Goal: Transaction & Acquisition: Purchase product/service

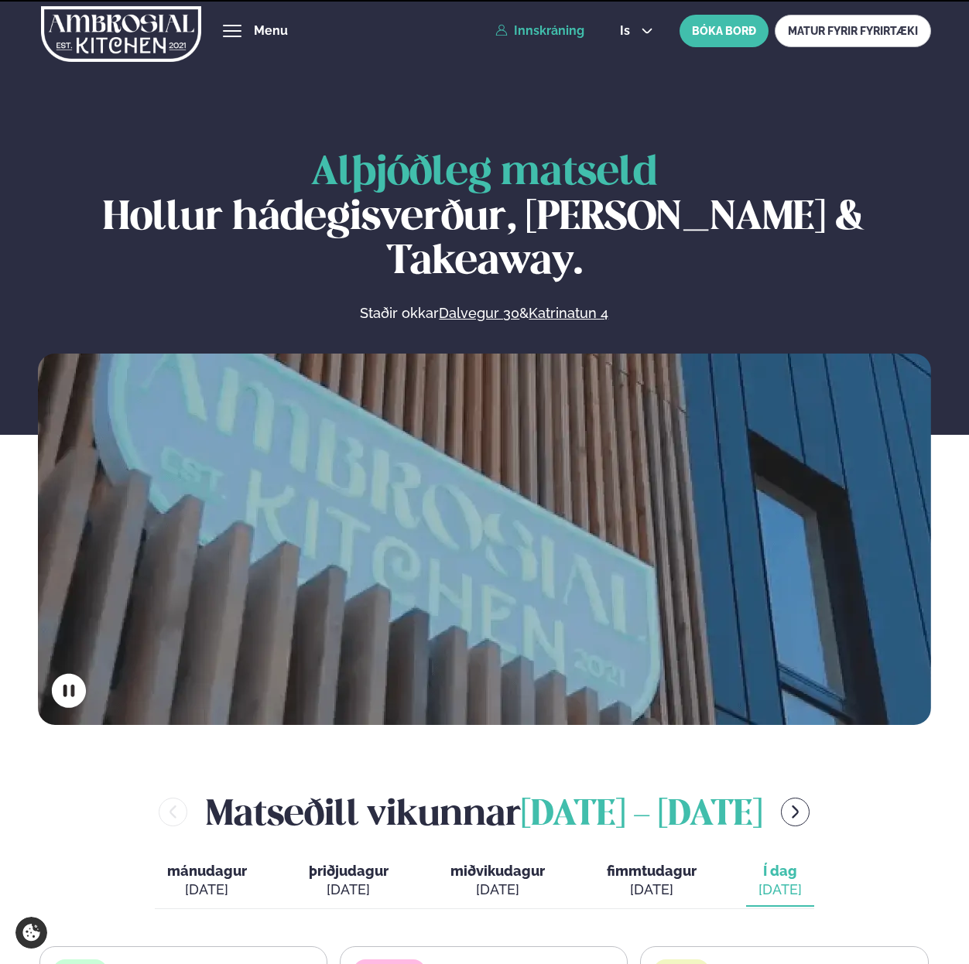
click at [566, 26] on link "Innskráning" at bounding box center [539, 31] width 89 height 14
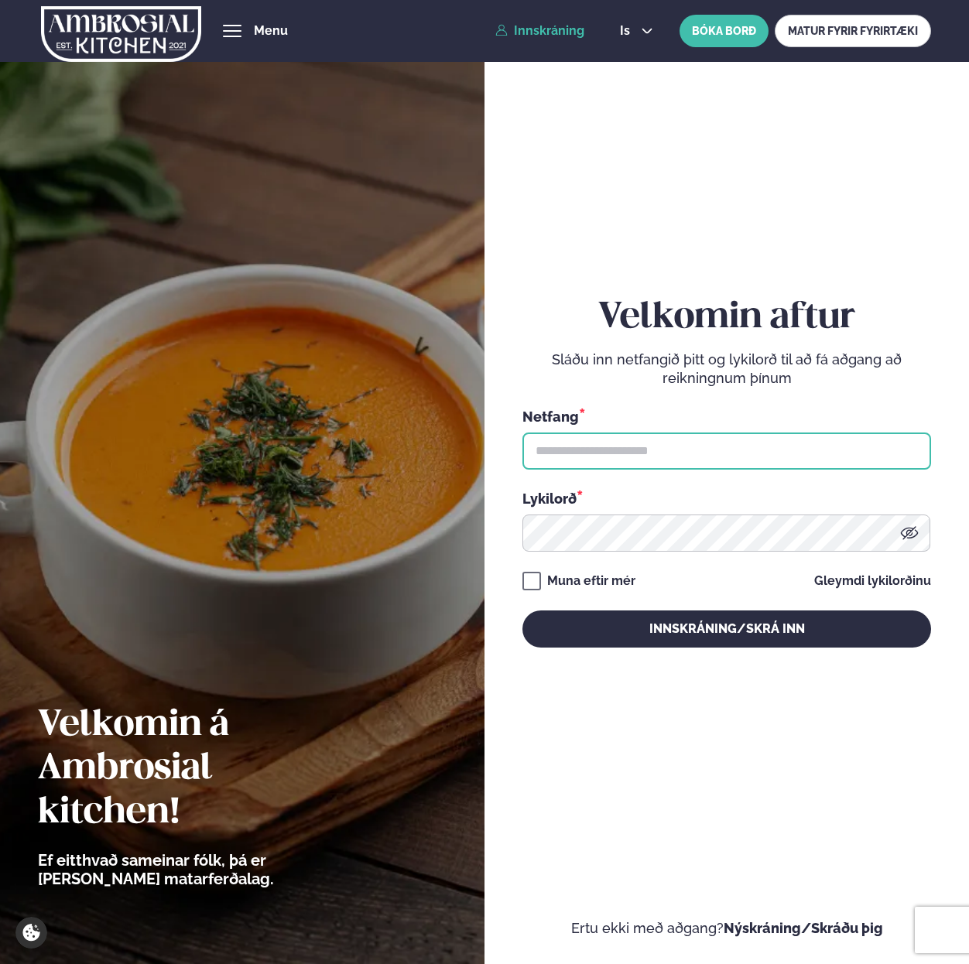
click at [572, 437] on input "text" at bounding box center [726, 450] width 408 height 37
paste input "**********"
type input "**********"
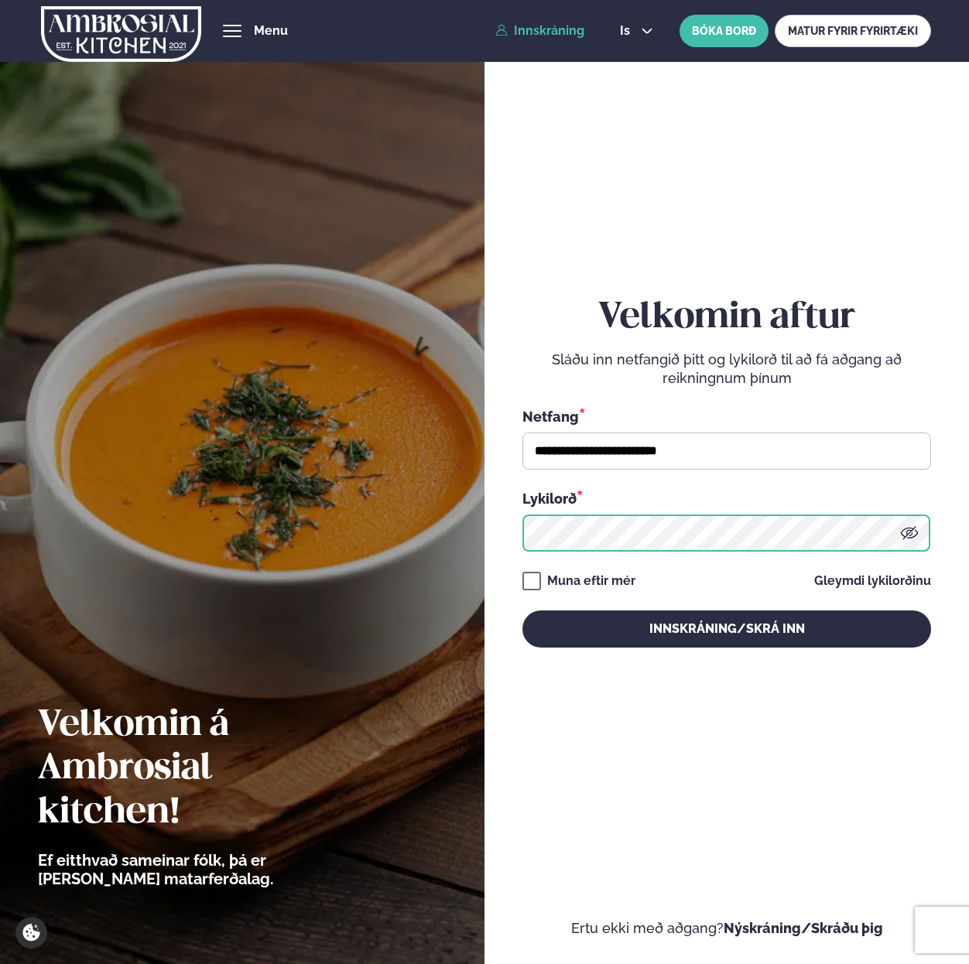
click at [522, 610] on button "Innskráning/Skrá inn" at bounding box center [726, 628] width 408 height 37
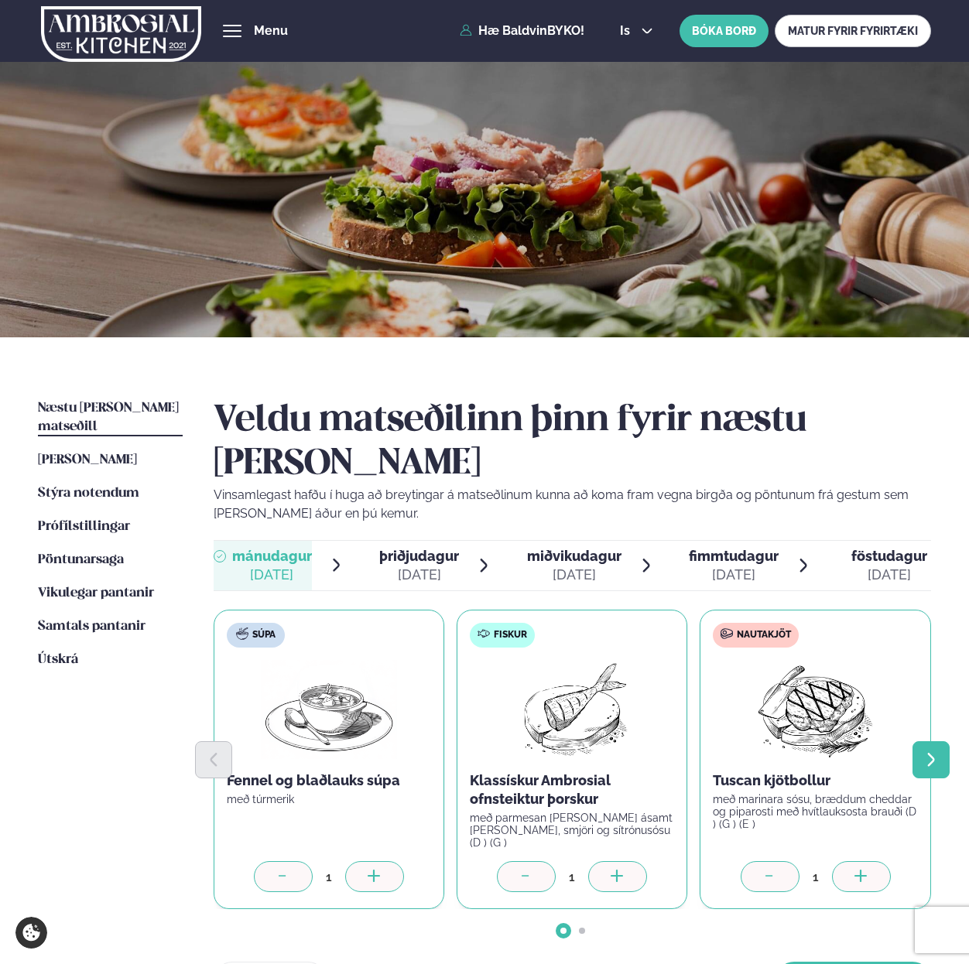
click at [938, 751] on icon "Next slide" at bounding box center [930, 759] width 17 height 17
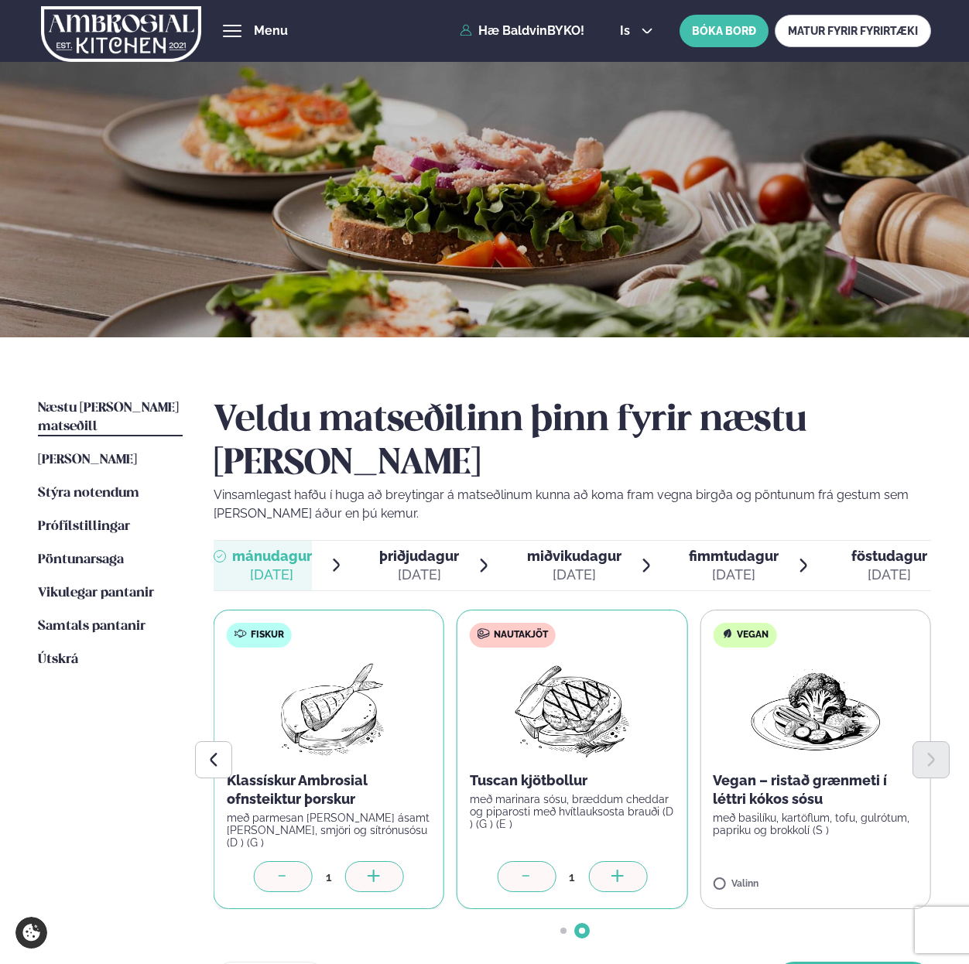
click at [715, 829] on label "Vegan Vegan – ristað grænmeti í léttri kókos sósu með basilíku, kartöflum, tofu…" at bounding box center [814, 759] width 231 height 299
click at [871, 861] on div at bounding box center [861, 876] width 59 height 31
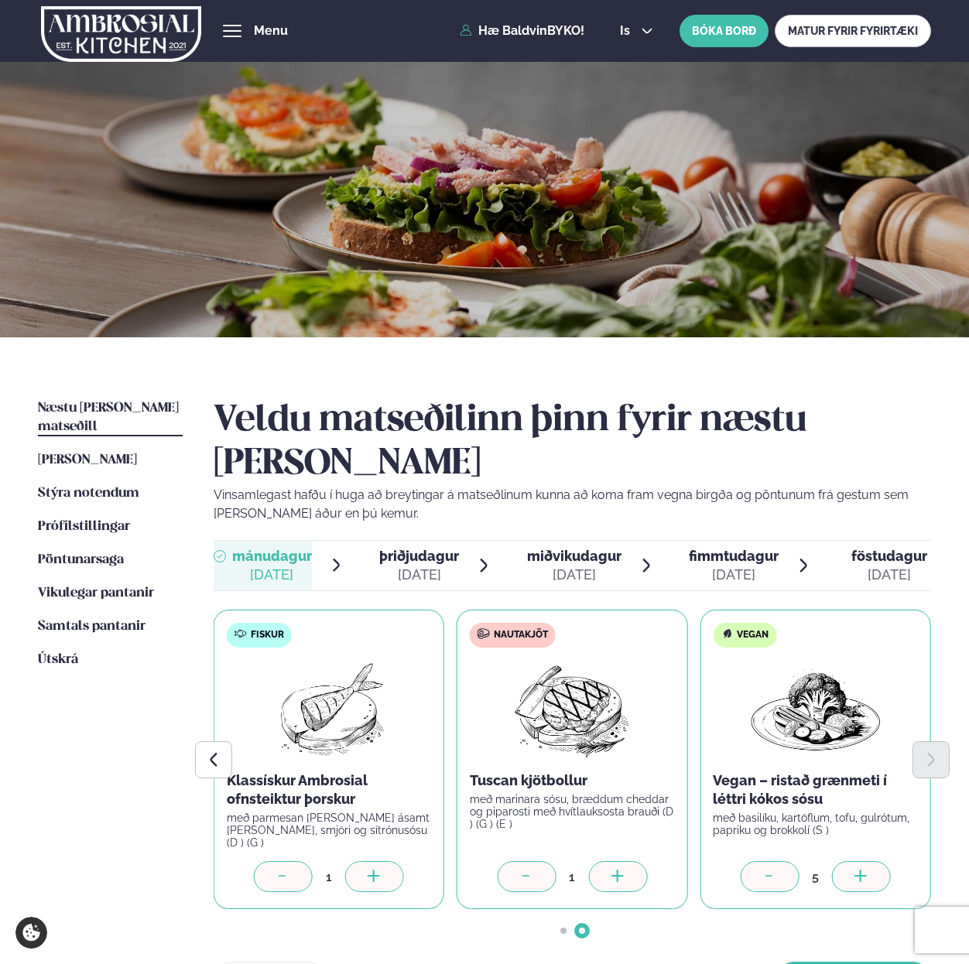
click at [608, 861] on div at bounding box center [617, 876] width 59 height 31
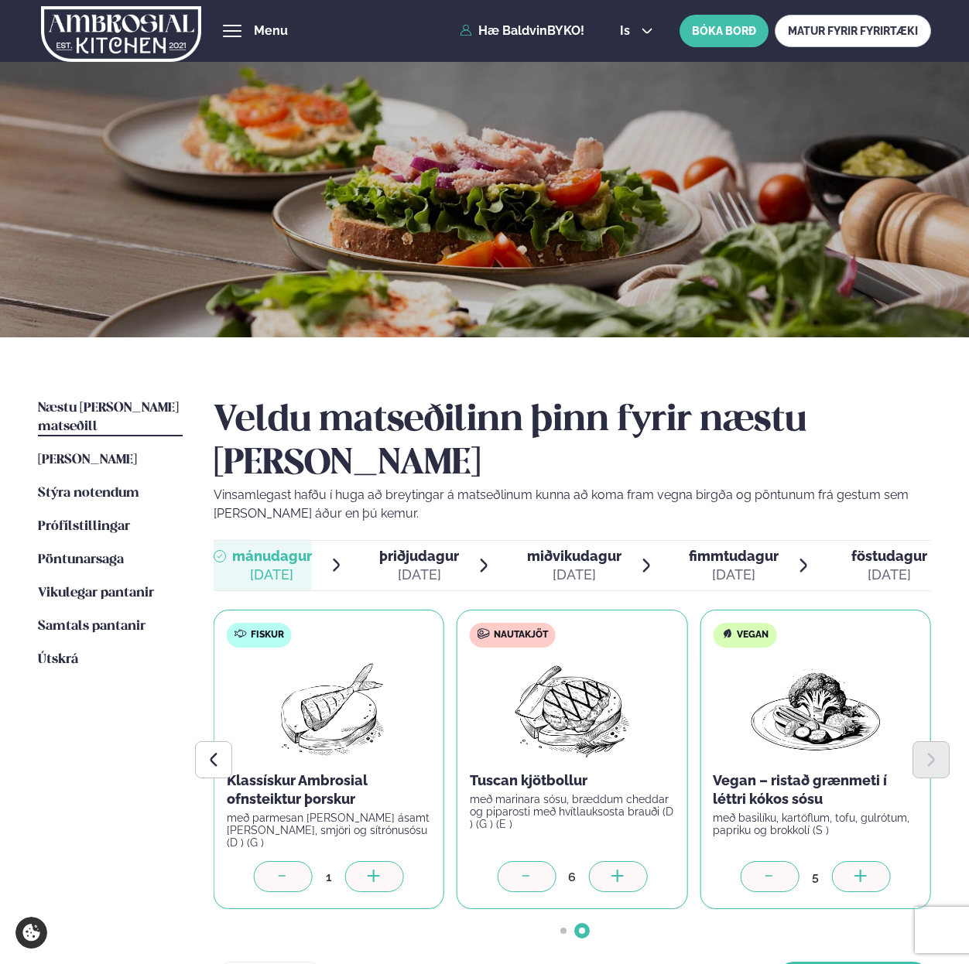
click at [608, 861] on div at bounding box center [617, 876] width 59 height 31
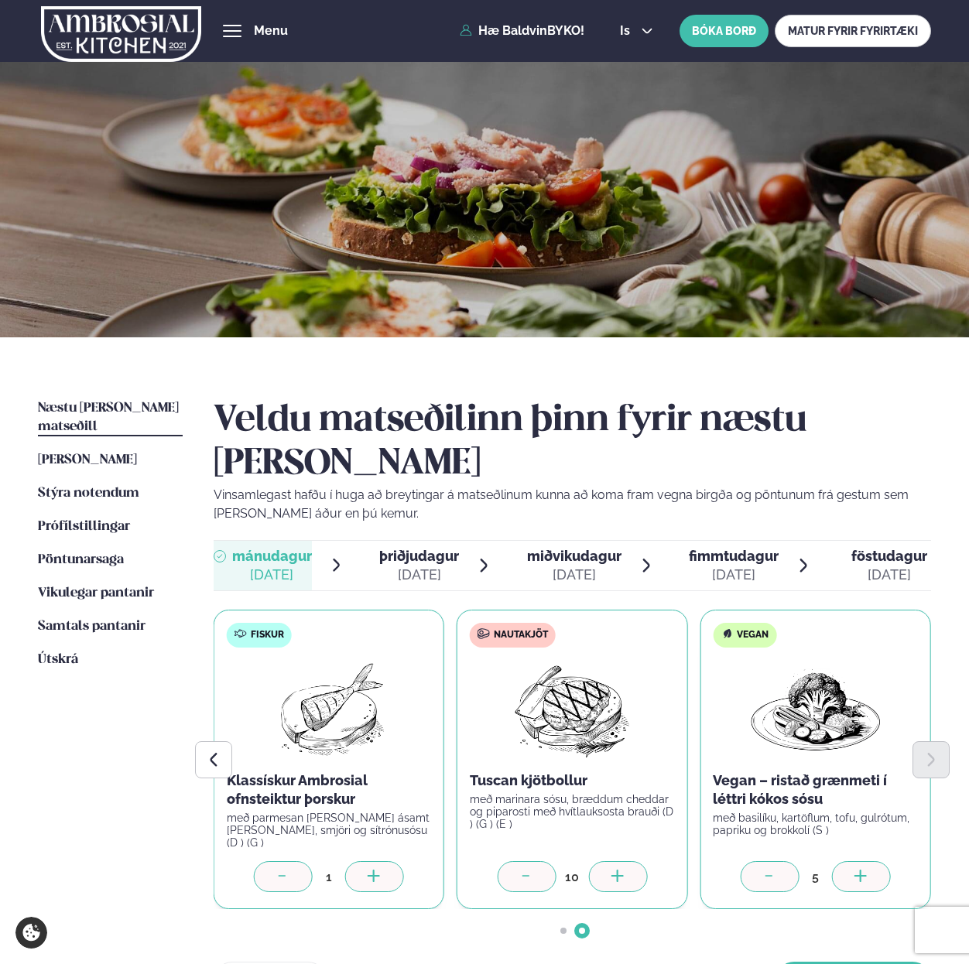
click at [608, 861] on div at bounding box center [617, 876] width 59 height 31
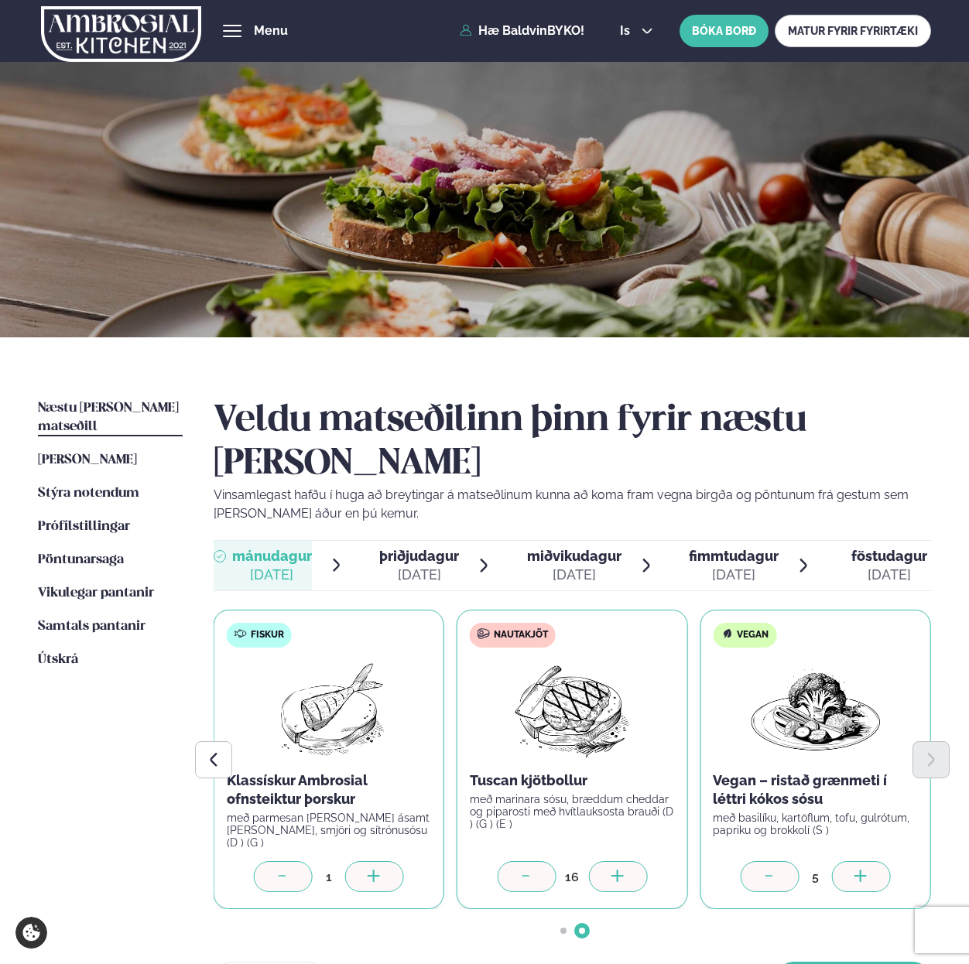
click at [608, 861] on div at bounding box center [617, 876] width 59 height 31
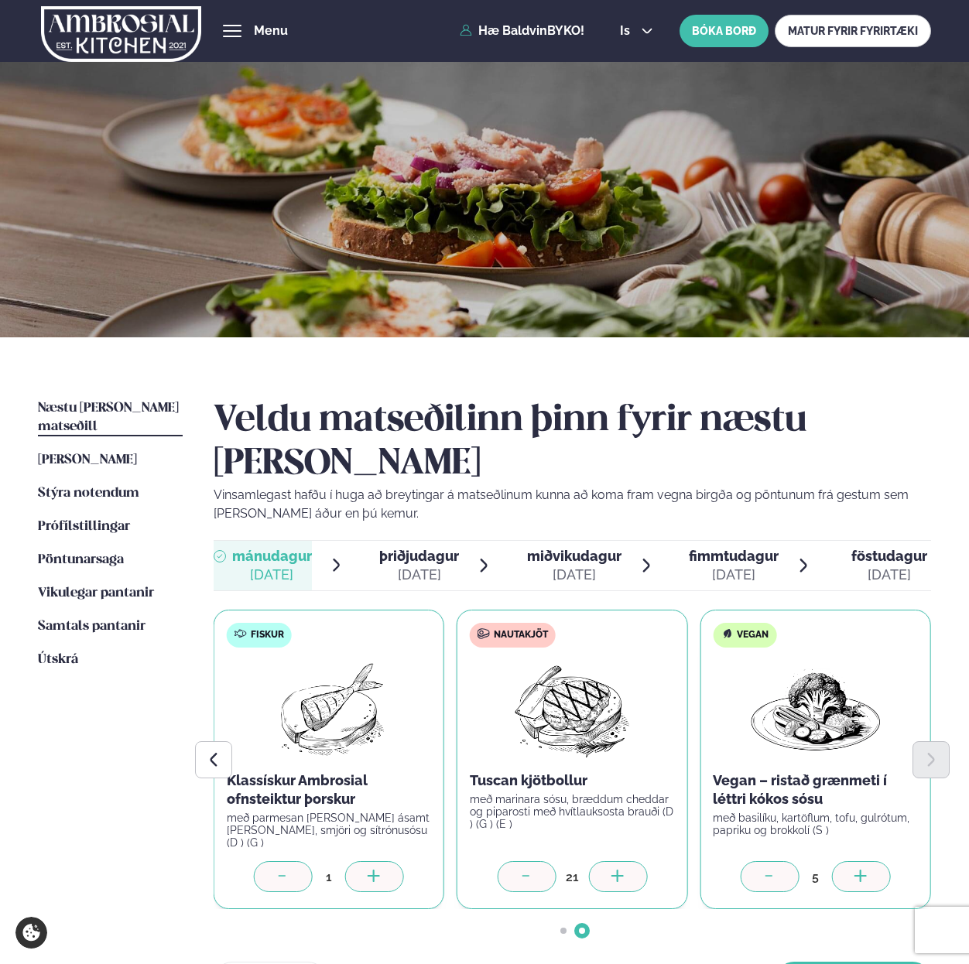
click at [608, 861] on div at bounding box center [617, 876] width 59 height 31
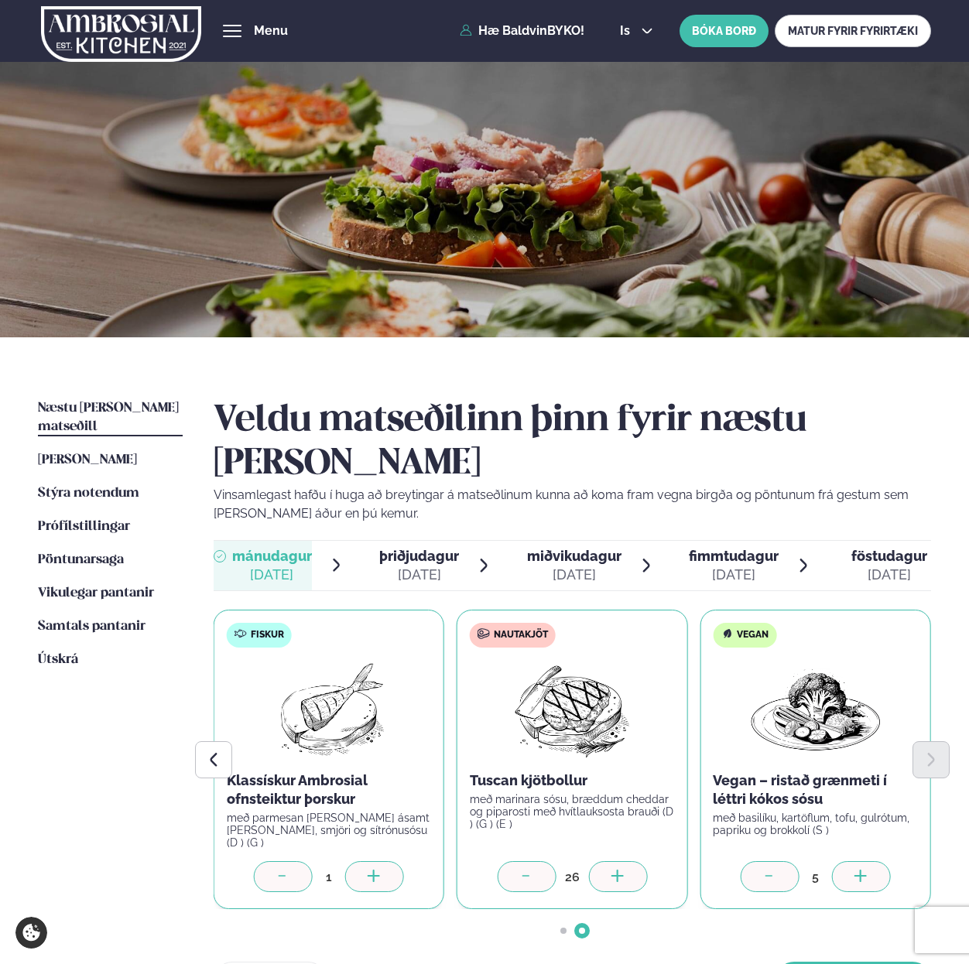
click at [608, 861] on div at bounding box center [617, 876] width 59 height 31
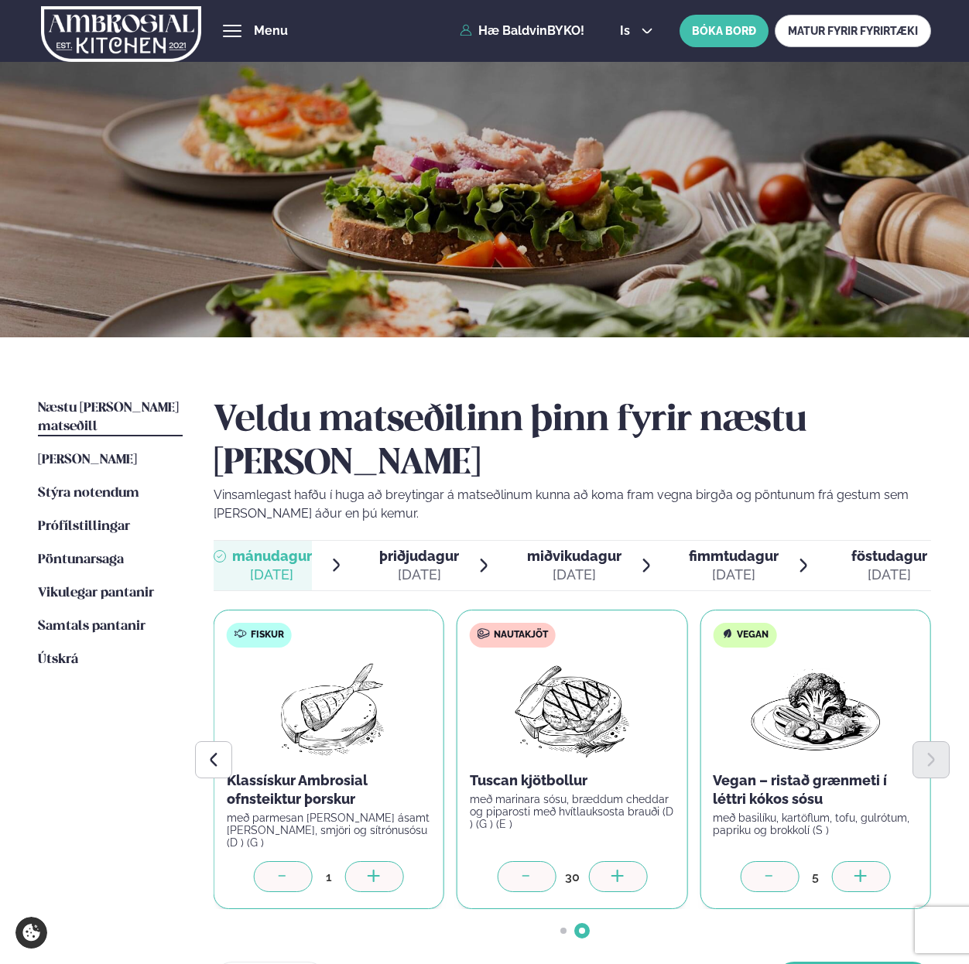
click at [608, 861] on div at bounding box center [617, 876] width 59 height 31
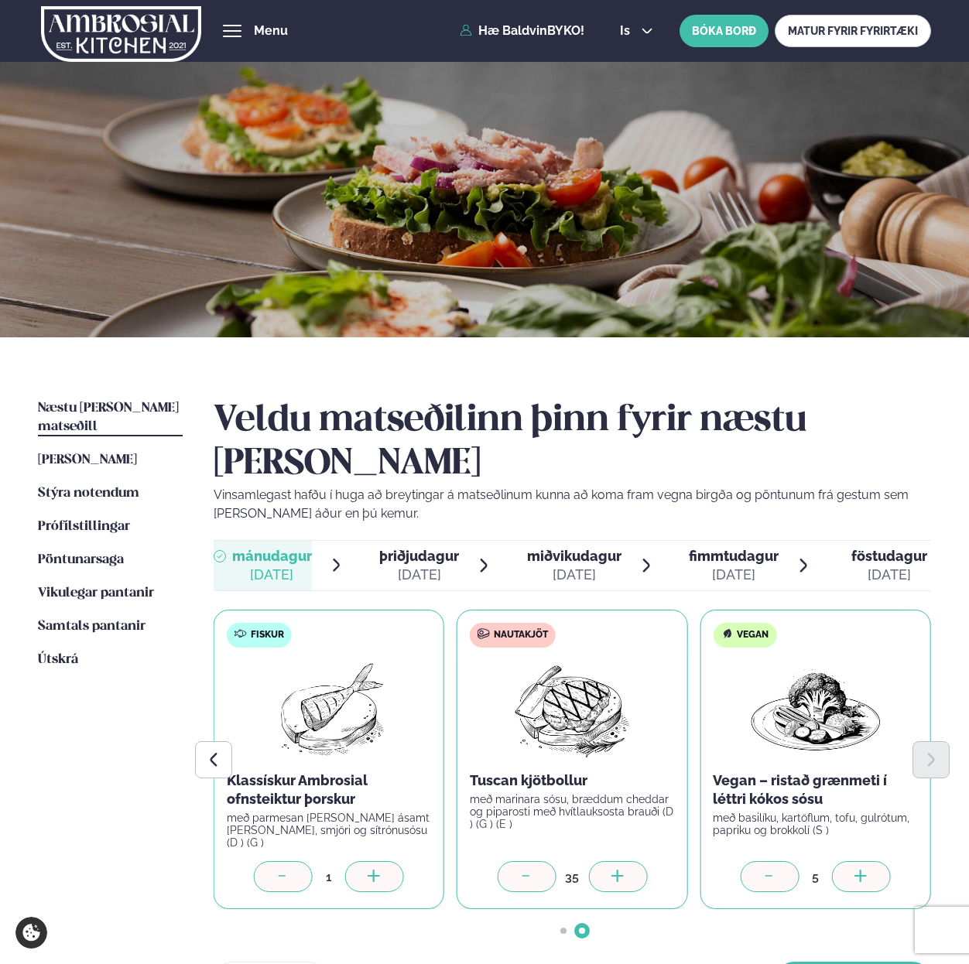
click at [608, 861] on div at bounding box center [617, 876] width 59 height 31
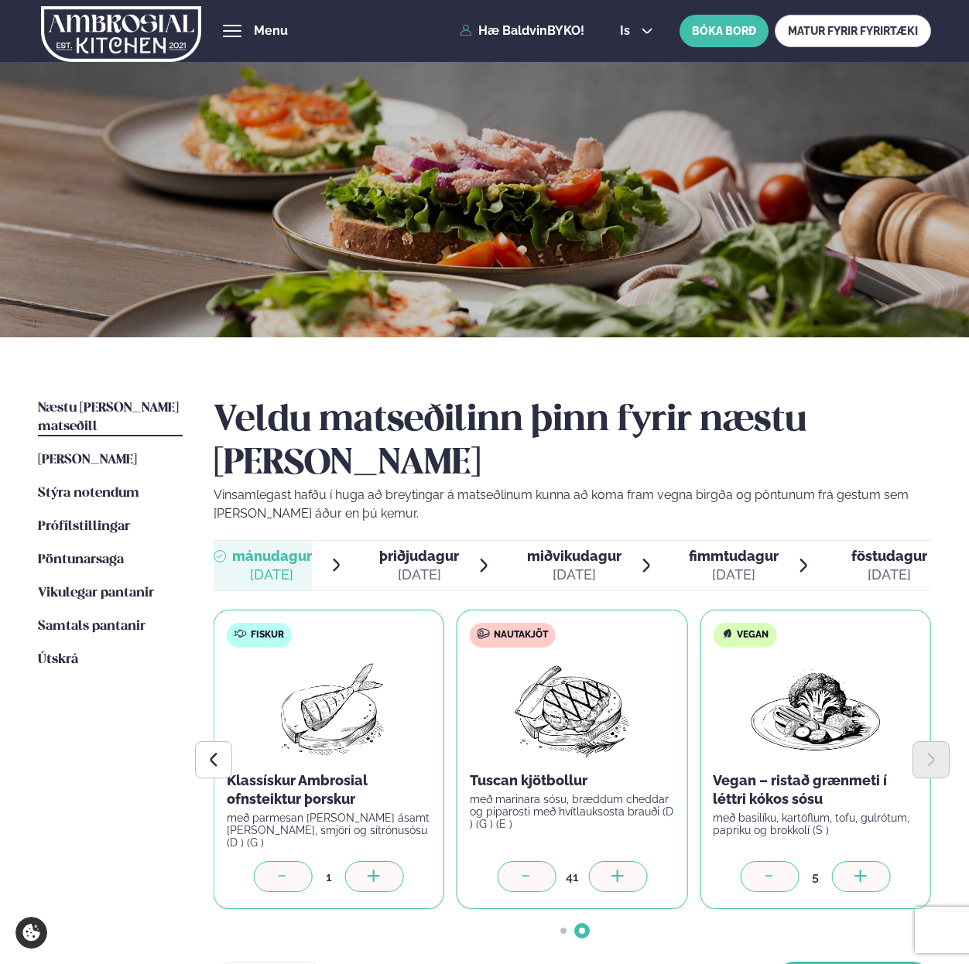
click at [608, 861] on div at bounding box center [617, 876] width 59 height 31
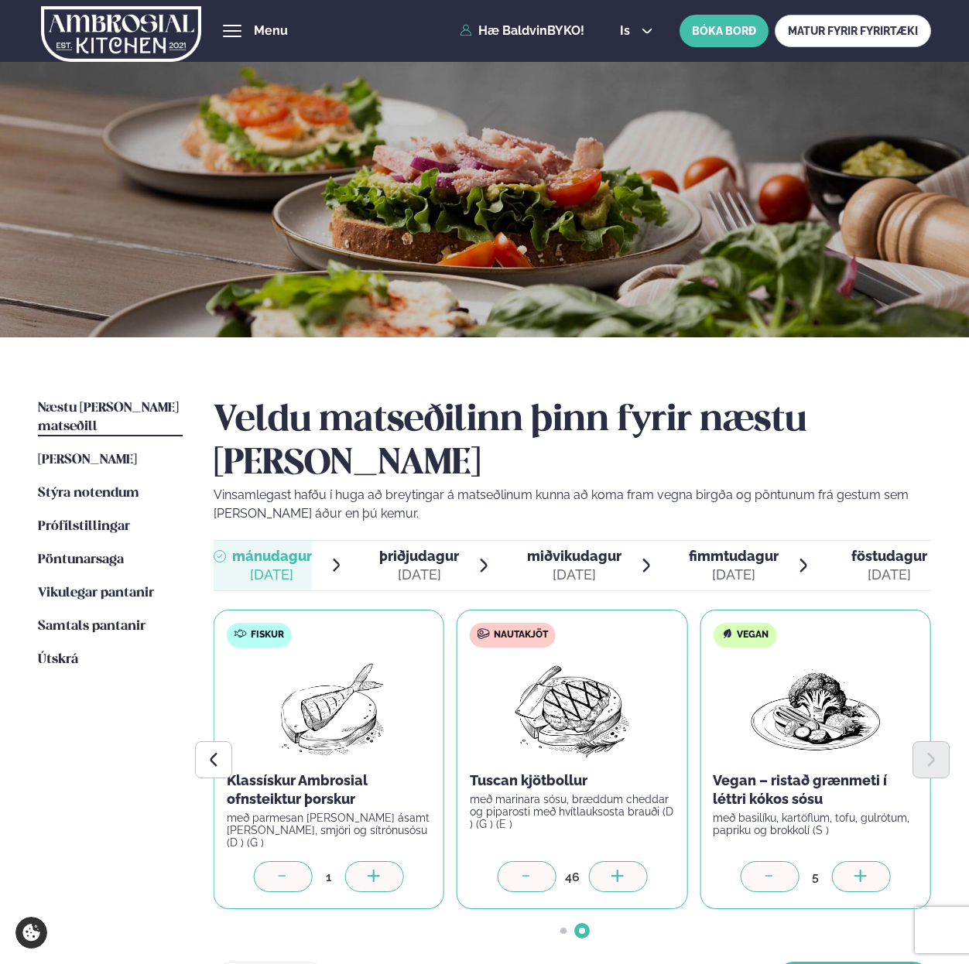
click at [608, 861] on div at bounding box center [617, 876] width 59 height 31
click at [380, 861] on div at bounding box center [374, 876] width 59 height 31
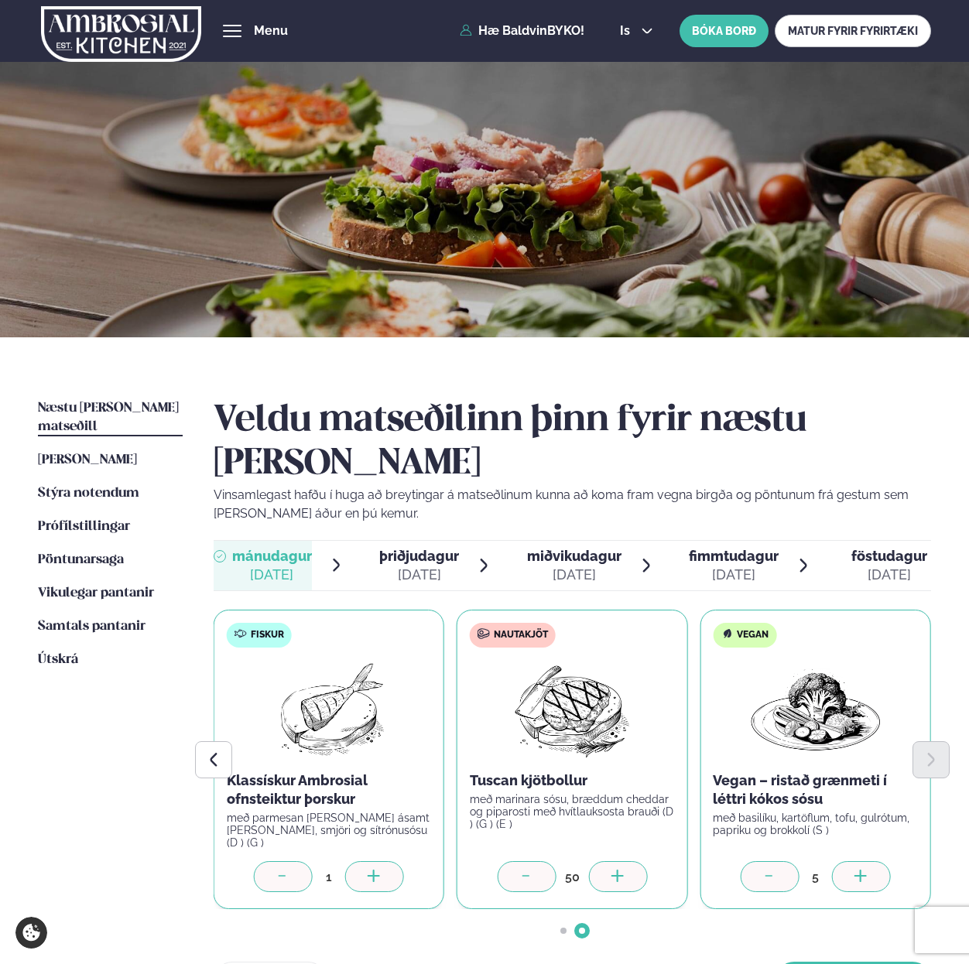
click at [380, 861] on div at bounding box center [374, 876] width 59 height 31
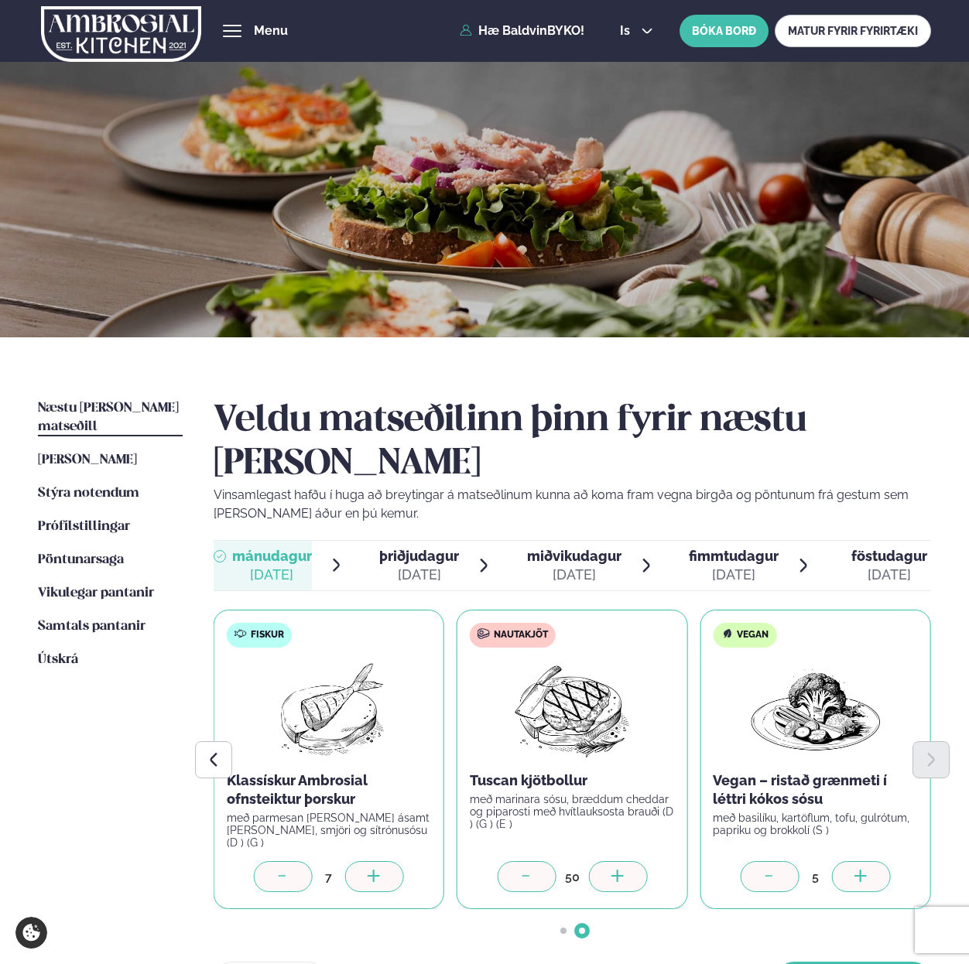
click at [380, 861] on div at bounding box center [374, 876] width 59 height 31
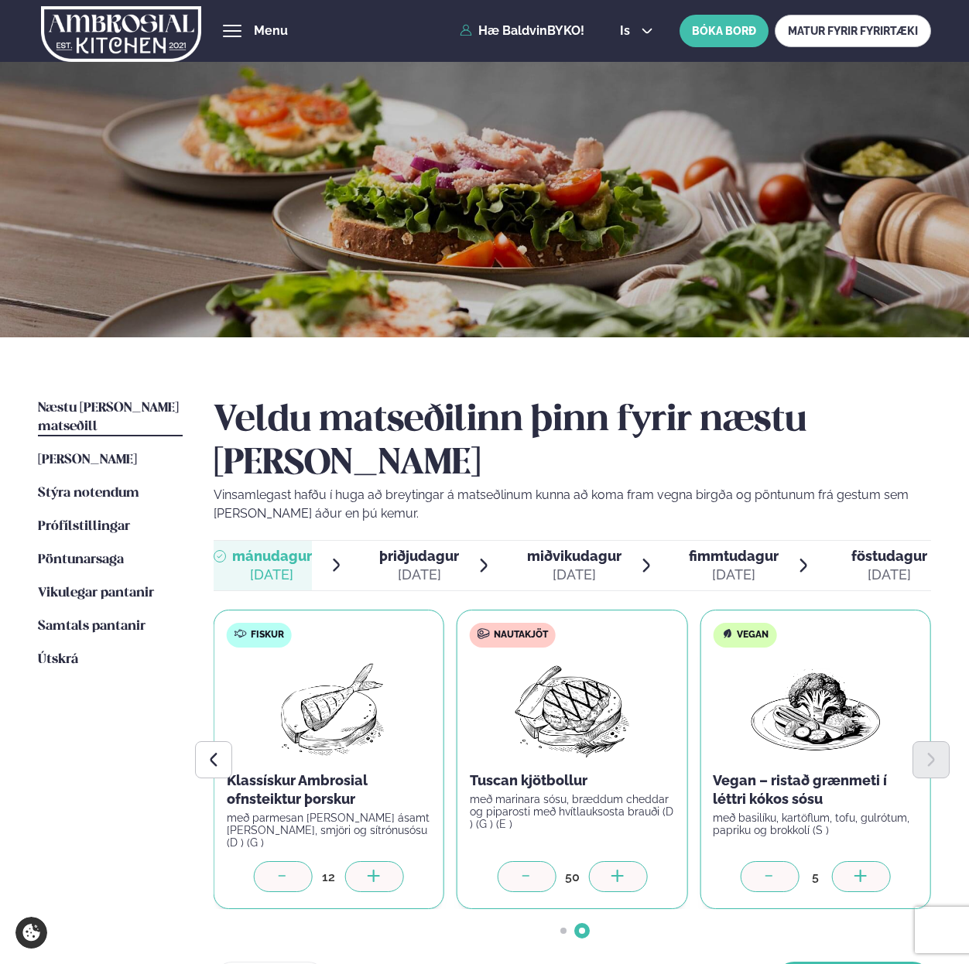
click at [380, 861] on div at bounding box center [374, 876] width 59 height 31
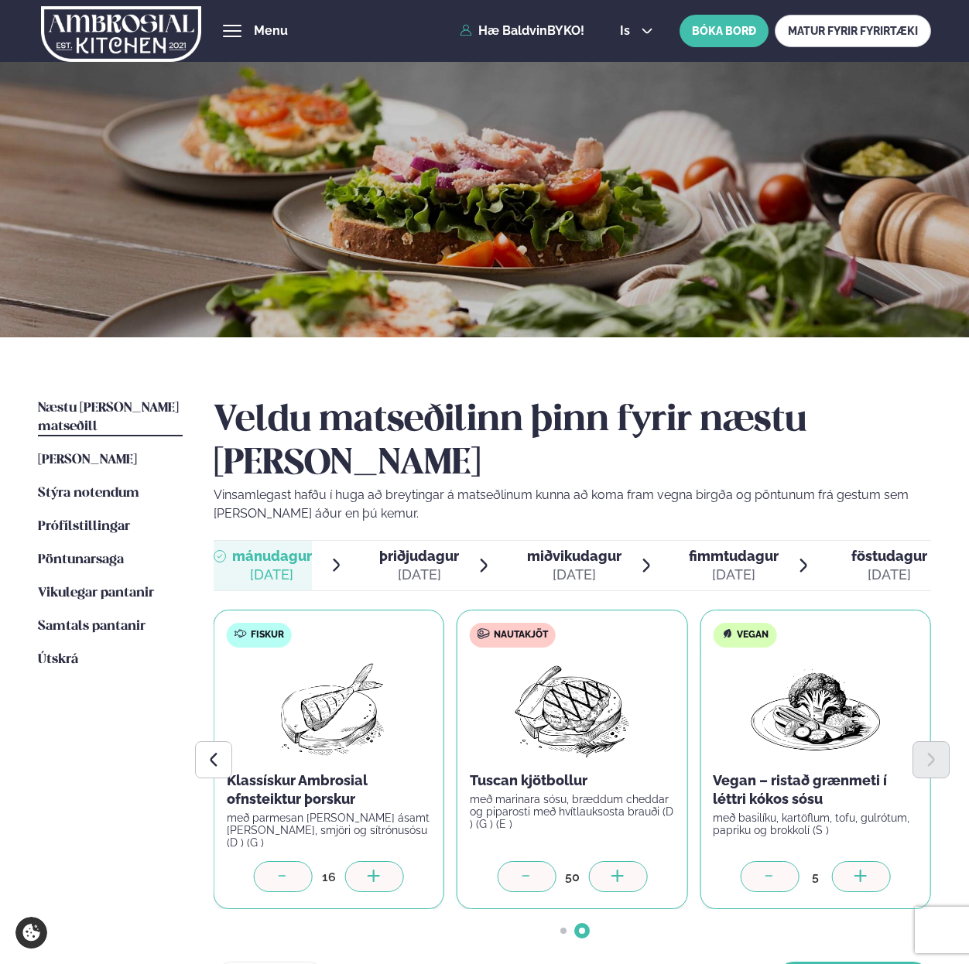
click at [380, 861] on div at bounding box center [374, 876] width 59 height 31
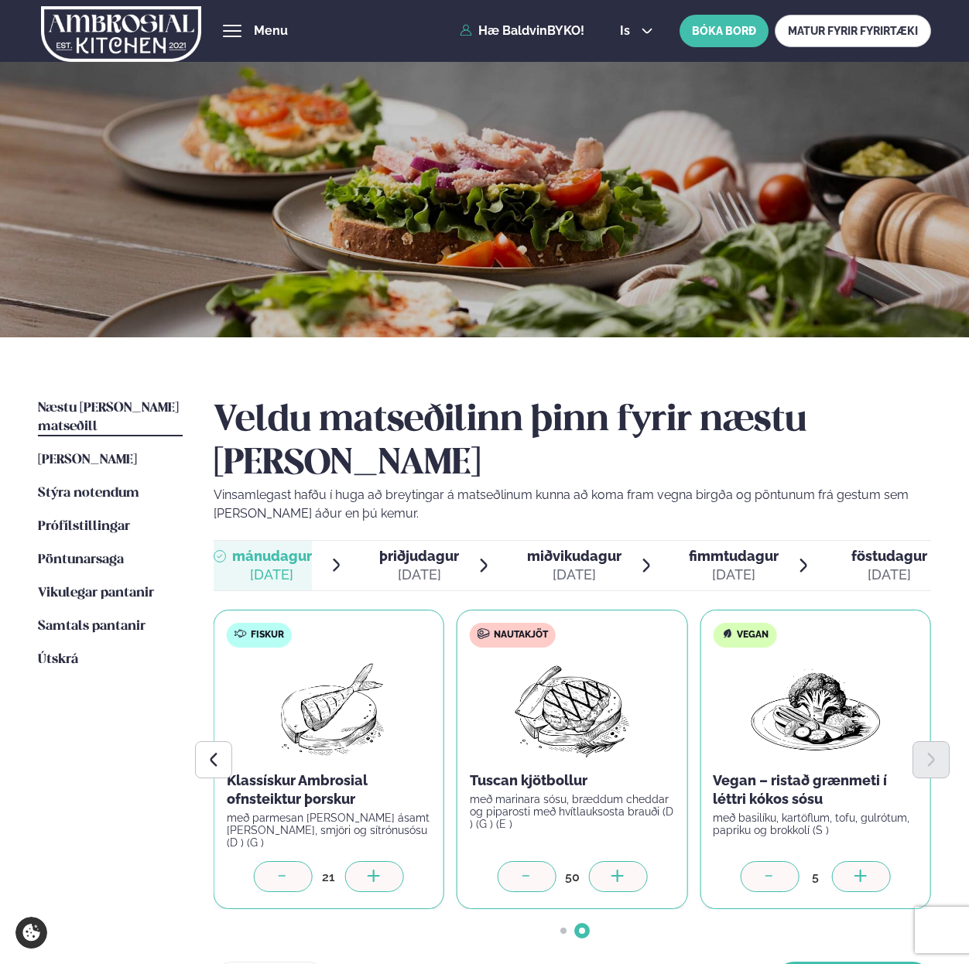
click at [380, 861] on div at bounding box center [374, 876] width 59 height 31
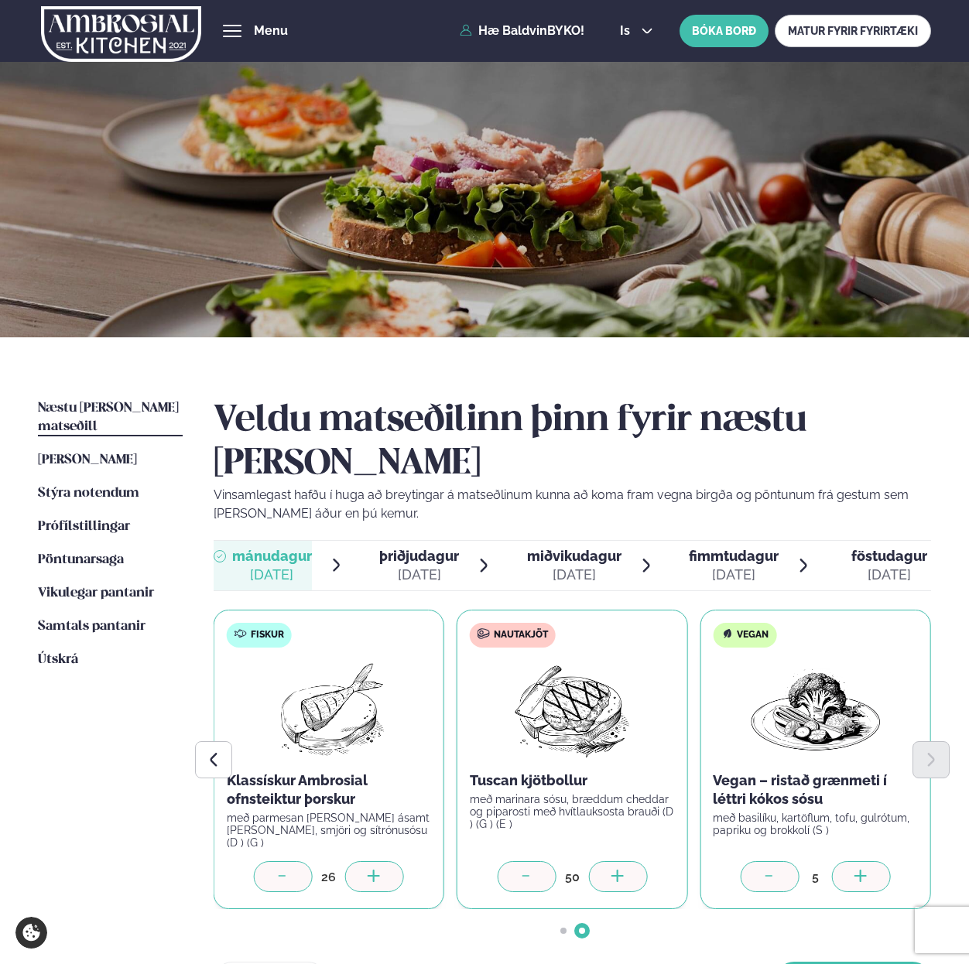
click at [380, 861] on div at bounding box center [374, 876] width 59 height 31
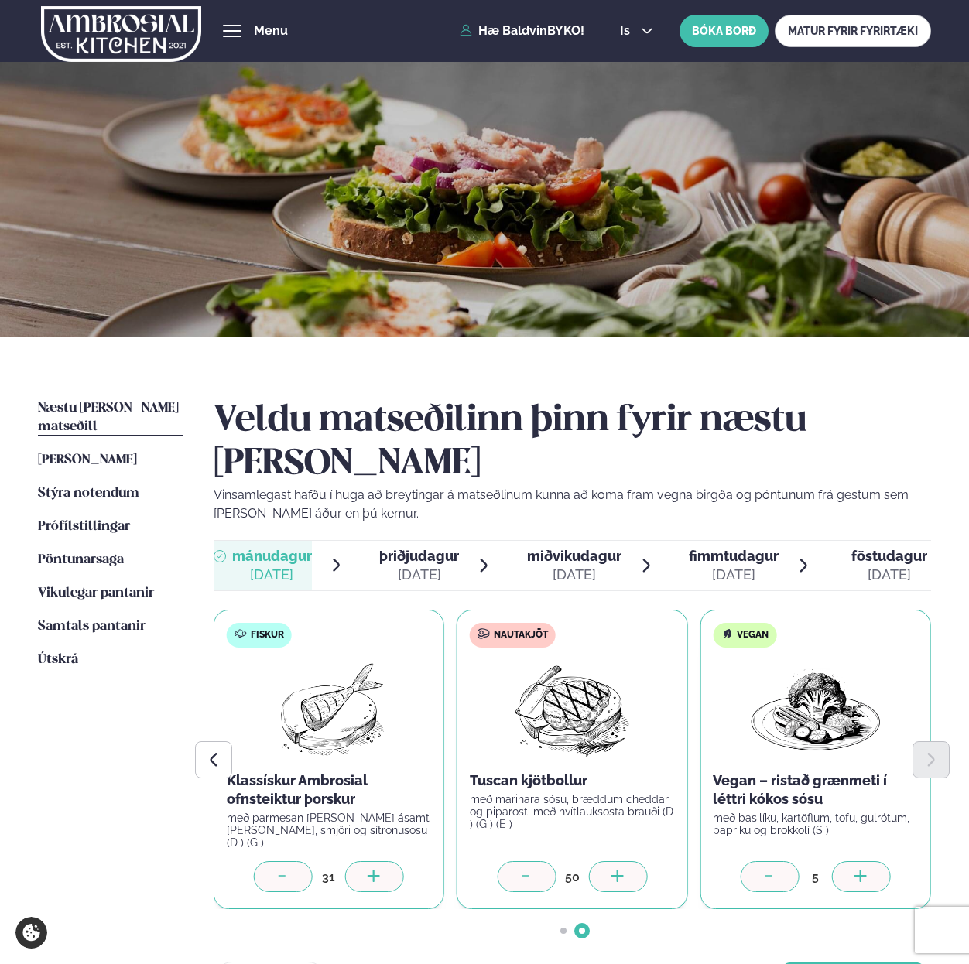
click at [380, 861] on div at bounding box center [374, 876] width 59 height 31
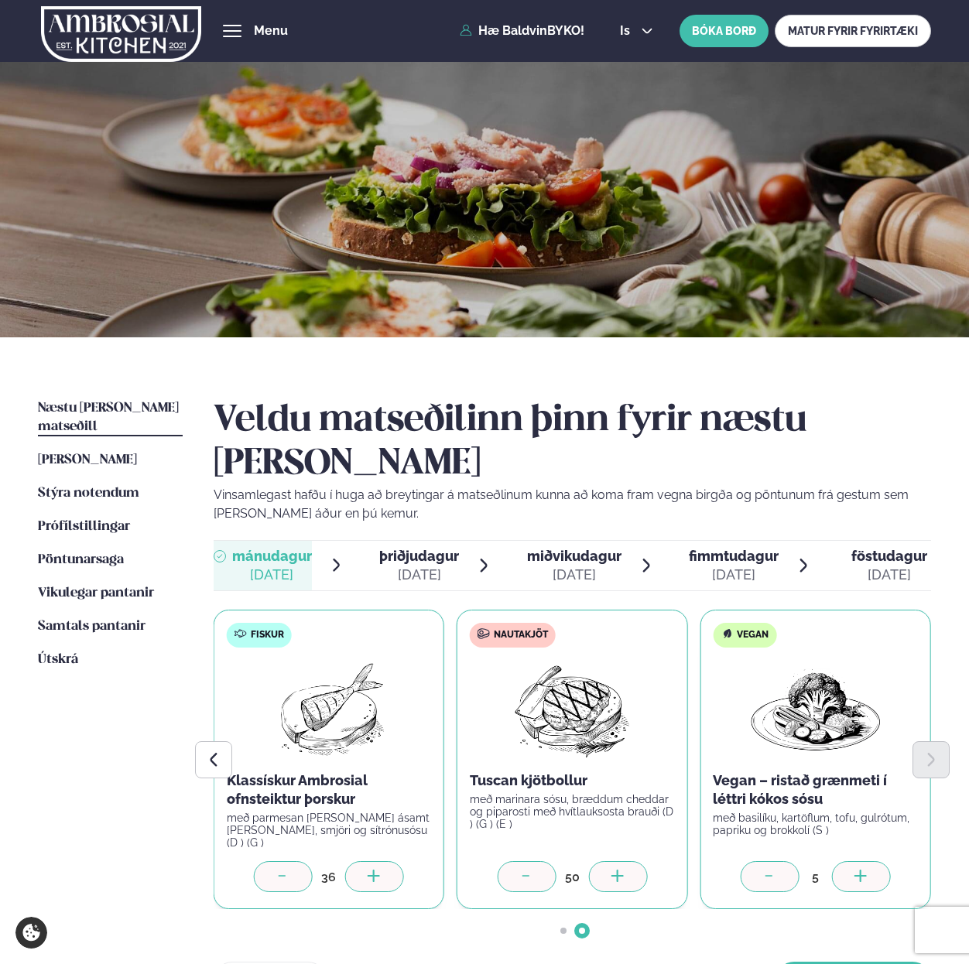
click at [380, 861] on div at bounding box center [374, 876] width 59 height 31
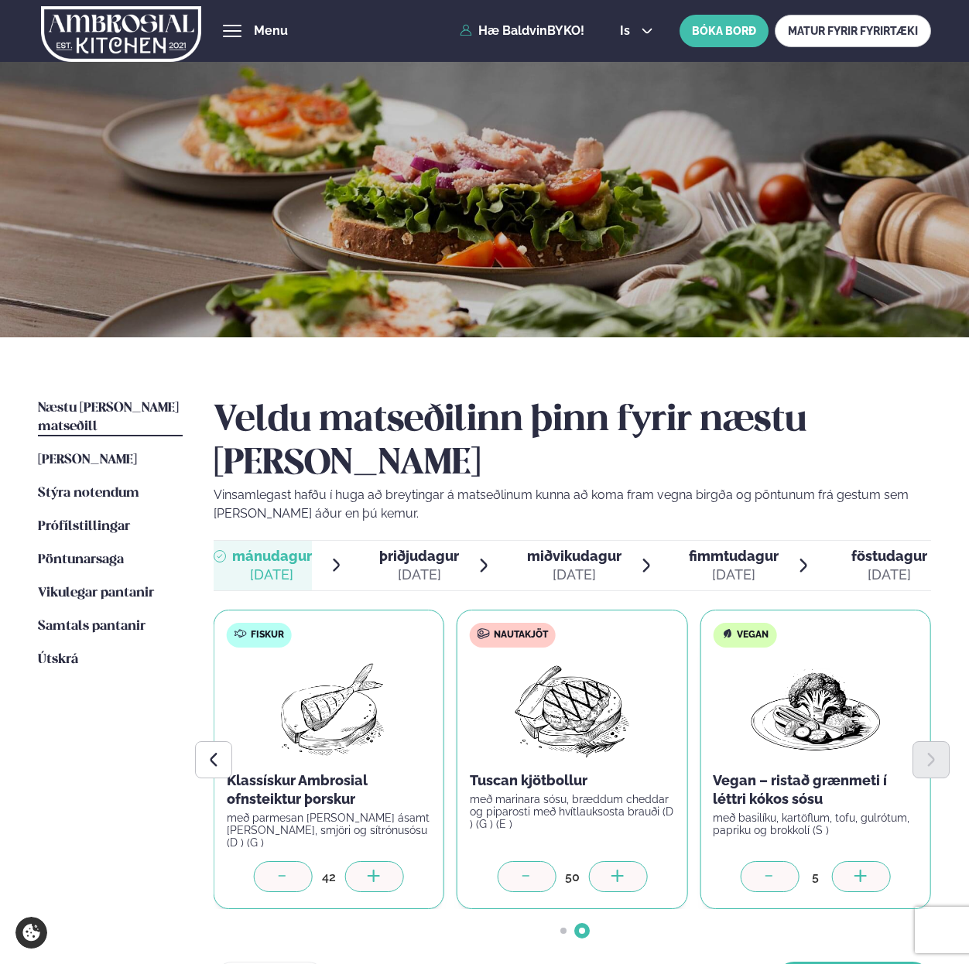
click at [380, 861] on div at bounding box center [374, 876] width 59 height 31
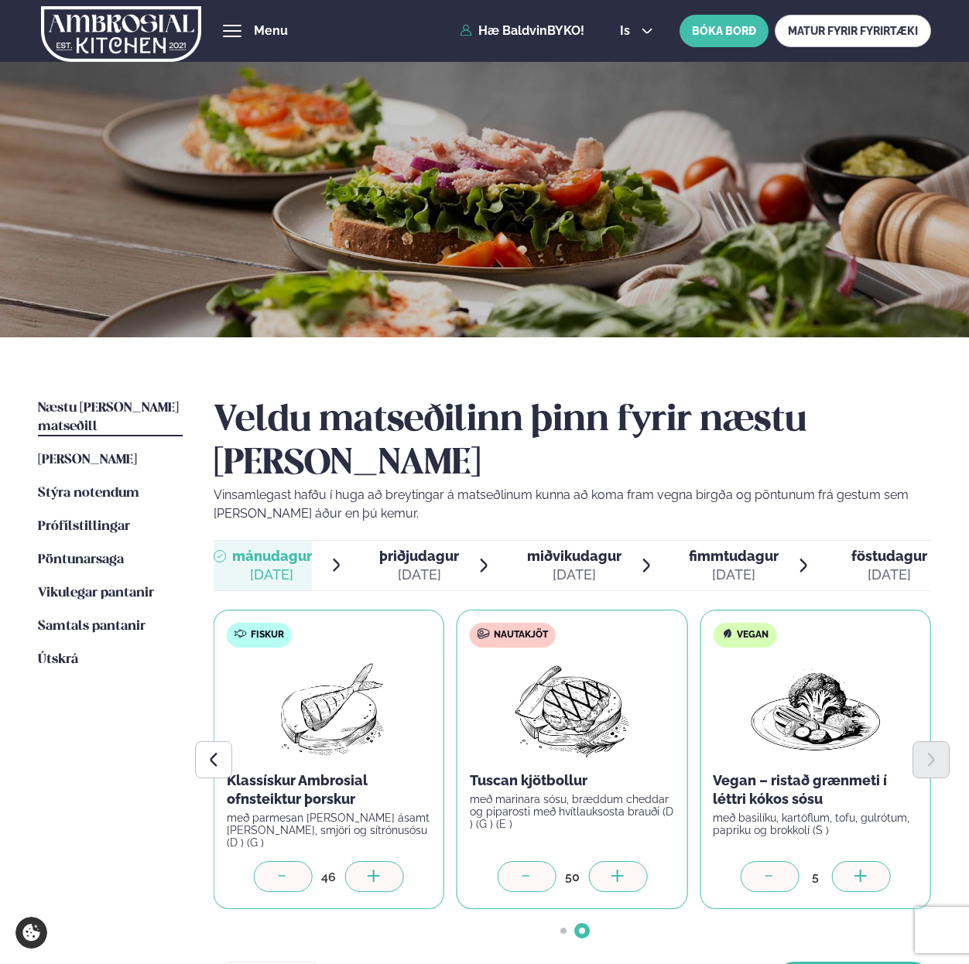
click at [380, 861] on div at bounding box center [374, 876] width 59 height 31
click at [805, 962] on button "[PERSON_NAME]" at bounding box center [852, 980] width 155 height 37
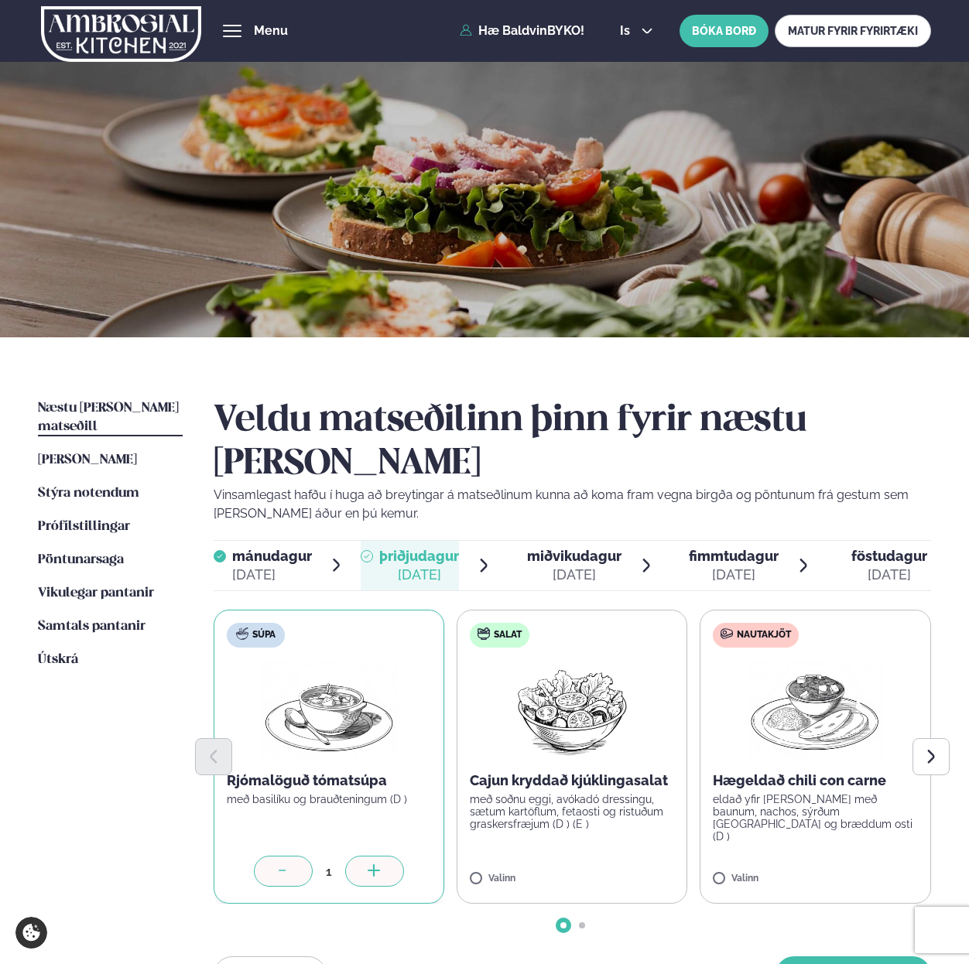
click at [718, 829] on label "Nautakjöt Hægeldað chili con carne eldað yfir [PERSON_NAME] með baunum, nachos,…" at bounding box center [814, 757] width 231 height 294
click at [955, 714] on div "Næstu [PERSON_NAME] matseðill Næsta vika [PERSON_NAME] matseðill Þessa [PERSON_…" at bounding box center [484, 705] width 969 height 736
click at [929, 748] on icon "Next slide" at bounding box center [930, 756] width 17 height 17
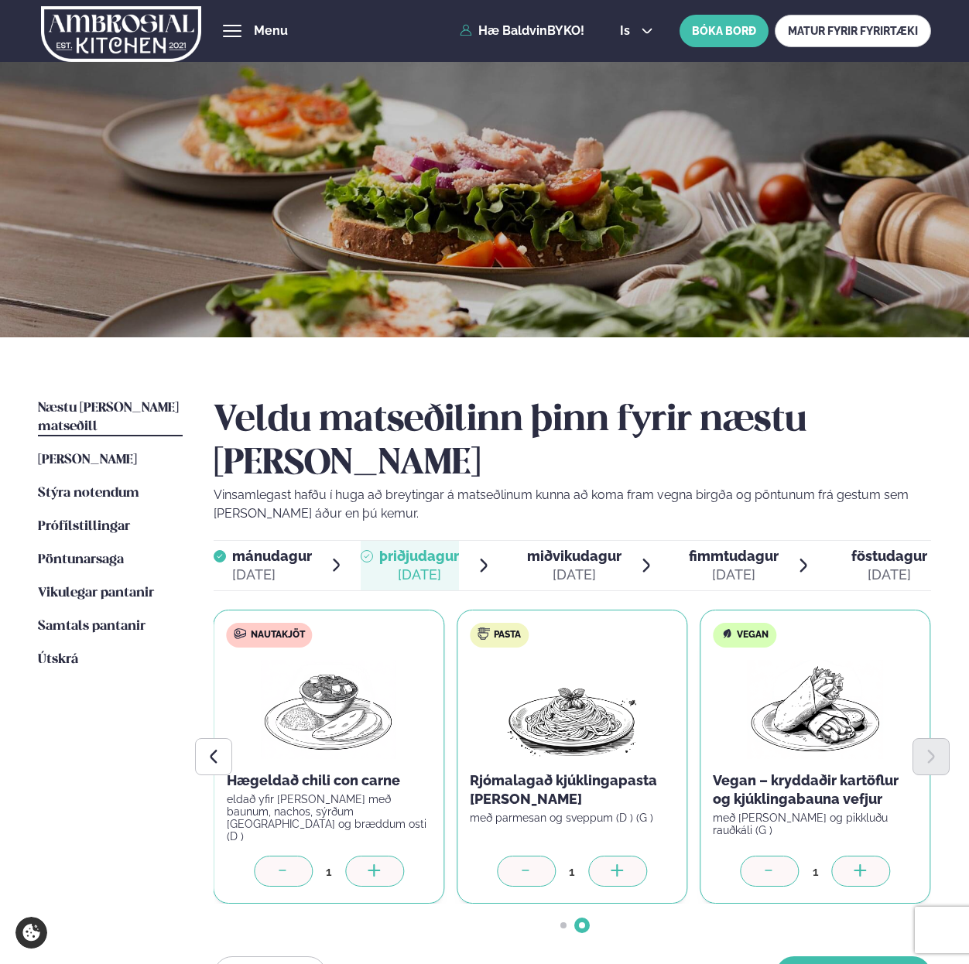
click at [863, 864] on icon at bounding box center [860, 871] width 15 height 15
click at [613, 864] on icon at bounding box center [617, 871] width 15 height 15
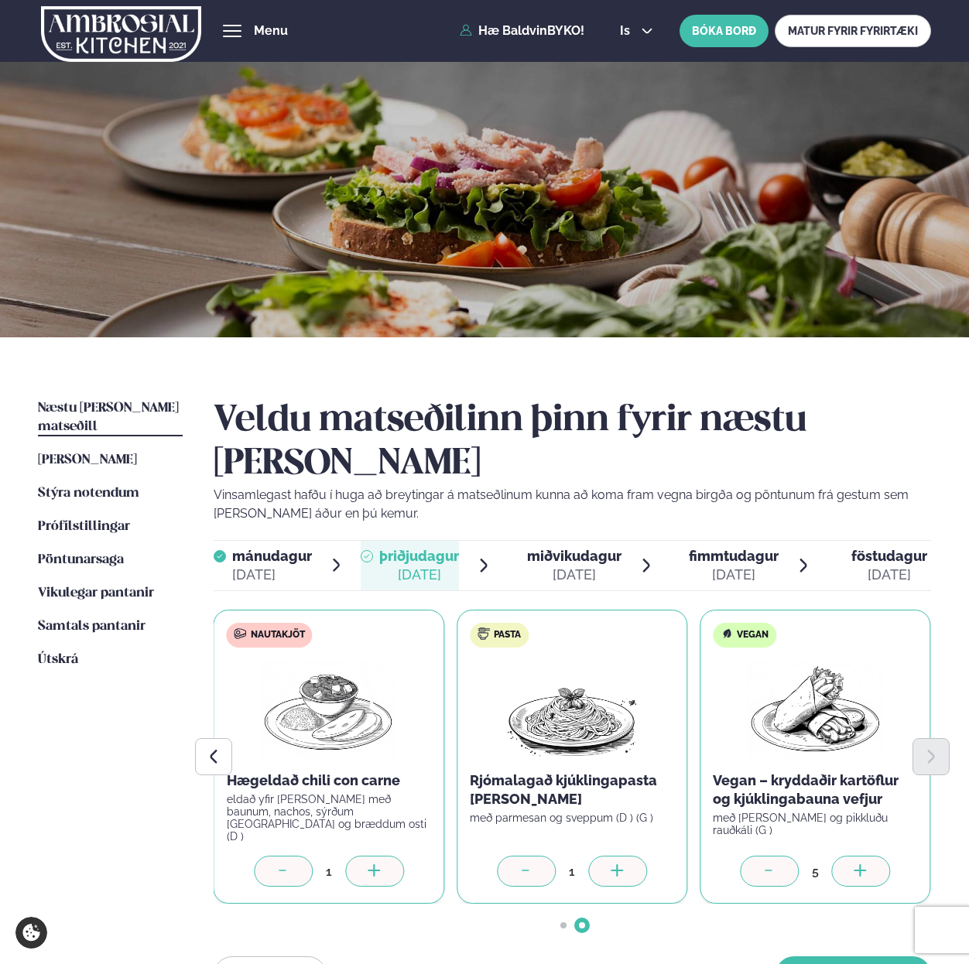
click at [613, 864] on icon at bounding box center [617, 871] width 15 height 15
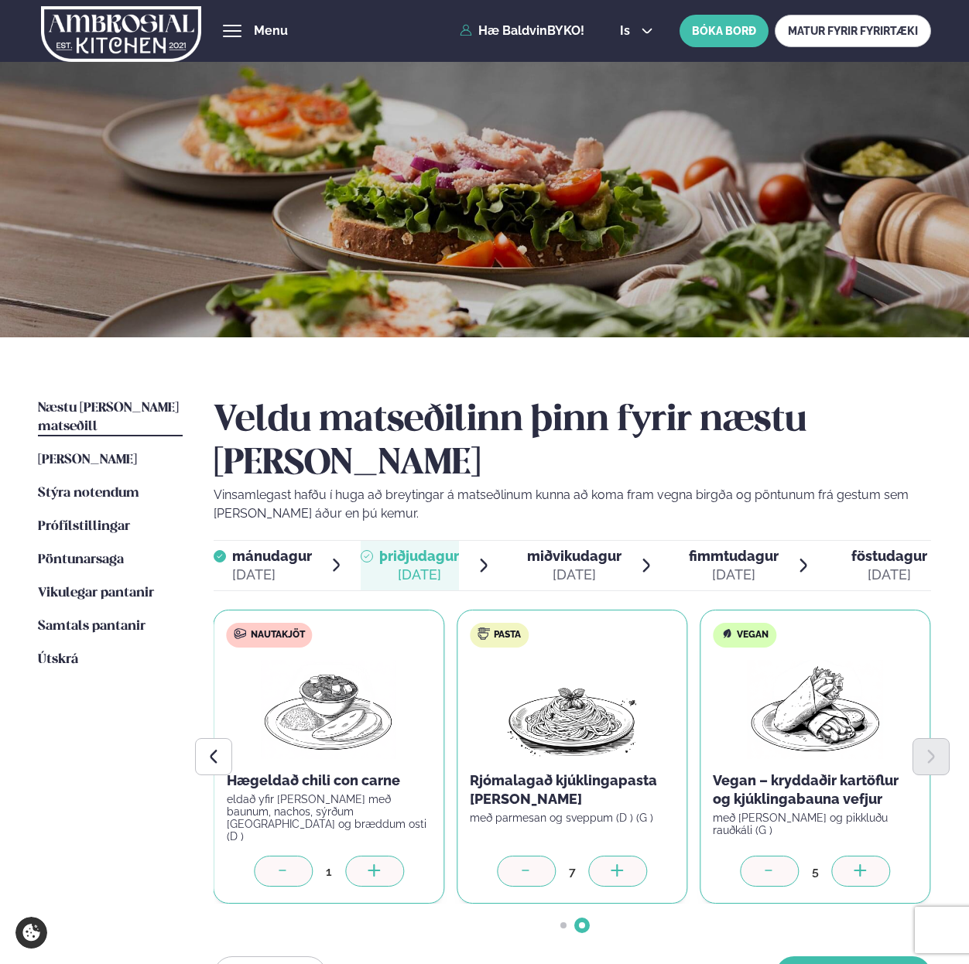
click at [613, 864] on icon at bounding box center [617, 871] width 15 height 15
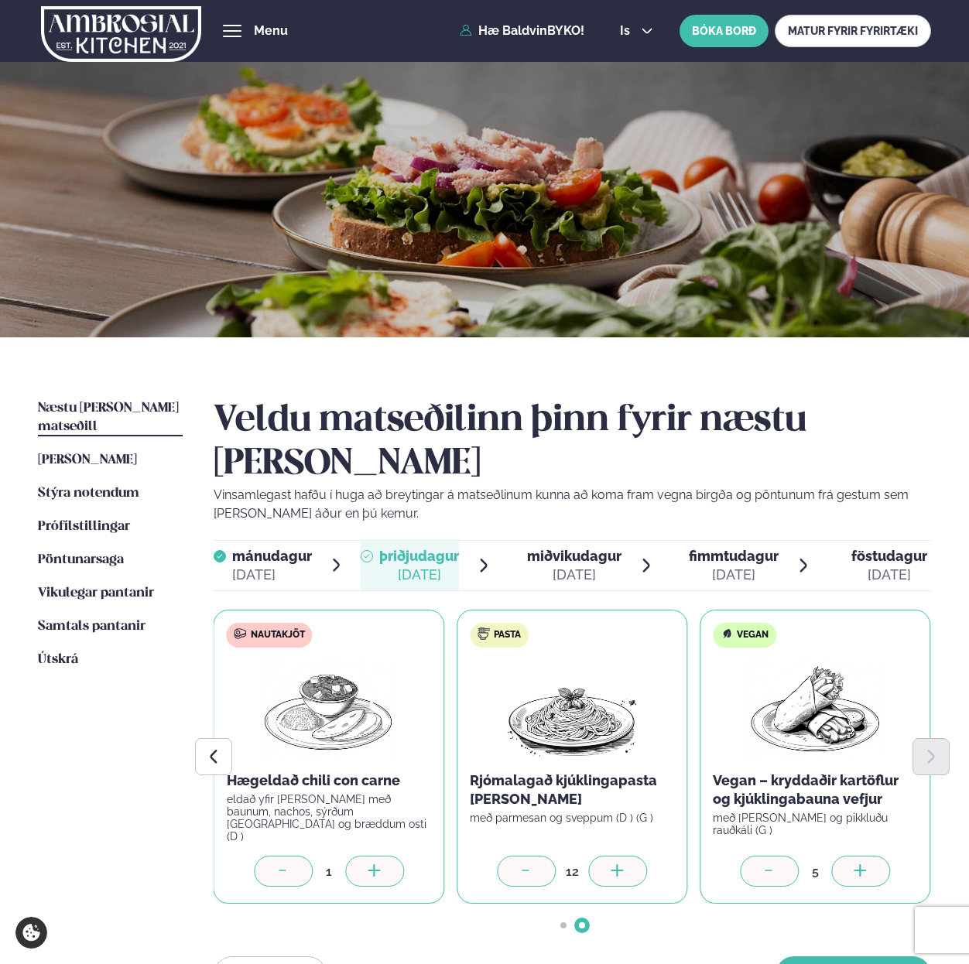
click at [613, 864] on icon at bounding box center [617, 871] width 15 height 15
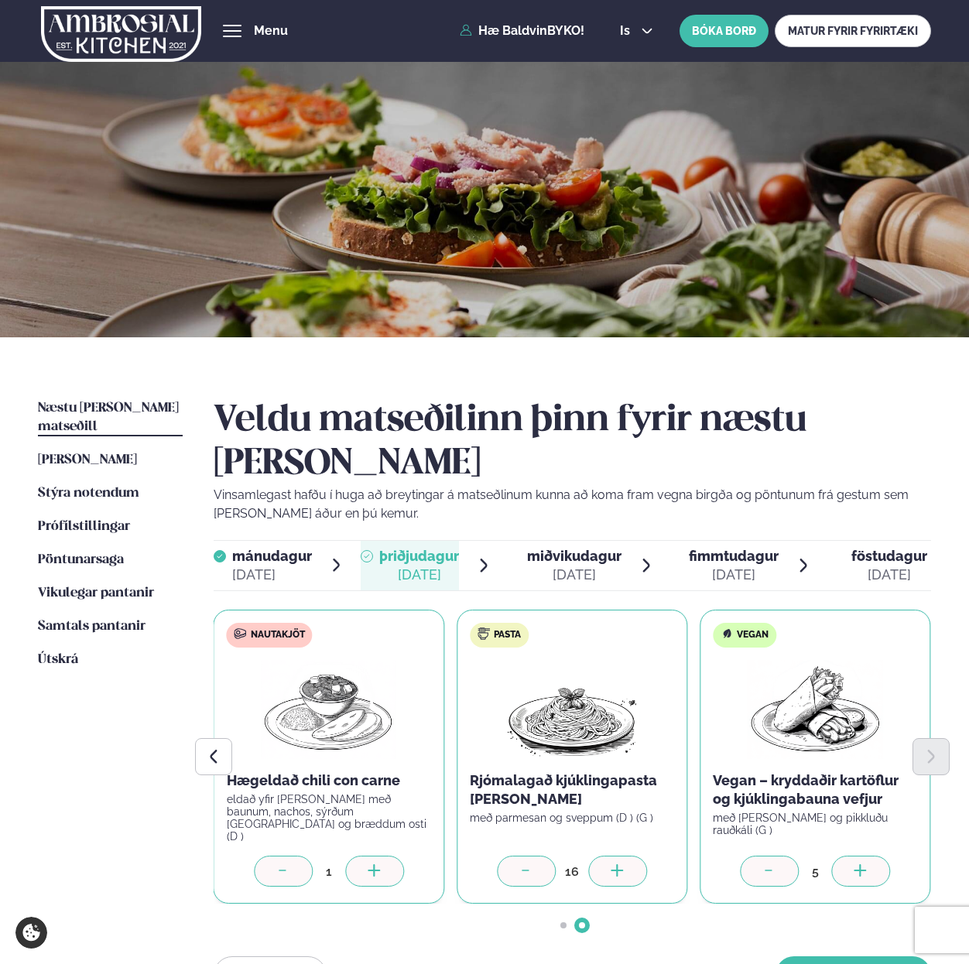
click at [613, 864] on icon at bounding box center [617, 871] width 15 height 15
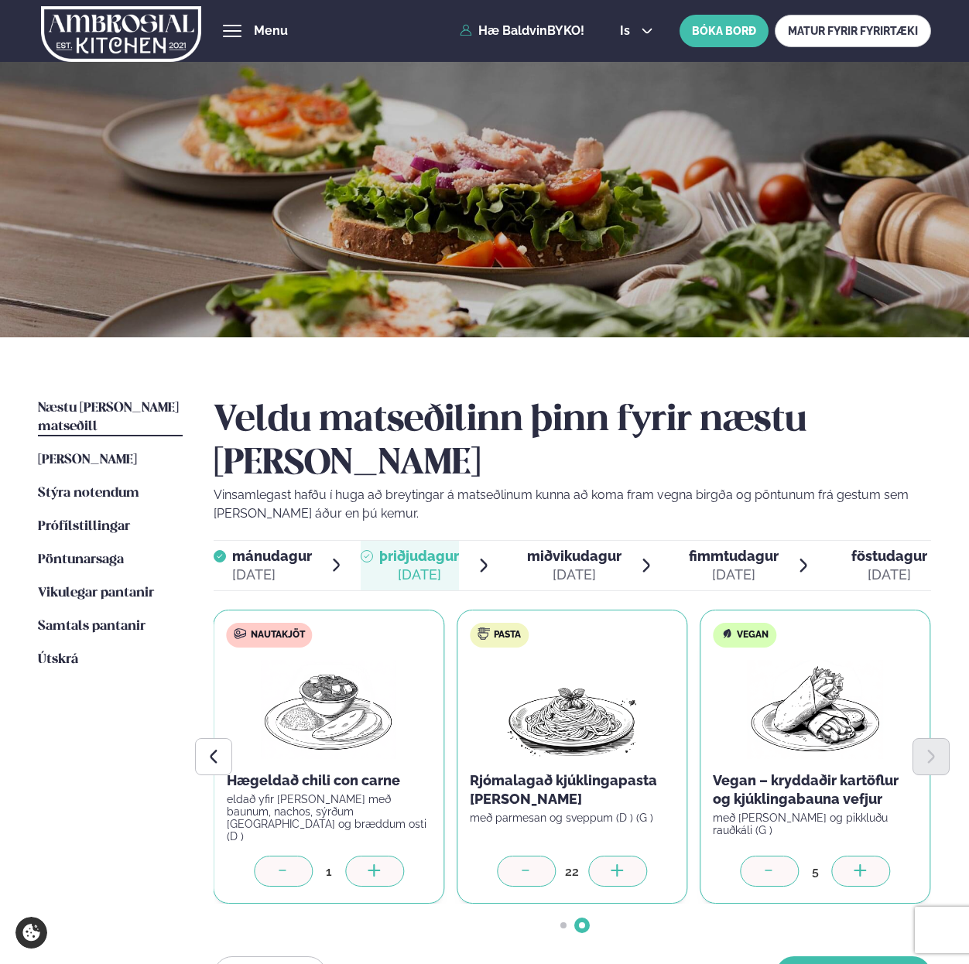
click at [613, 864] on icon at bounding box center [617, 871] width 15 height 15
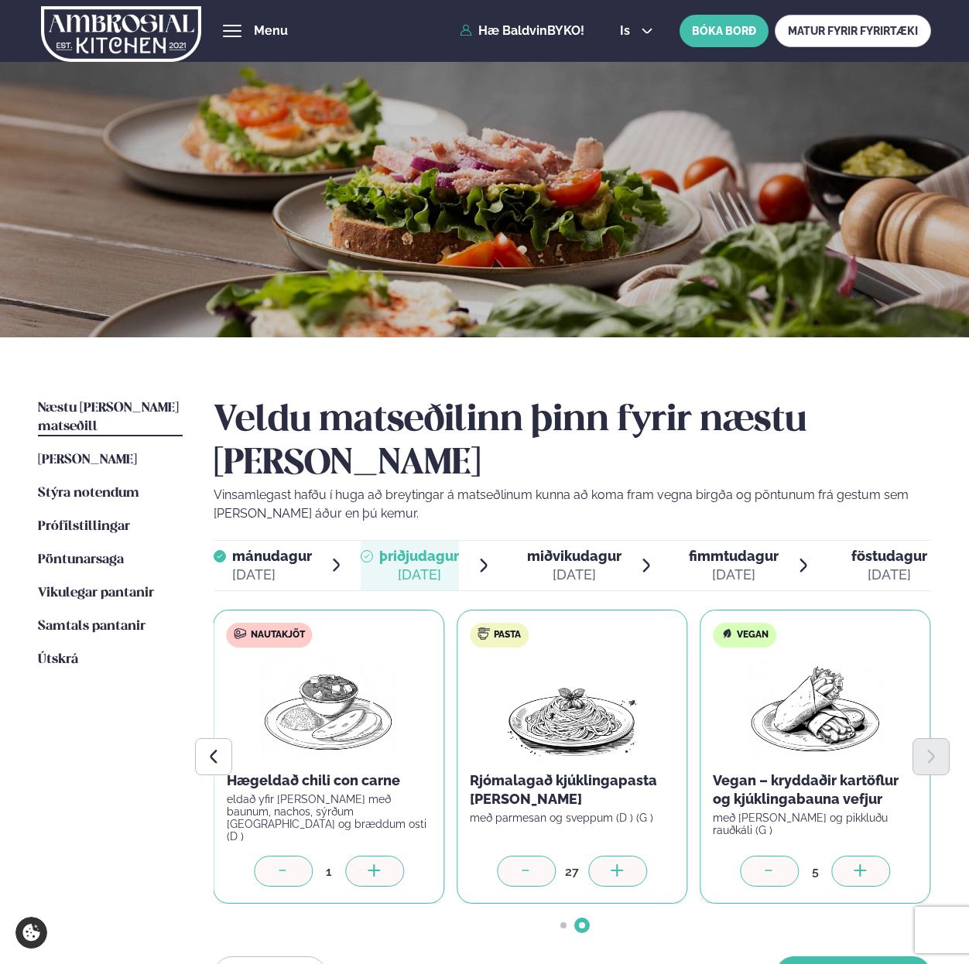
click at [613, 864] on icon at bounding box center [617, 871] width 15 height 15
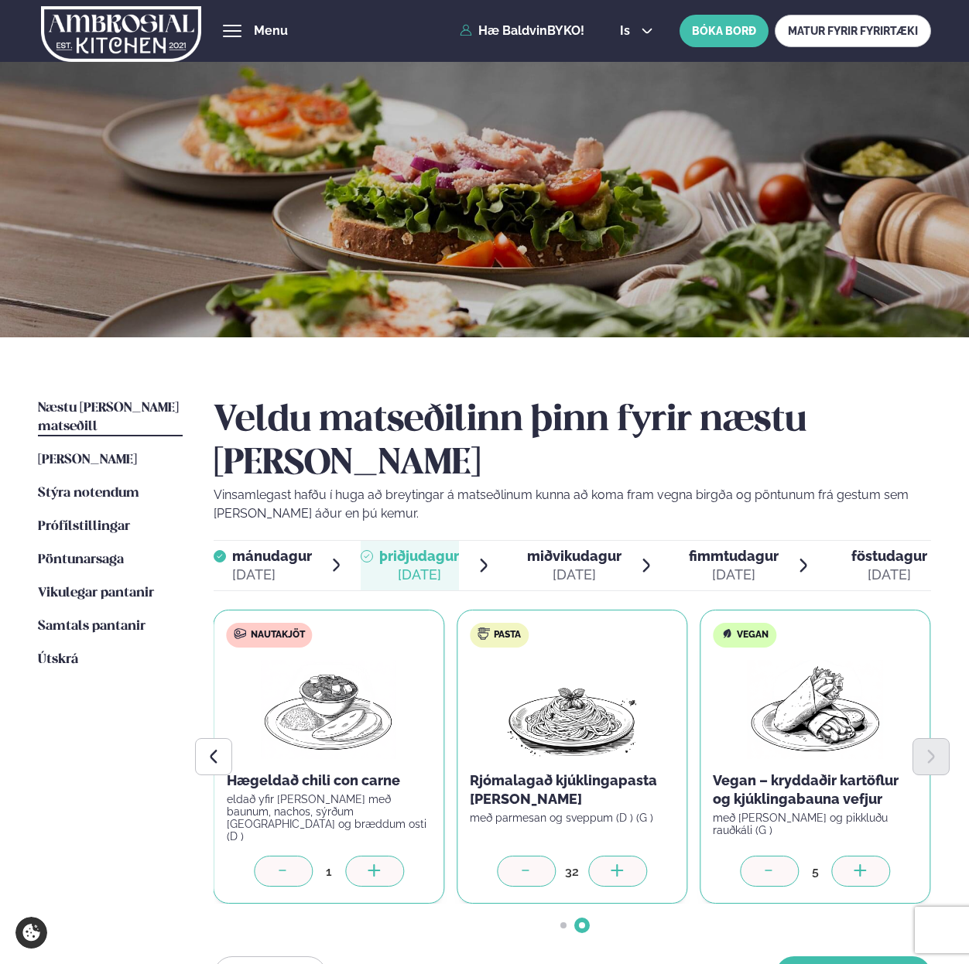
click at [613, 864] on icon at bounding box center [617, 871] width 15 height 15
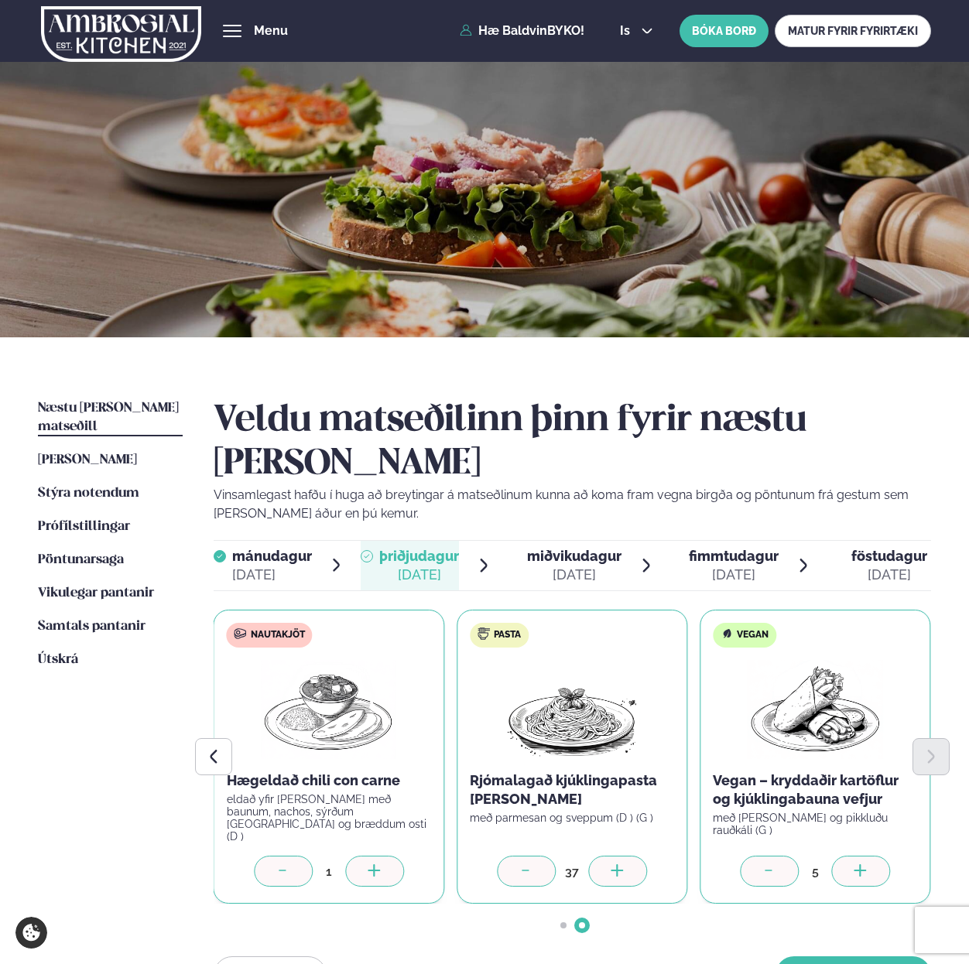
click at [613, 864] on icon at bounding box center [617, 871] width 15 height 15
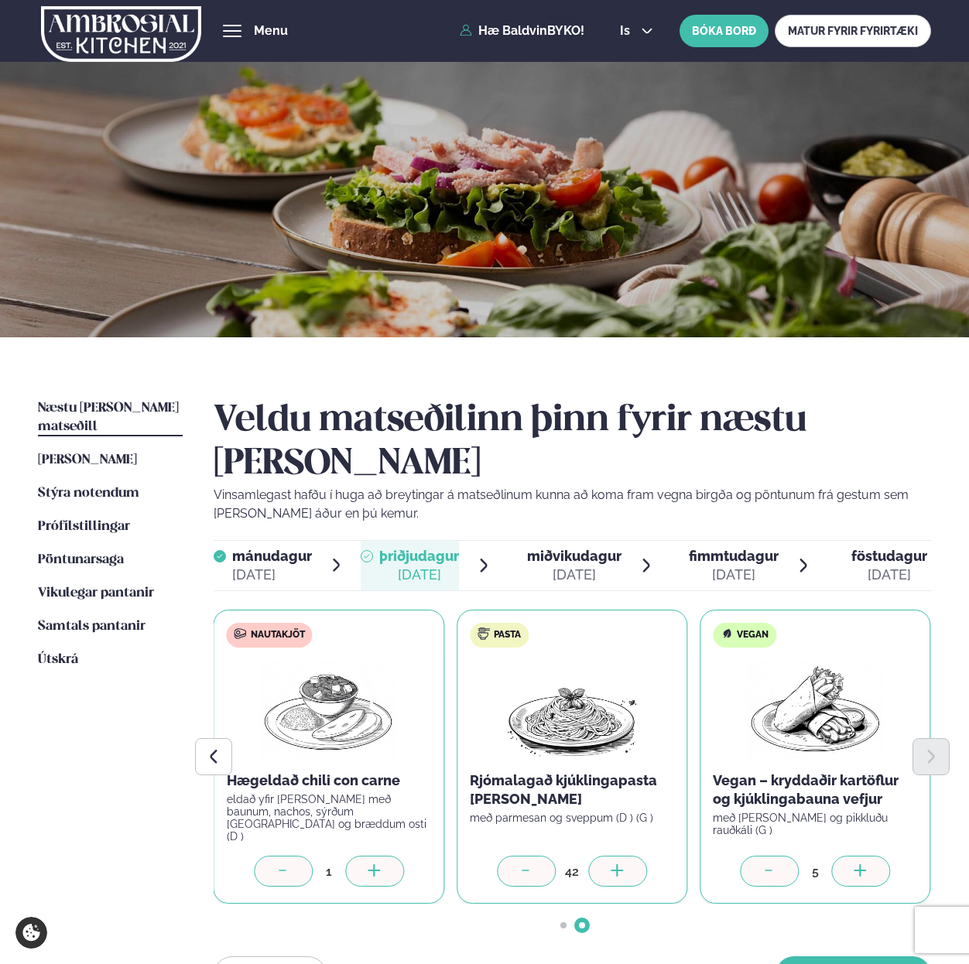
click at [613, 864] on icon at bounding box center [617, 871] width 15 height 15
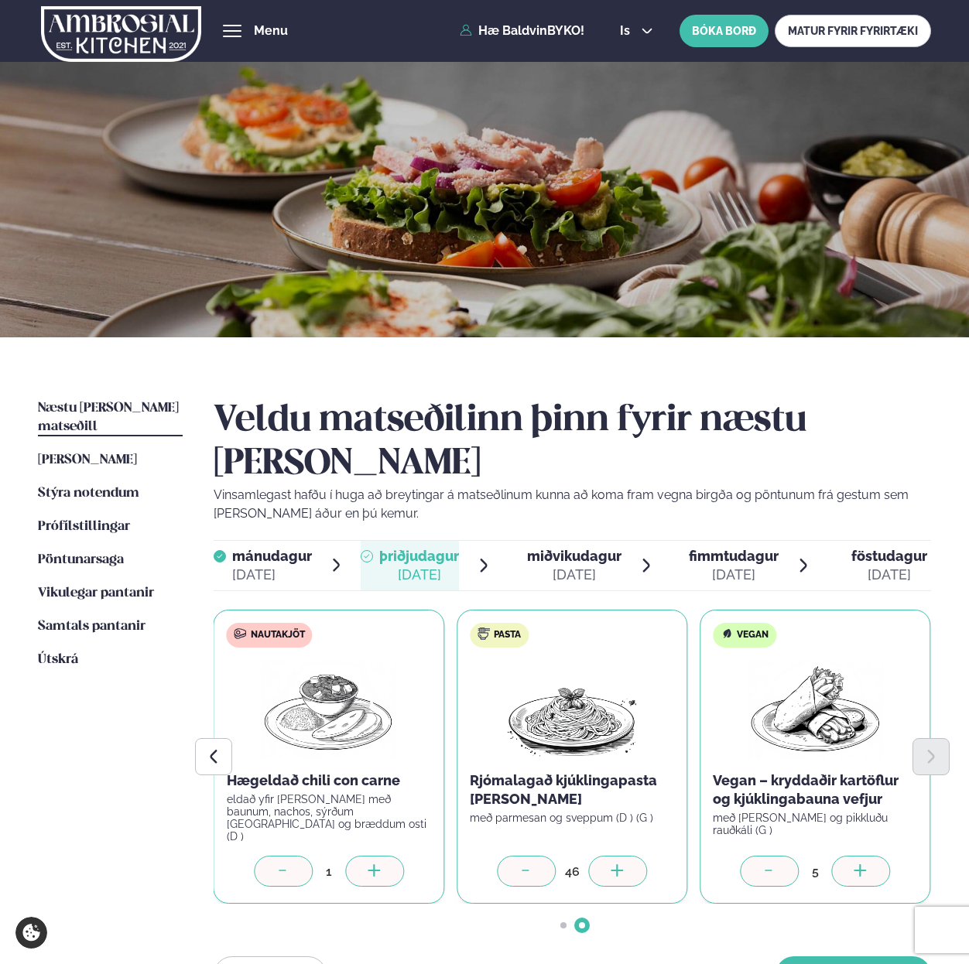
click at [613, 864] on icon at bounding box center [617, 871] width 15 height 15
click at [370, 864] on icon at bounding box center [374, 871] width 15 height 15
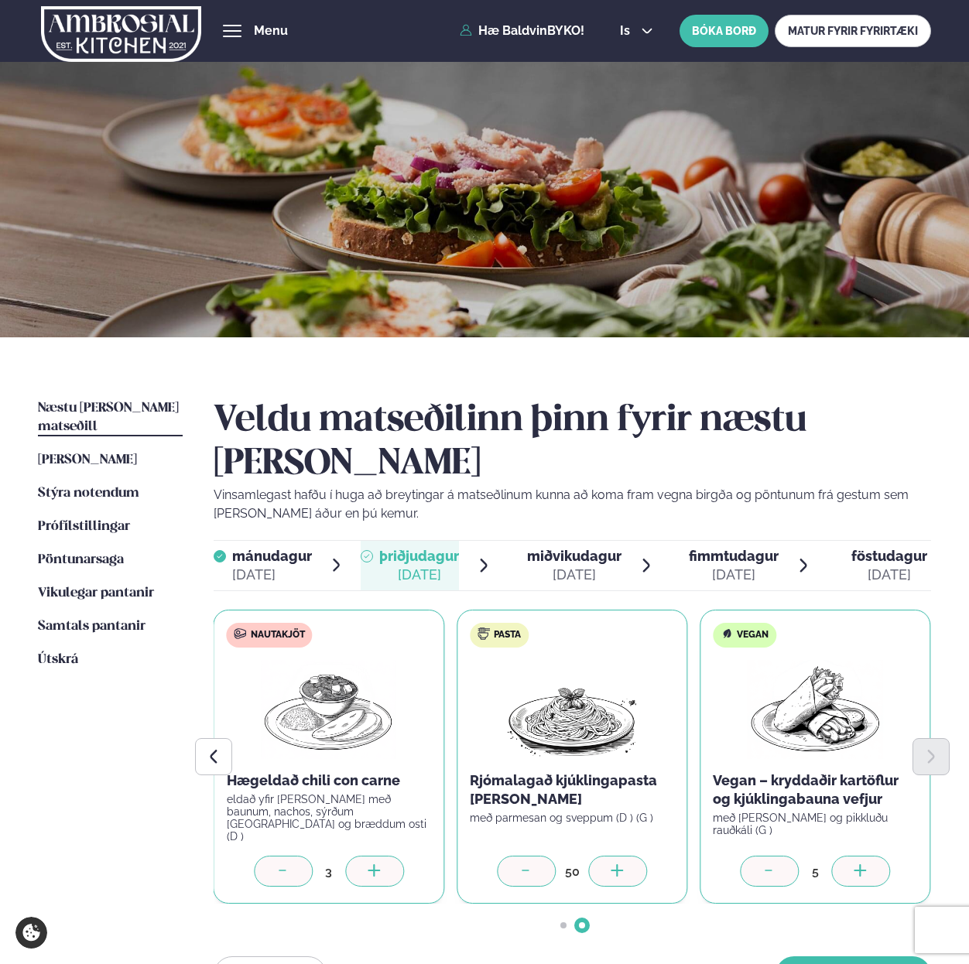
click at [370, 864] on icon at bounding box center [374, 871] width 15 height 15
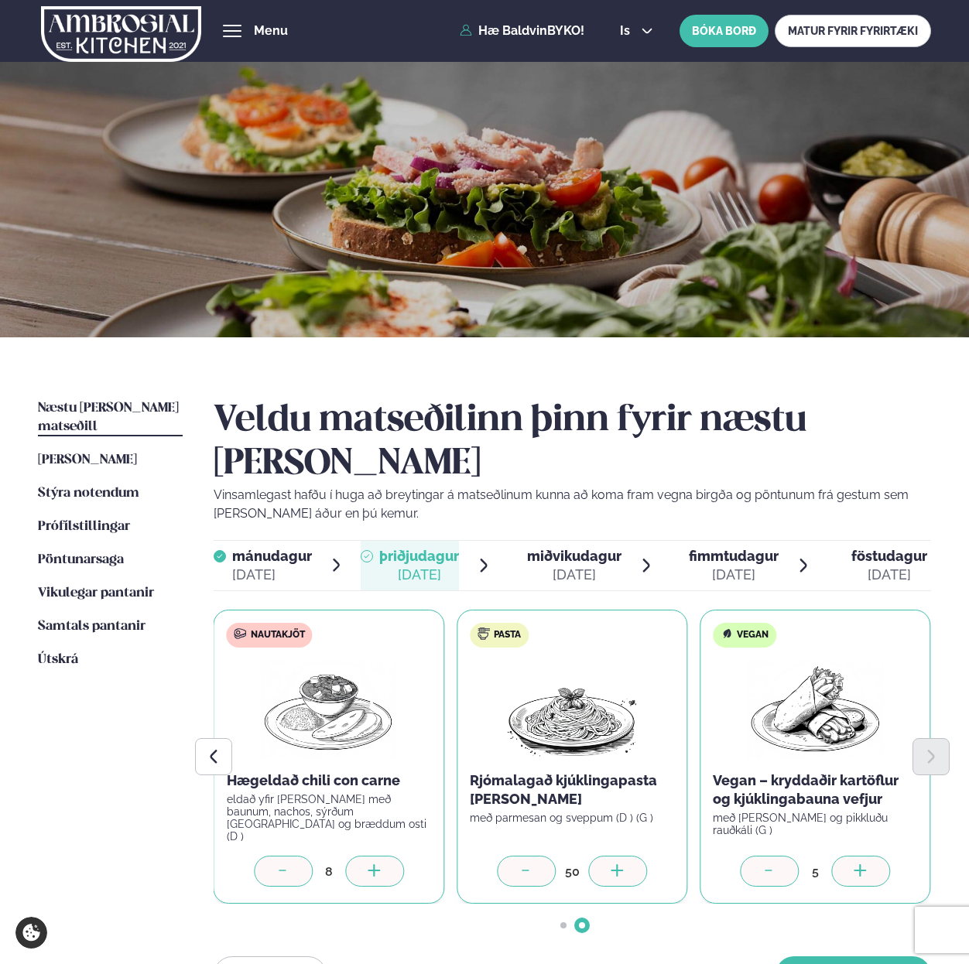
click at [370, 864] on icon at bounding box center [374, 871] width 15 height 15
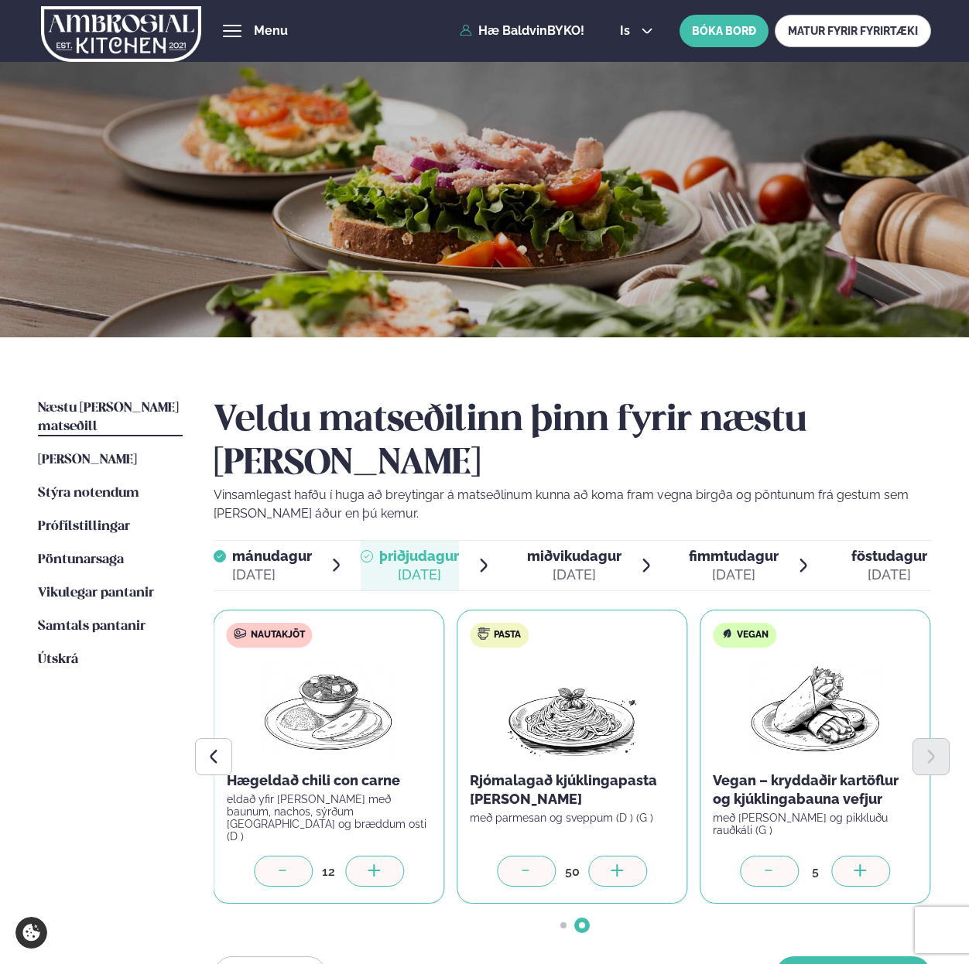
click at [370, 864] on icon at bounding box center [374, 871] width 15 height 15
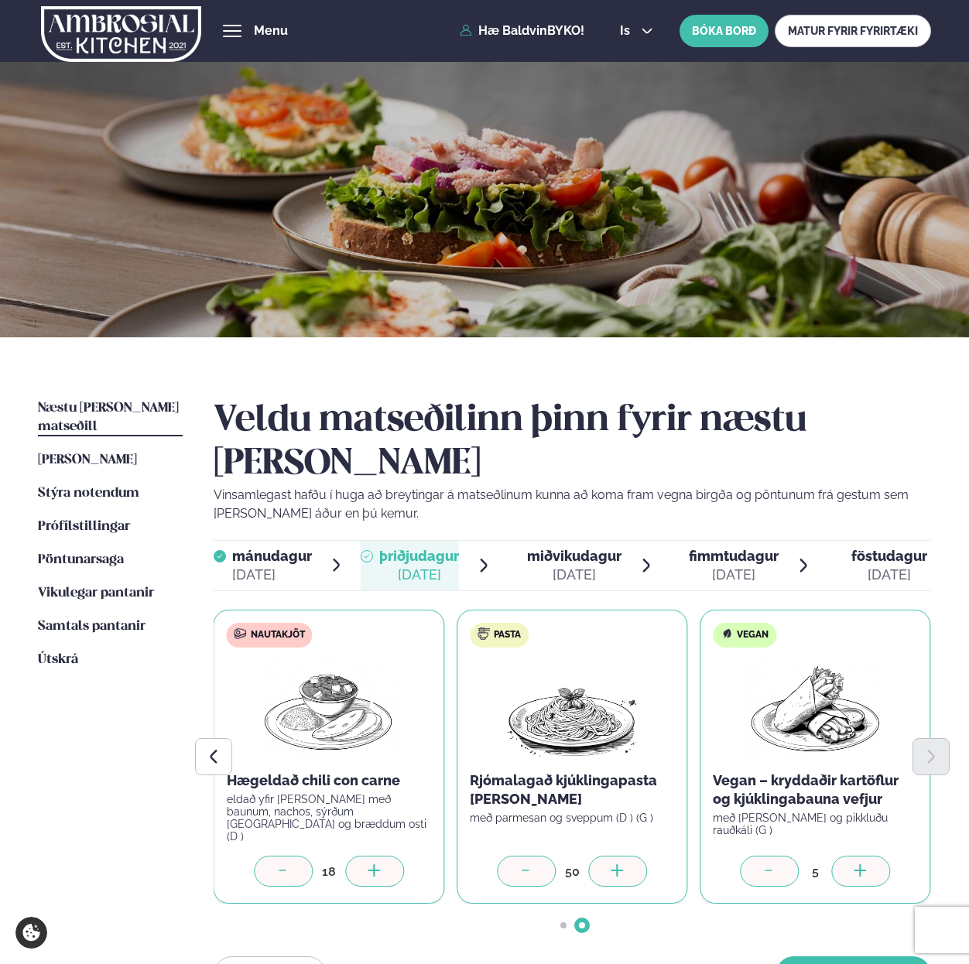
click at [370, 864] on icon at bounding box center [374, 871] width 15 height 15
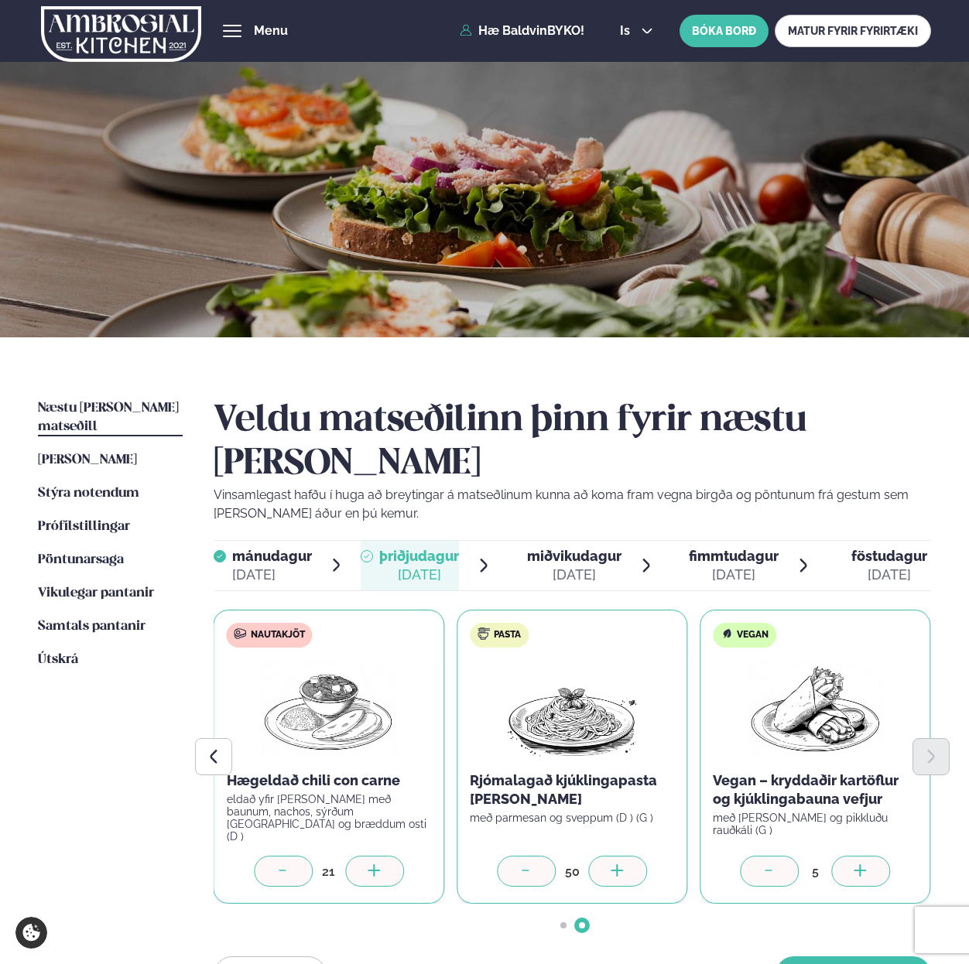
click at [370, 864] on icon at bounding box center [374, 871] width 15 height 15
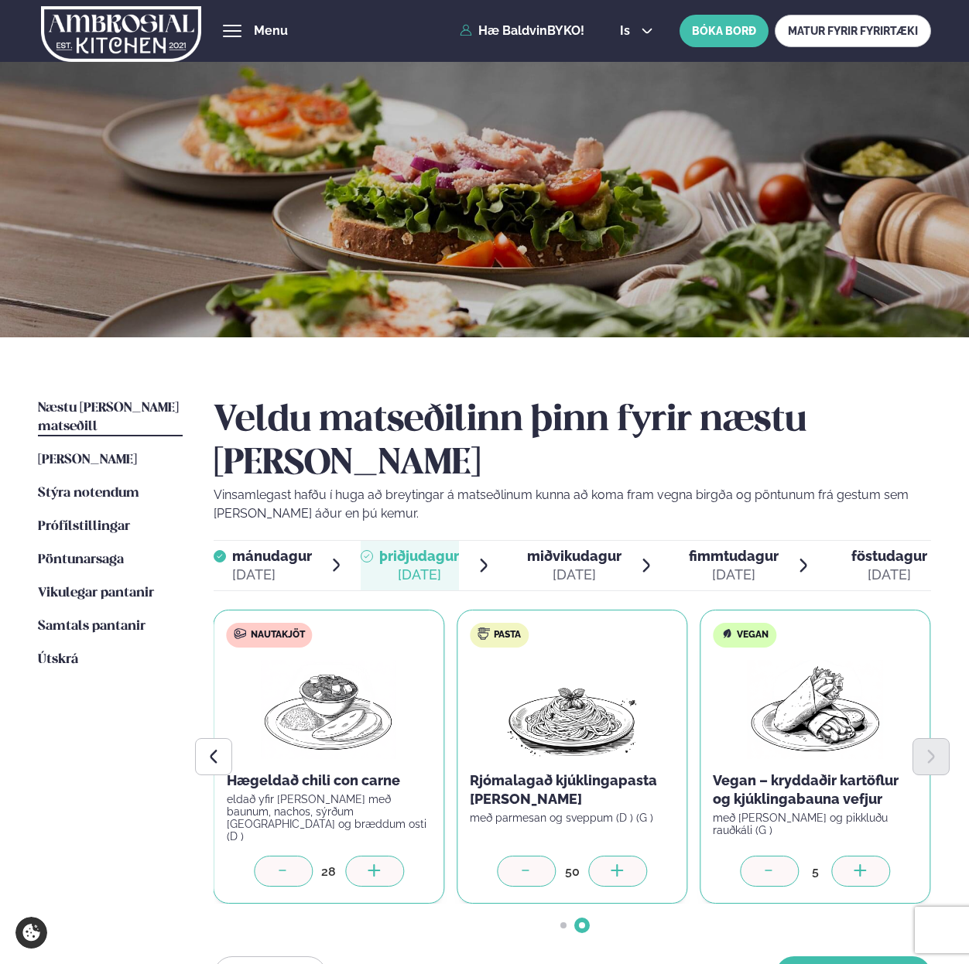
click at [370, 864] on icon at bounding box center [374, 871] width 15 height 15
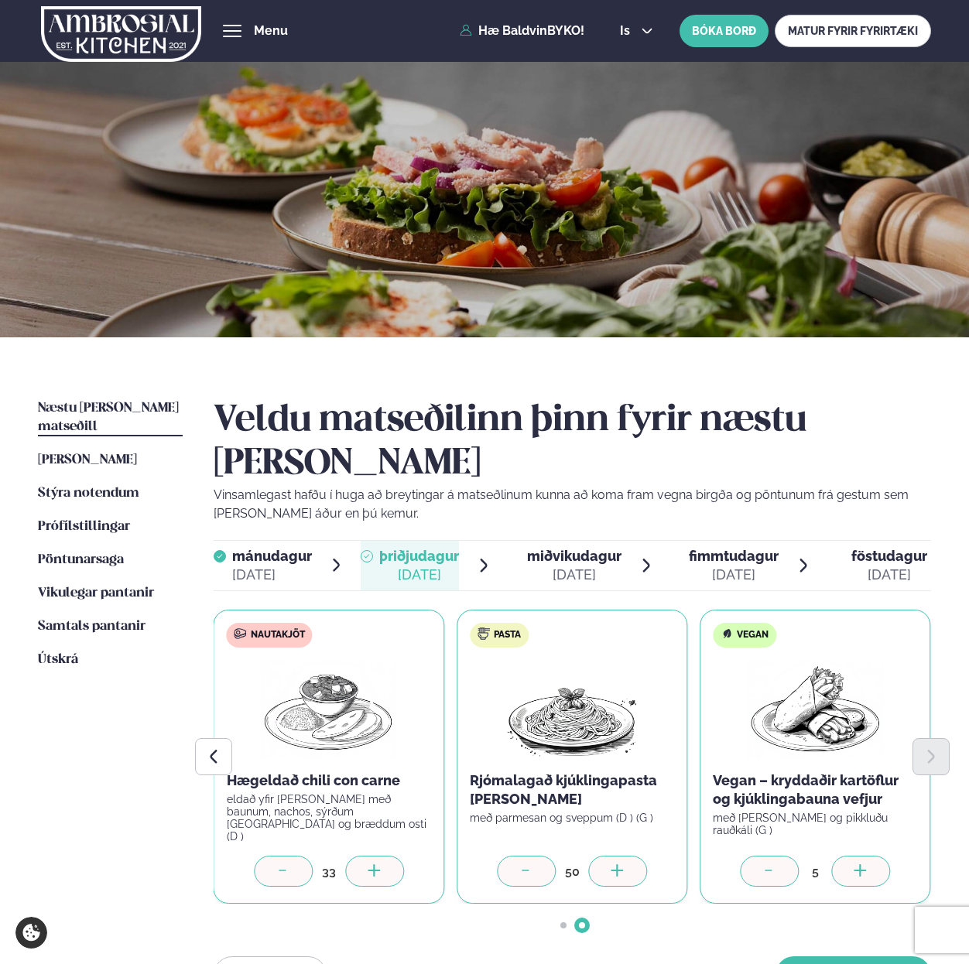
click at [370, 864] on icon at bounding box center [374, 871] width 15 height 15
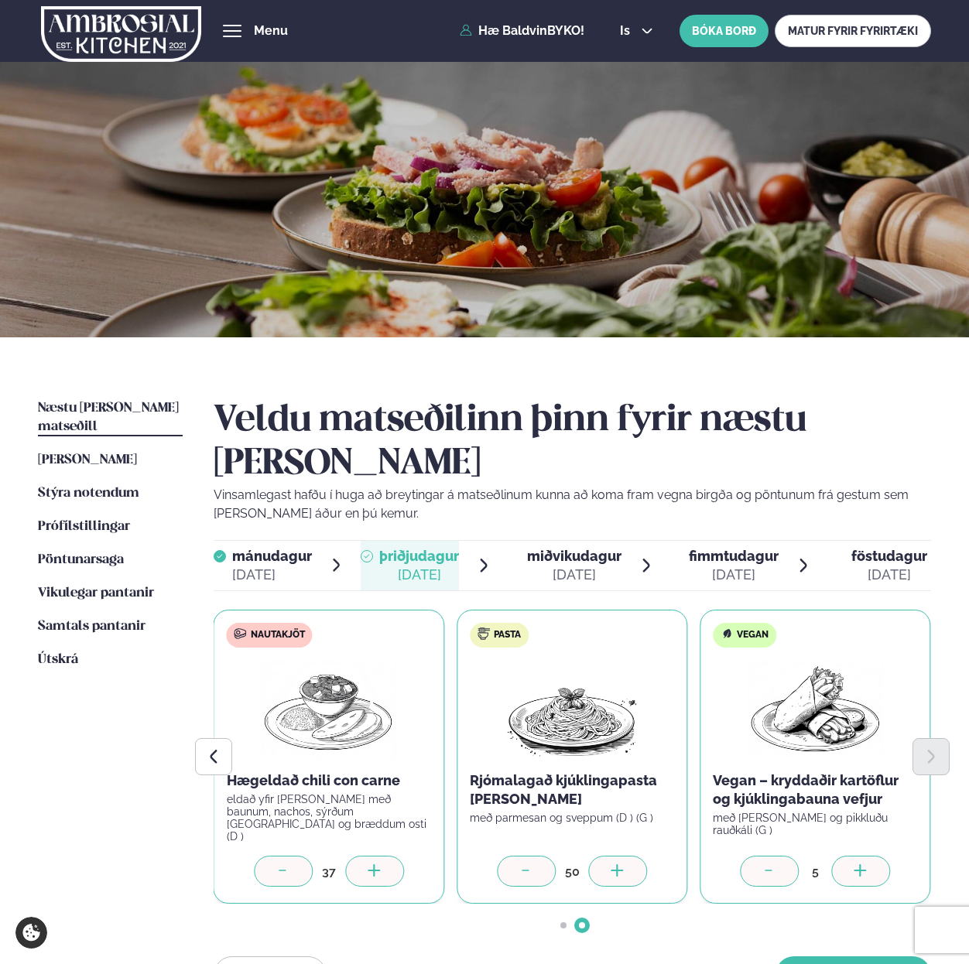
click at [370, 864] on icon at bounding box center [374, 871] width 15 height 15
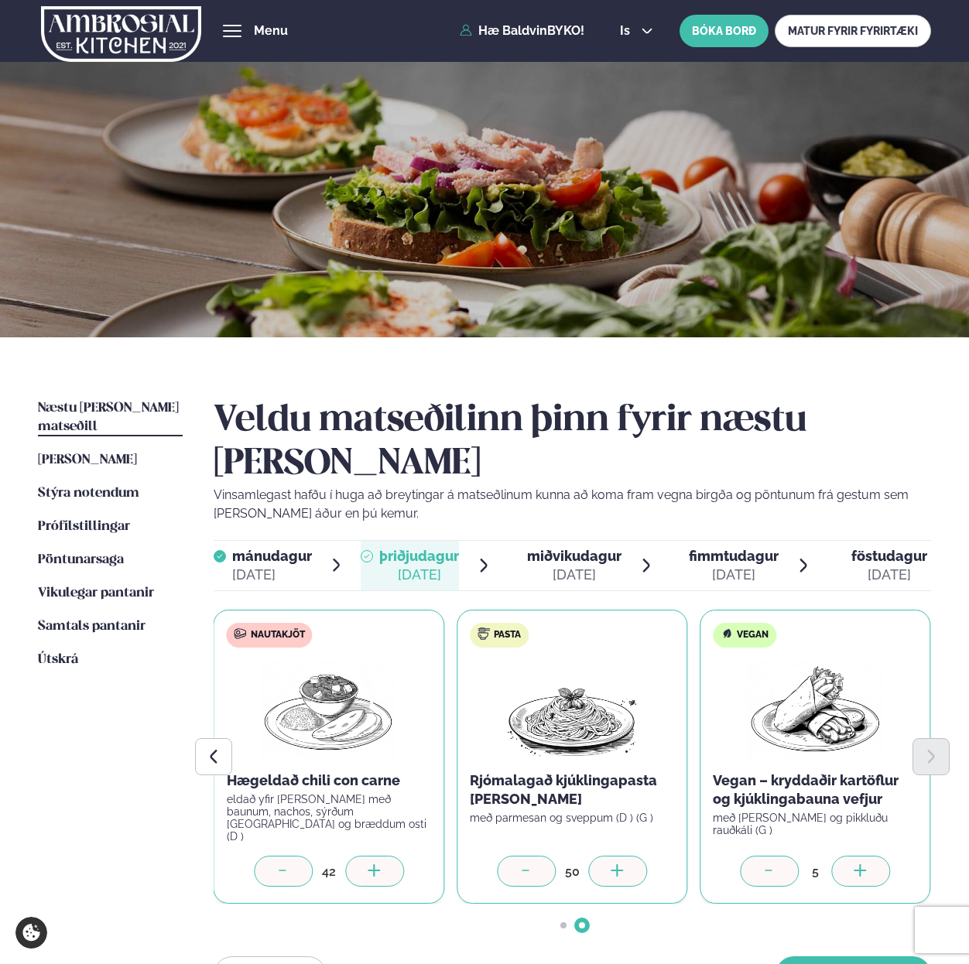
click at [370, 864] on icon at bounding box center [374, 871] width 15 height 15
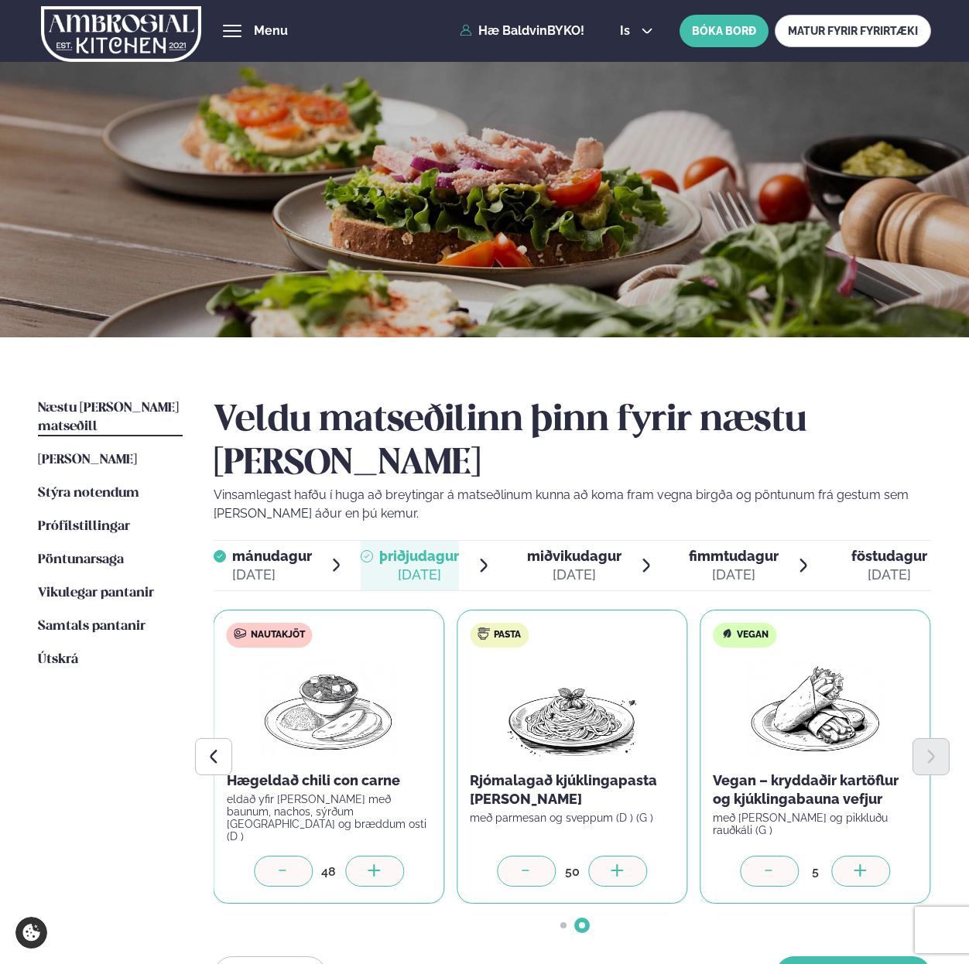
click at [370, 864] on icon at bounding box center [374, 871] width 15 height 15
click at [817, 956] on button "[PERSON_NAME]" at bounding box center [852, 974] width 155 height 37
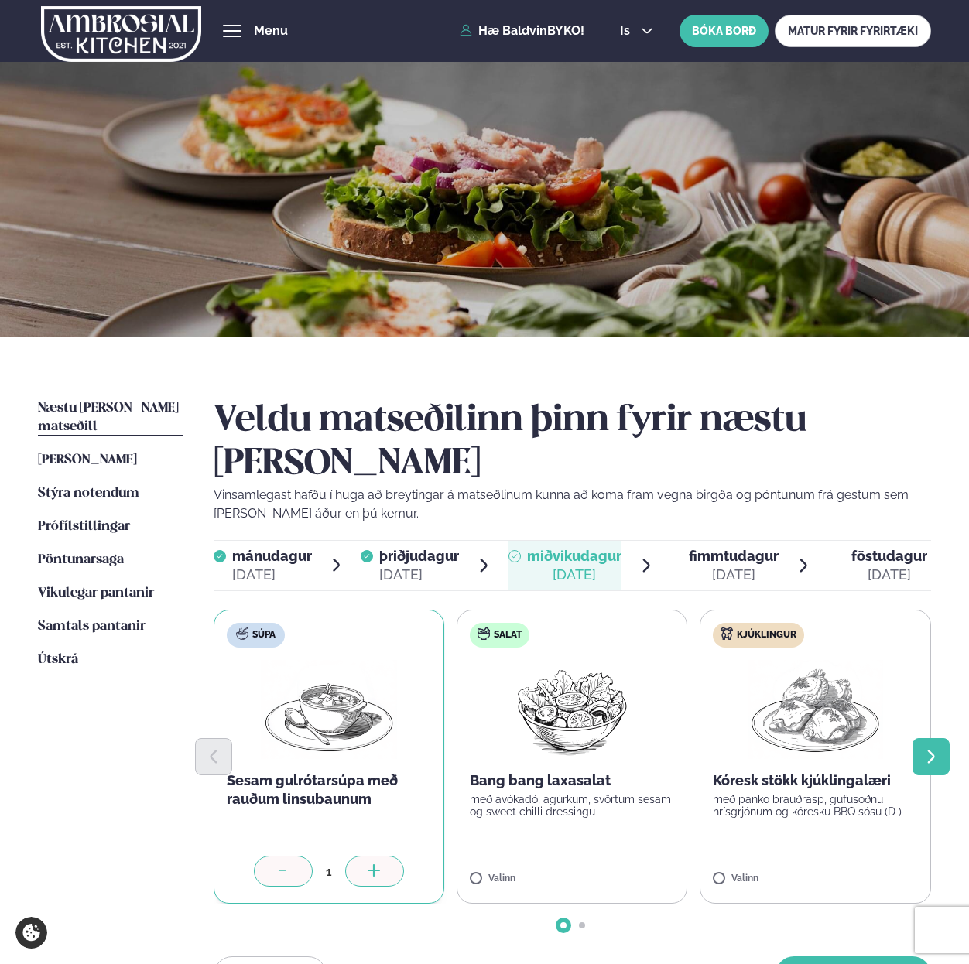
click at [939, 738] on button "Next slide" at bounding box center [930, 756] width 37 height 37
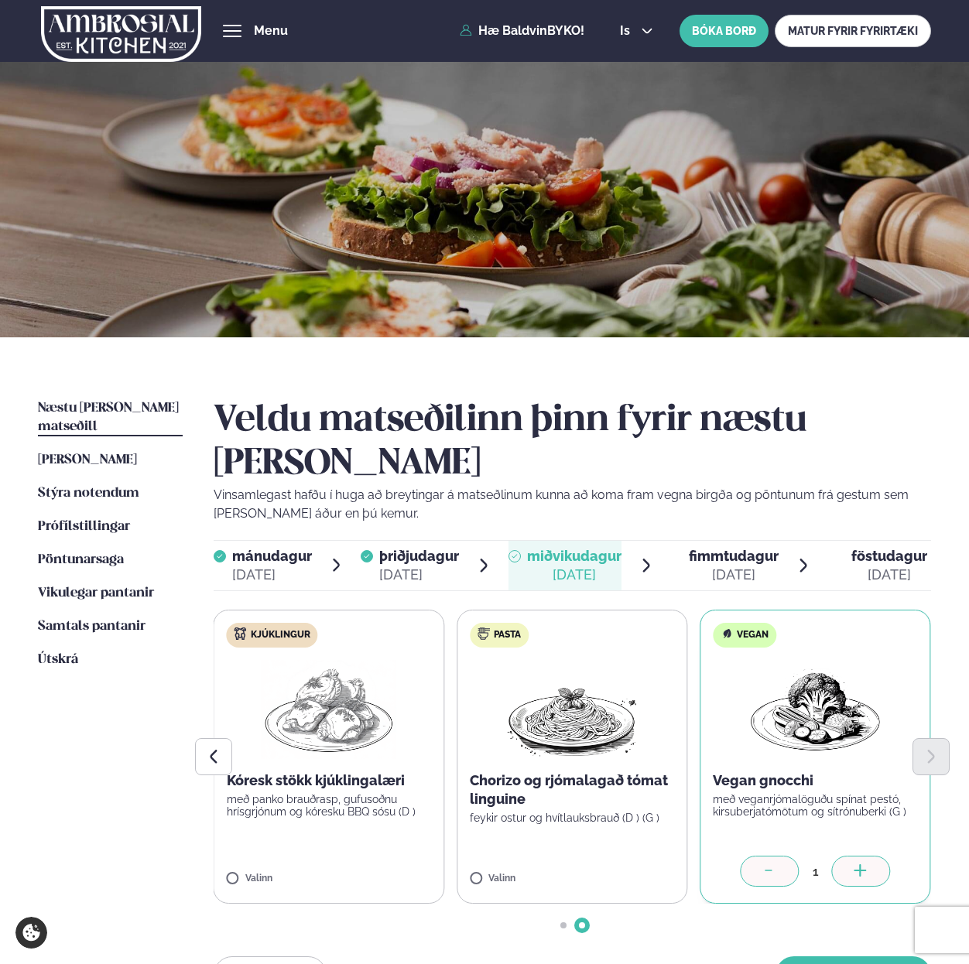
click at [853, 864] on icon at bounding box center [860, 871] width 15 height 15
click at [378, 864] on icon at bounding box center [374, 871] width 15 height 15
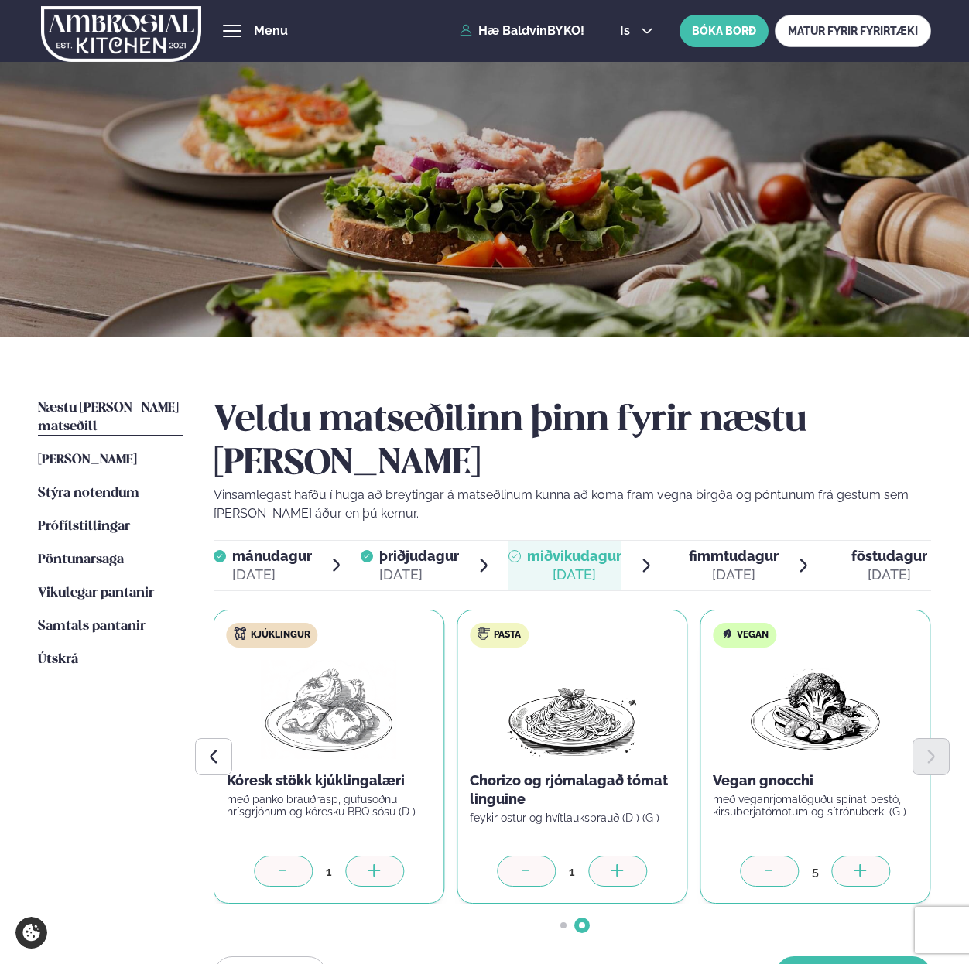
click at [378, 864] on icon at bounding box center [374, 871] width 15 height 15
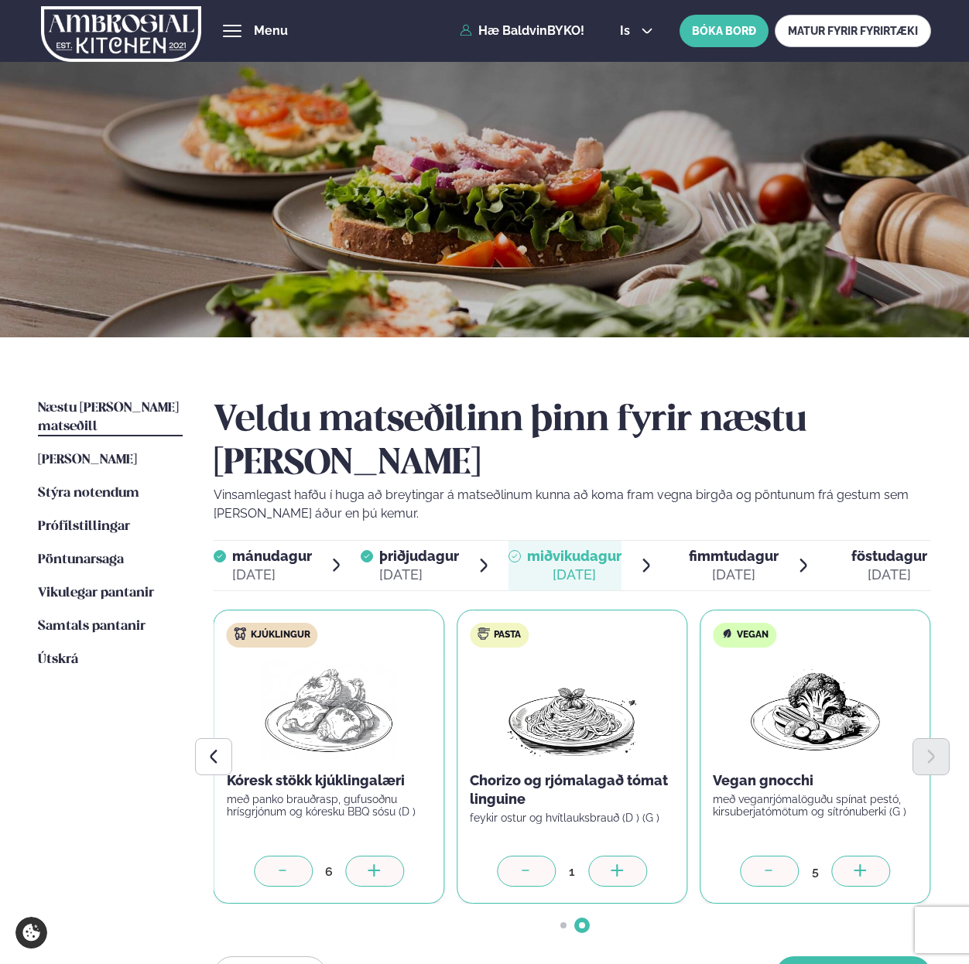
click at [378, 864] on icon at bounding box center [374, 871] width 15 height 15
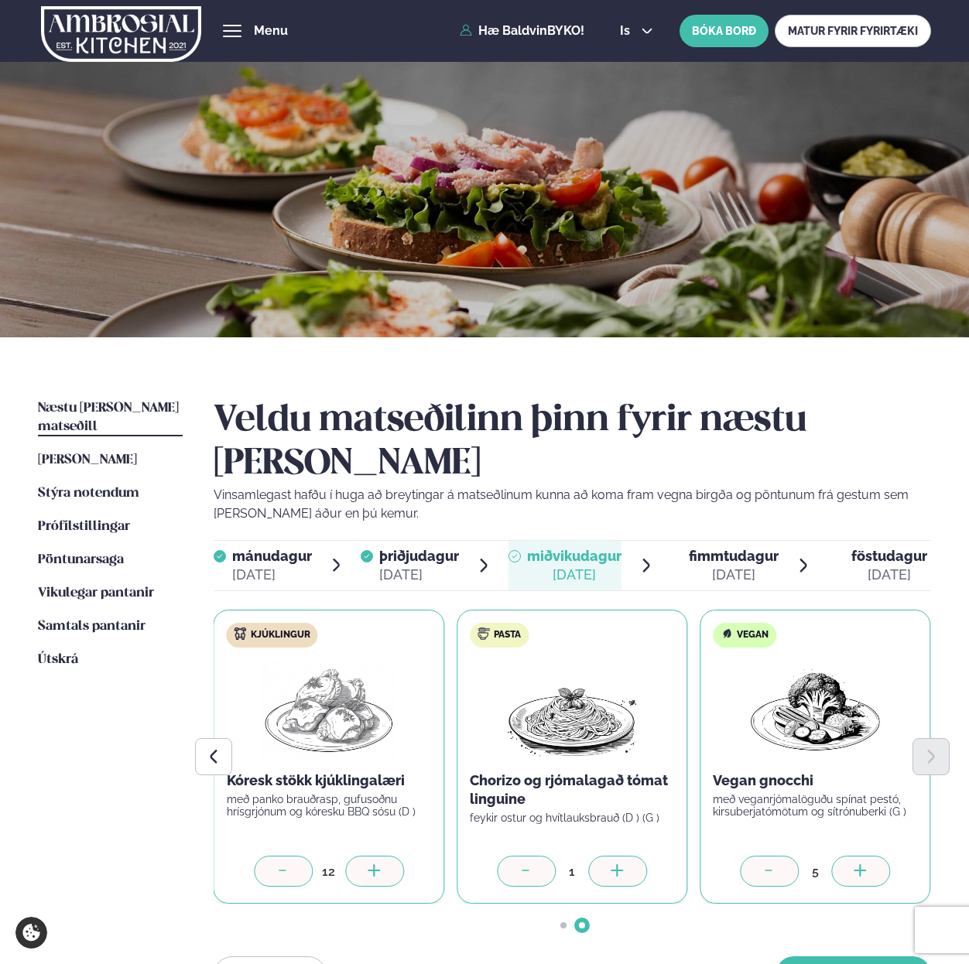
click at [378, 864] on icon at bounding box center [374, 871] width 15 height 15
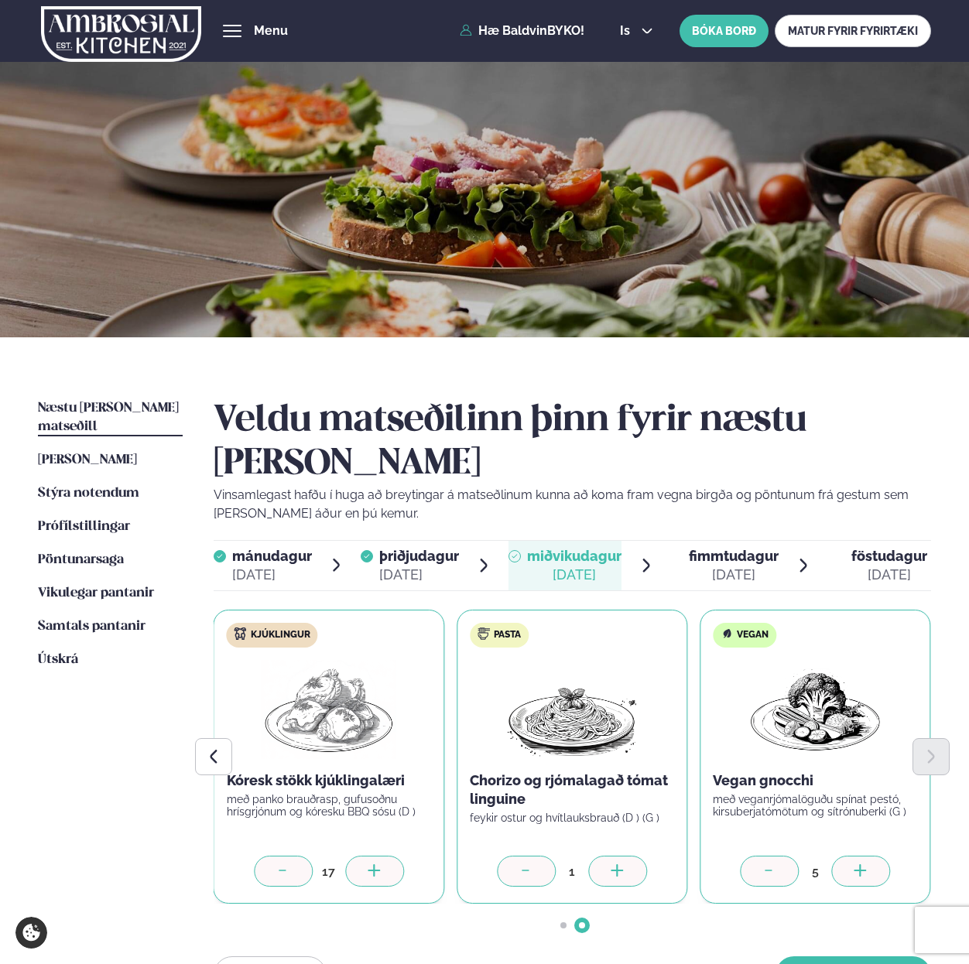
click at [378, 864] on icon at bounding box center [374, 871] width 15 height 15
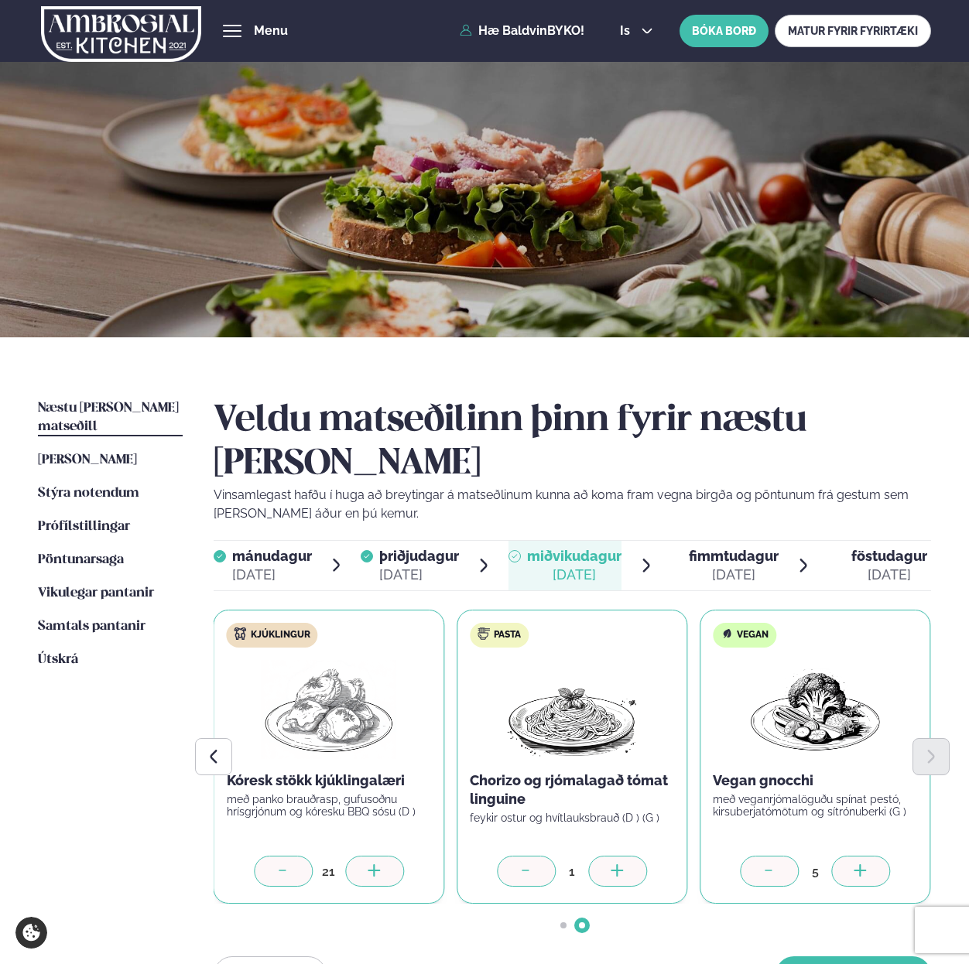
click at [378, 864] on icon at bounding box center [374, 871] width 15 height 15
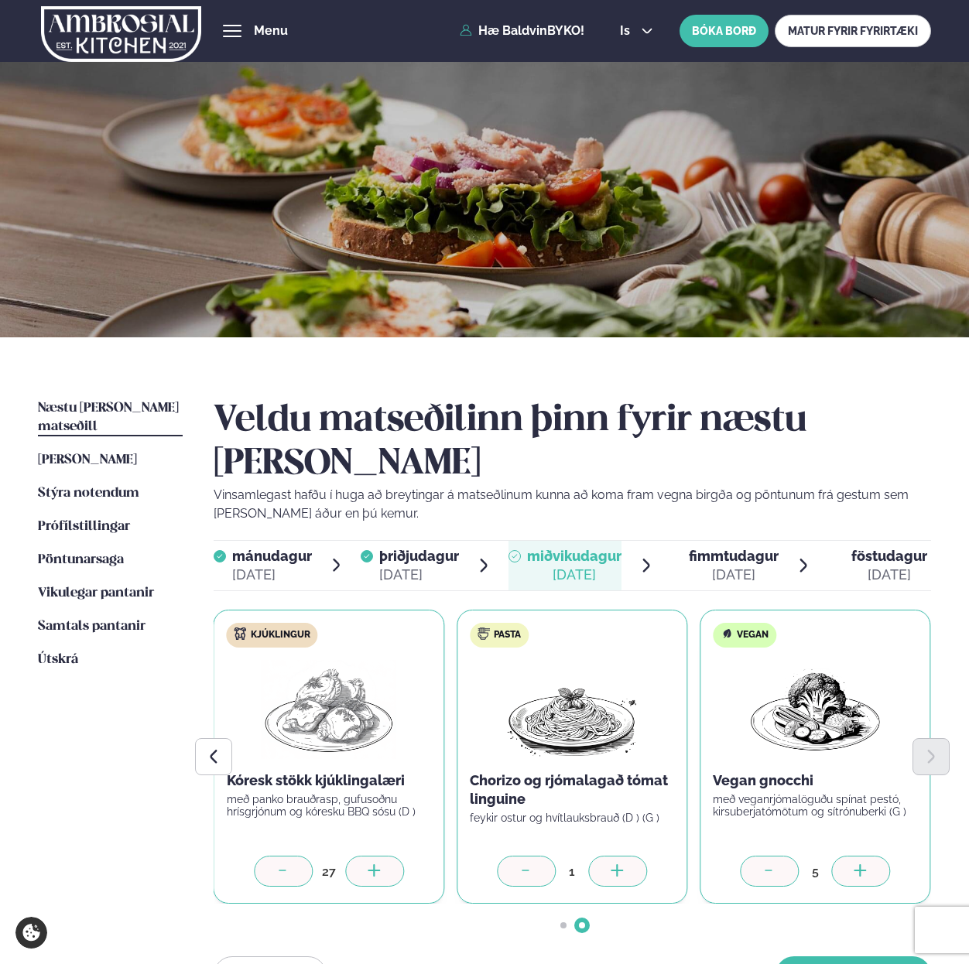
click at [378, 864] on icon at bounding box center [374, 871] width 15 height 15
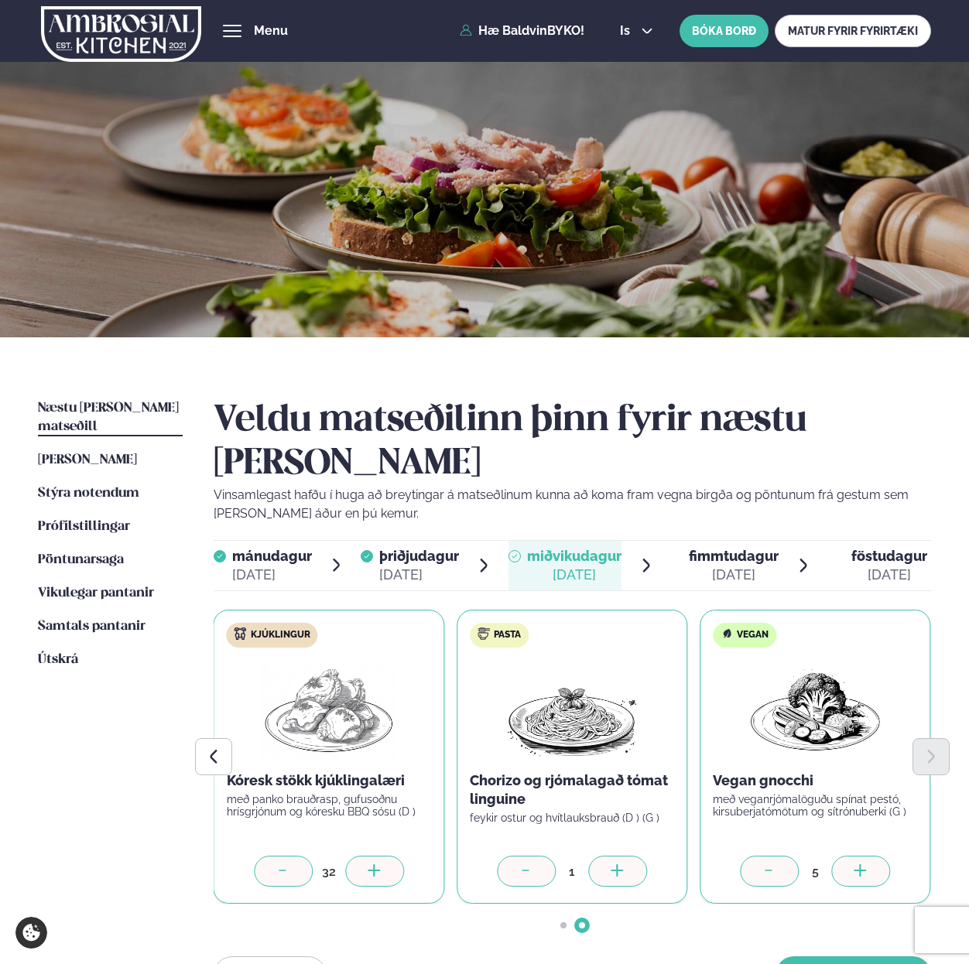
click at [378, 864] on icon at bounding box center [374, 871] width 15 height 15
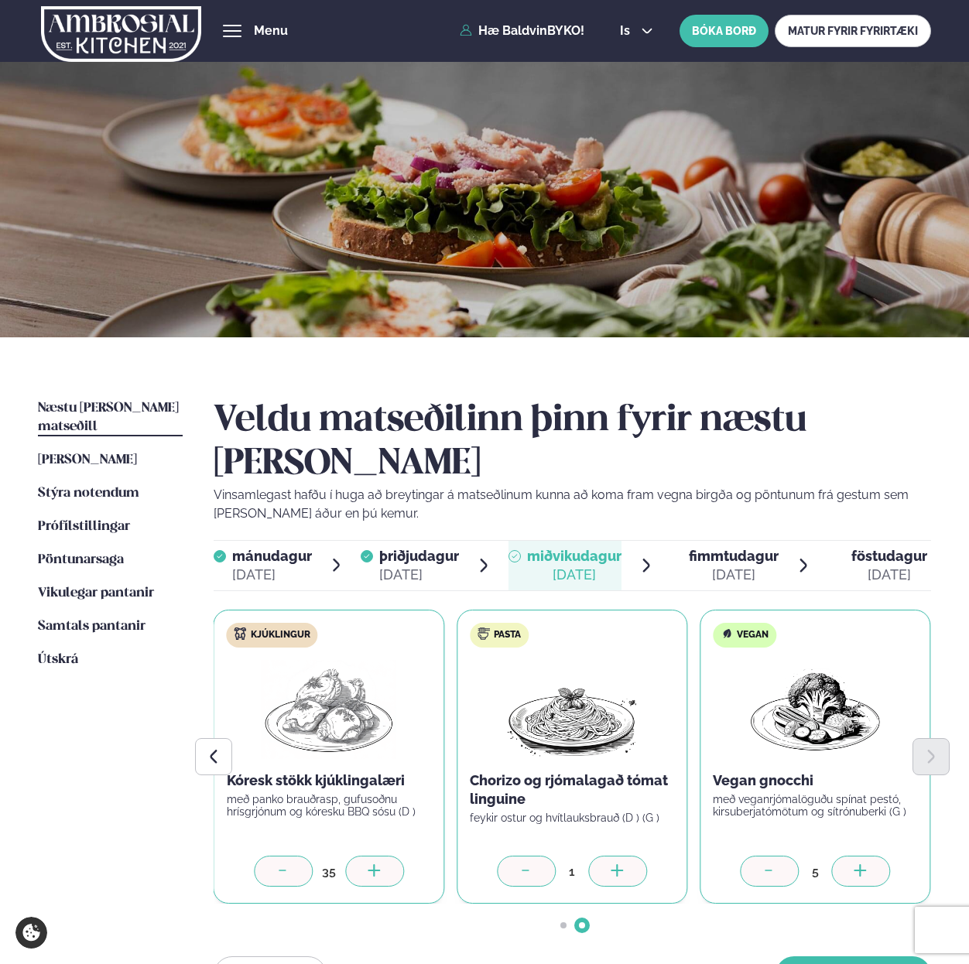
click at [378, 864] on icon at bounding box center [374, 871] width 15 height 15
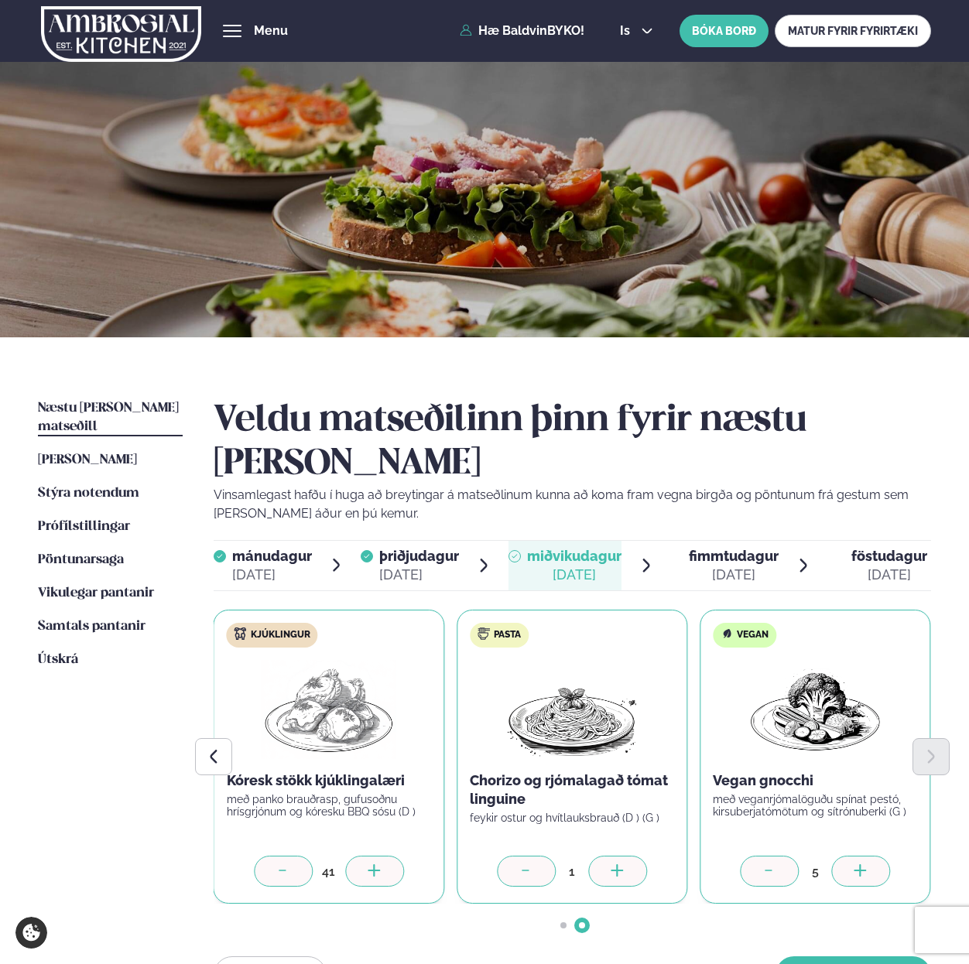
click at [378, 864] on icon at bounding box center [374, 871] width 15 height 15
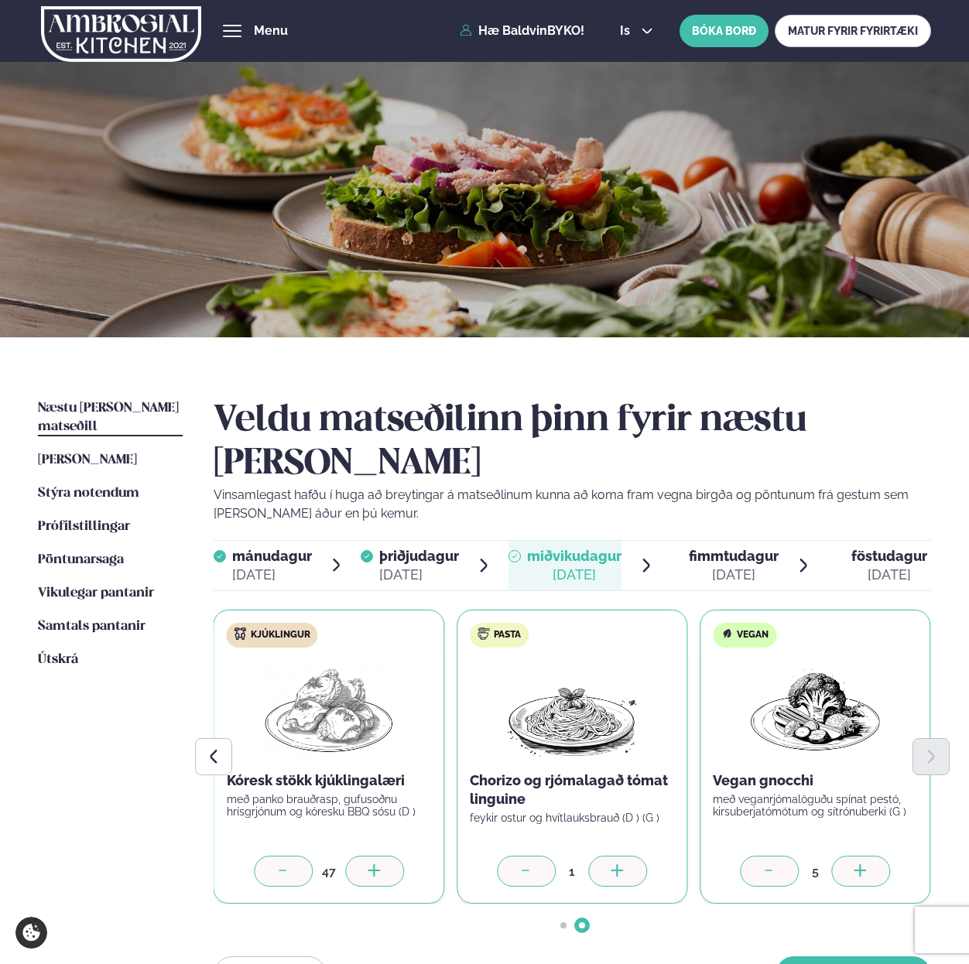
click at [378, 864] on icon at bounding box center [374, 871] width 15 height 15
click at [604, 856] on div at bounding box center [617, 871] width 59 height 31
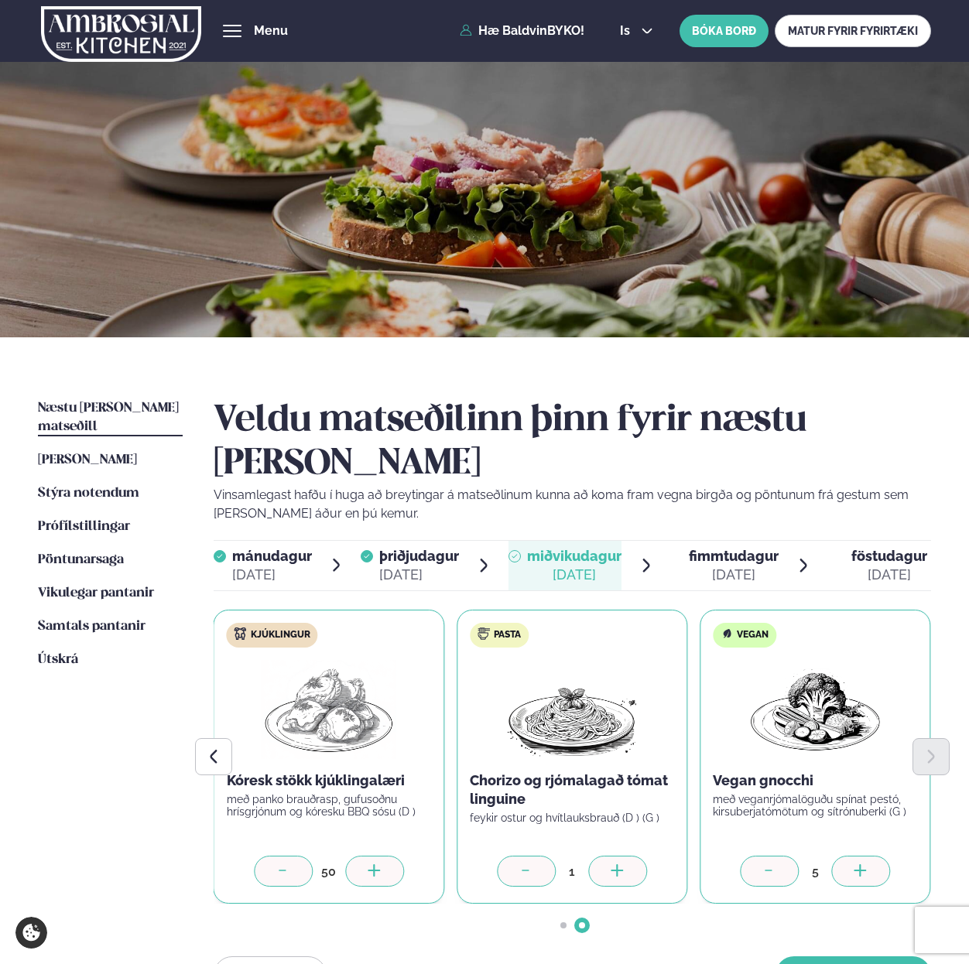
click at [604, 856] on div at bounding box center [617, 871] width 59 height 31
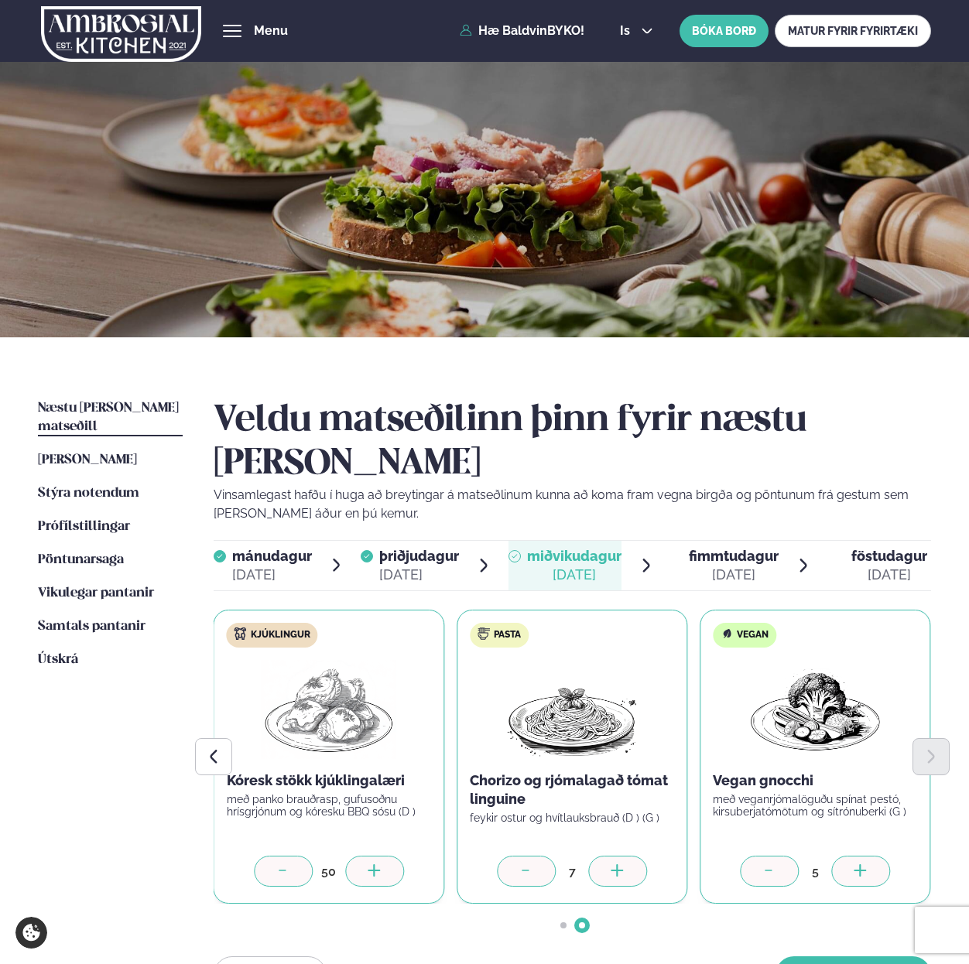
click at [604, 856] on div at bounding box center [617, 871] width 59 height 31
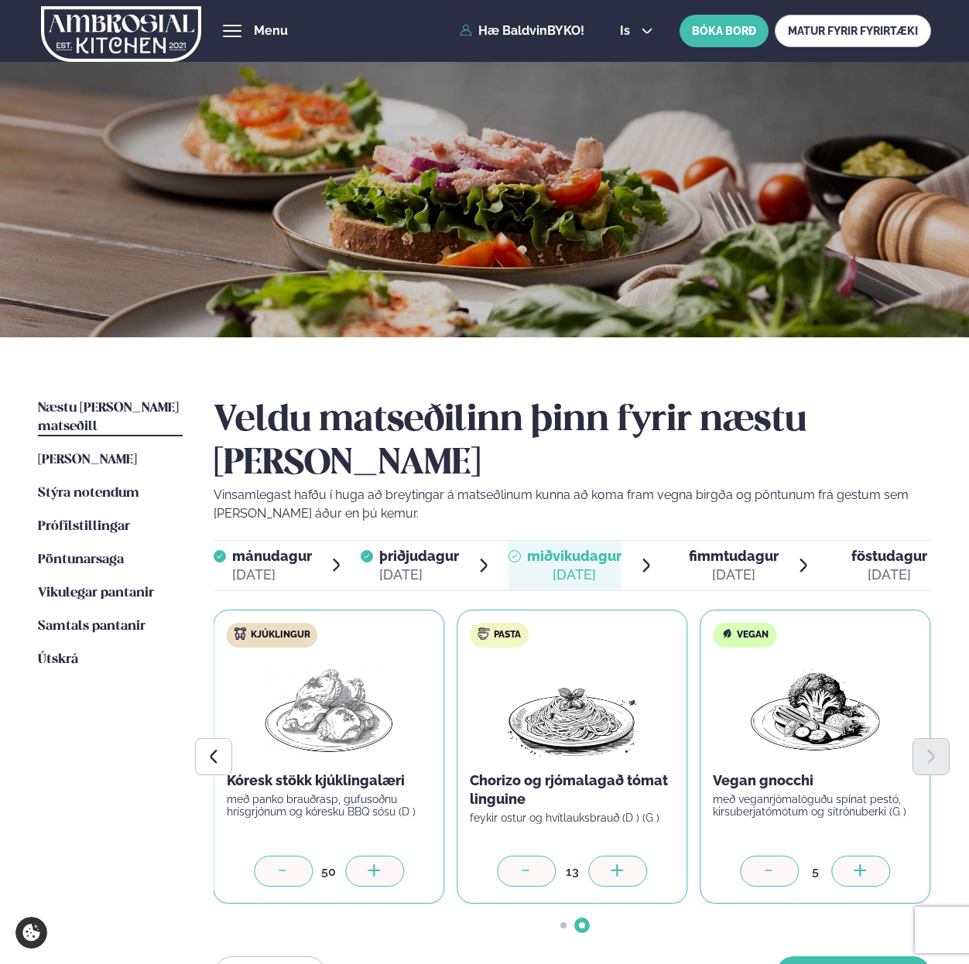
click at [604, 856] on div at bounding box center [617, 871] width 59 height 31
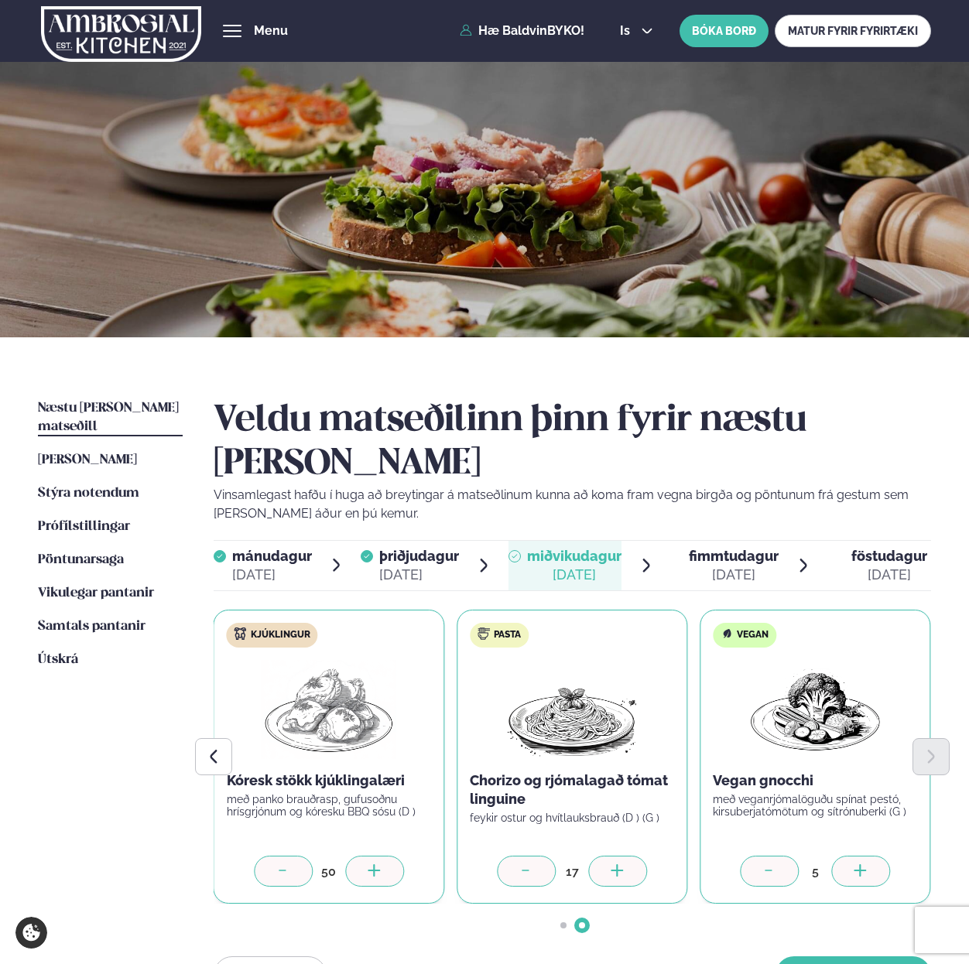
click at [604, 856] on div at bounding box center [617, 871] width 59 height 31
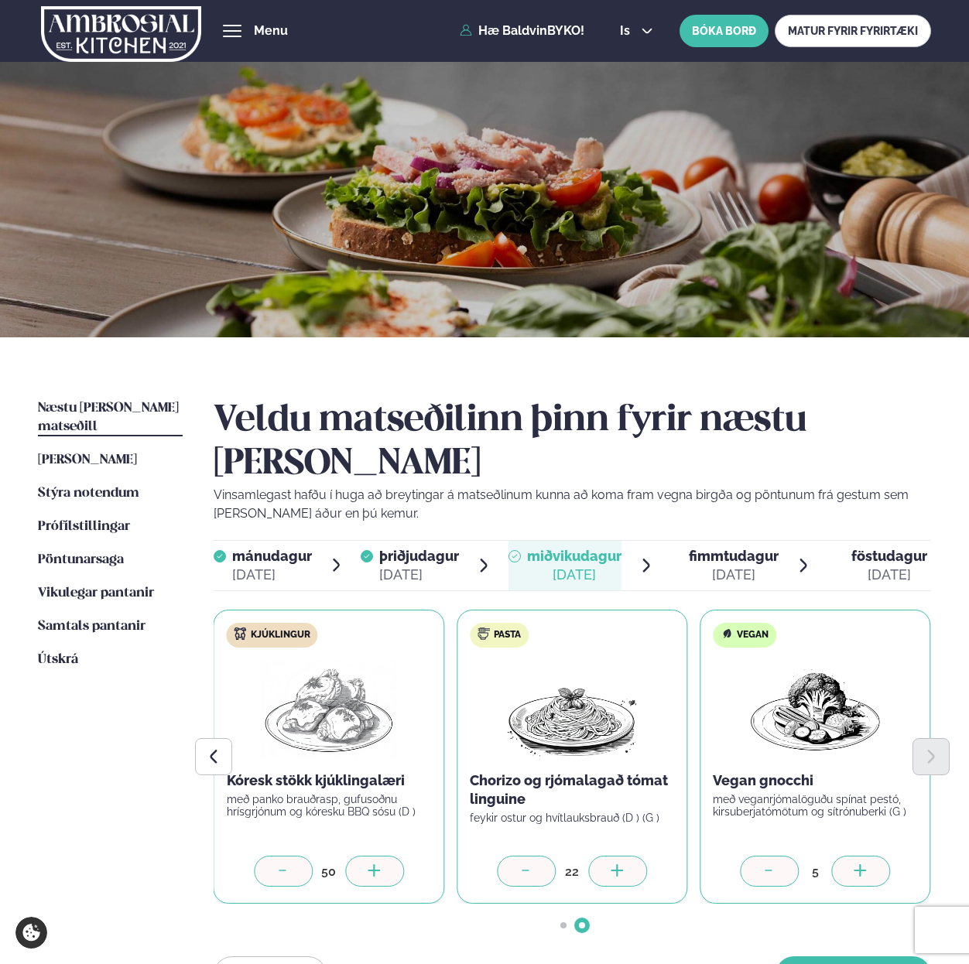
click at [604, 856] on div at bounding box center [617, 871] width 59 height 31
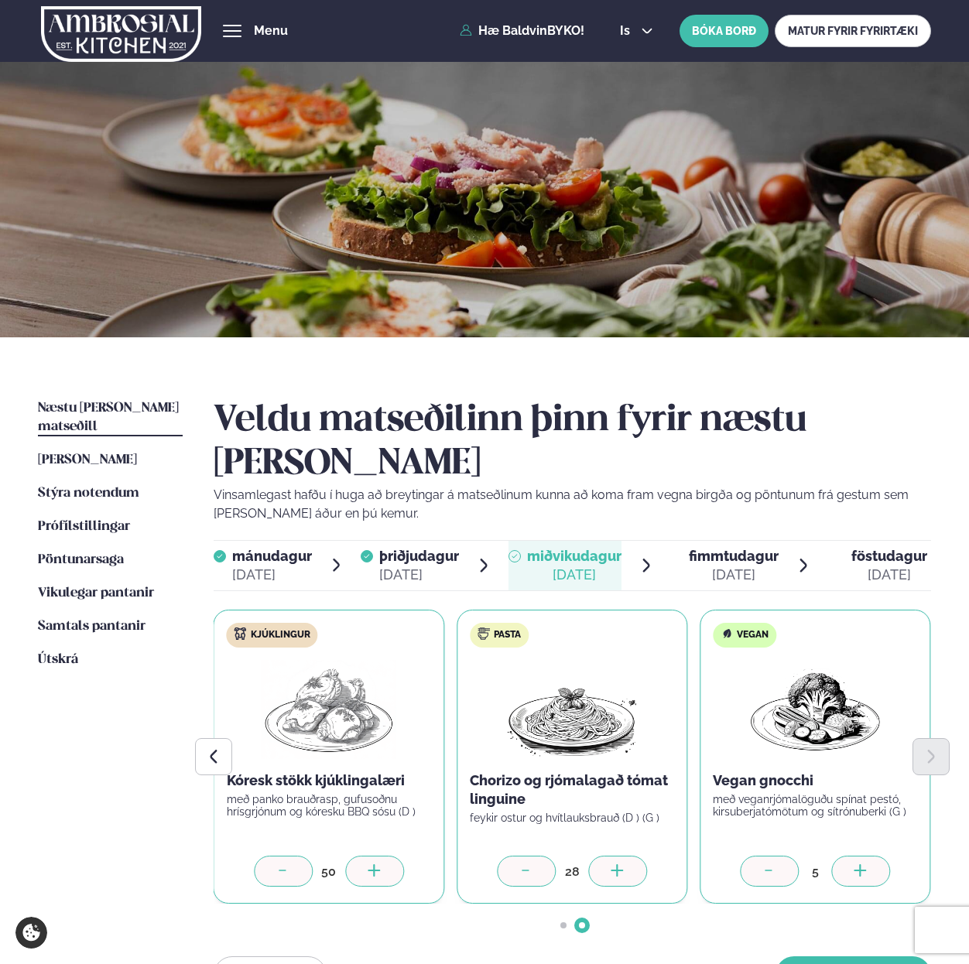
click at [604, 856] on div at bounding box center [617, 871] width 59 height 31
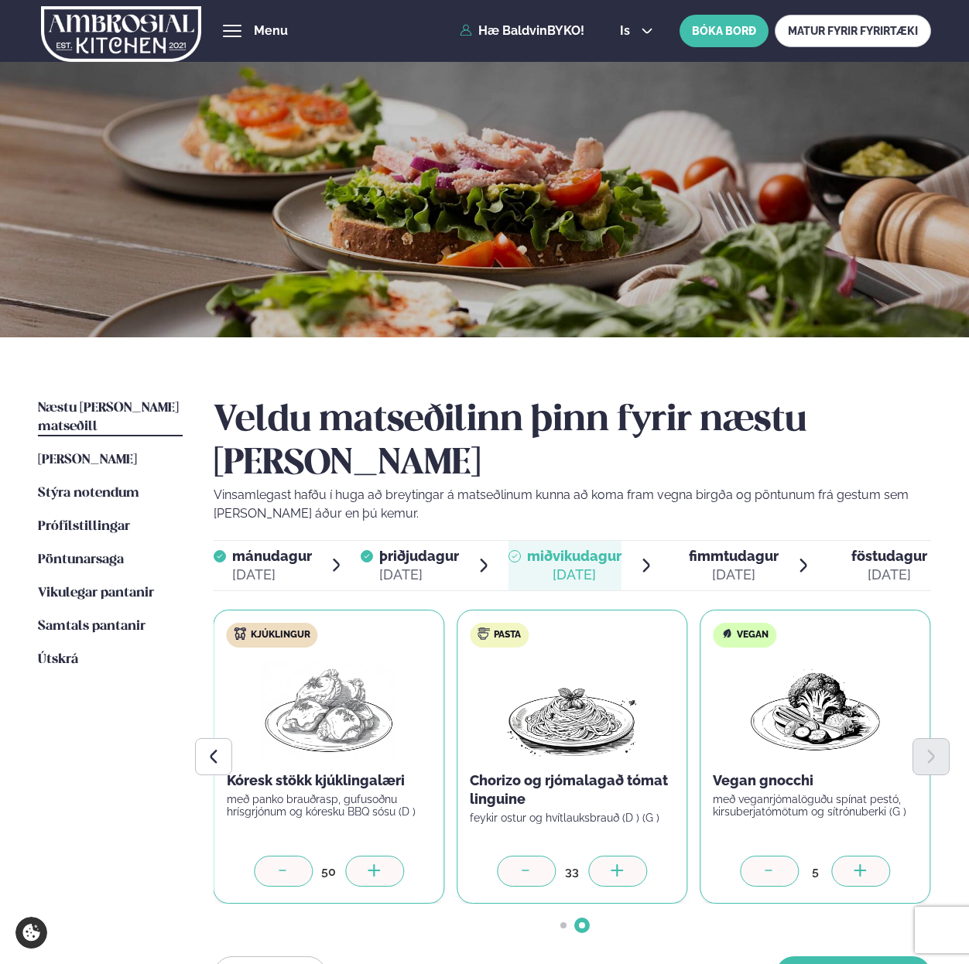
click at [604, 856] on div at bounding box center [617, 871] width 59 height 31
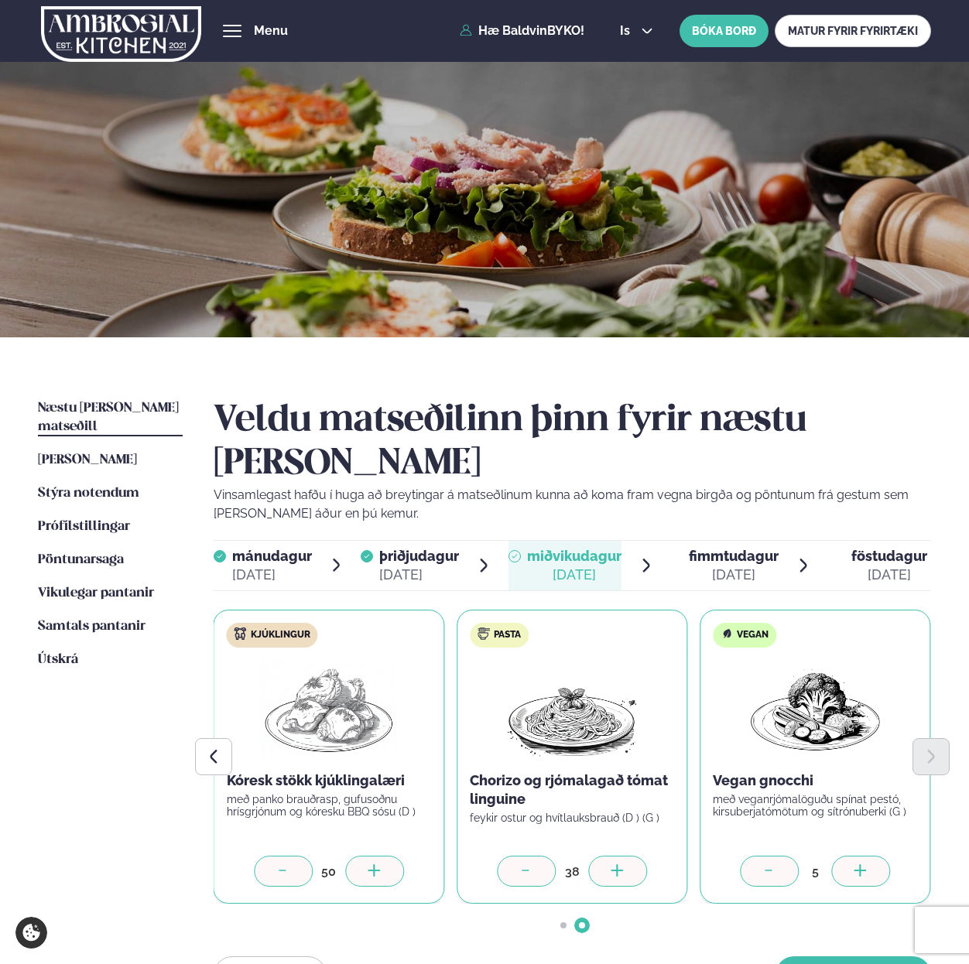
click at [604, 856] on div at bounding box center [617, 871] width 59 height 31
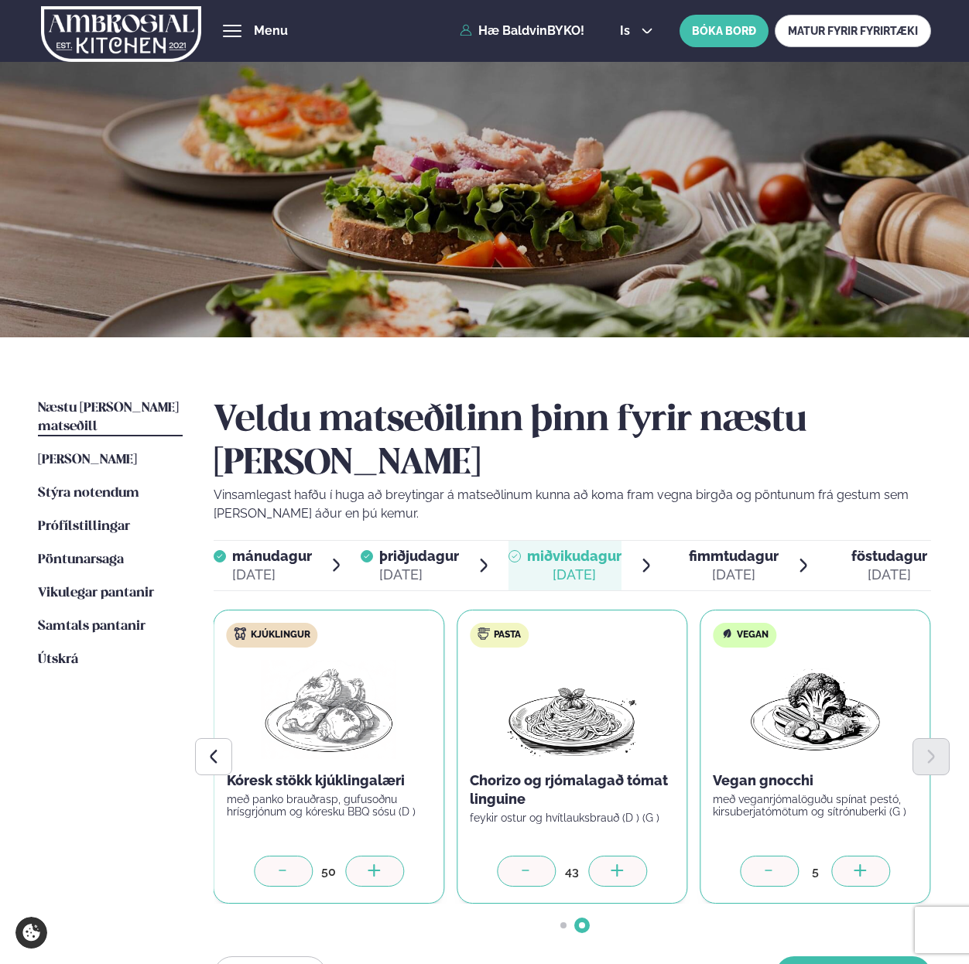
click at [604, 856] on div at bounding box center [617, 871] width 59 height 31
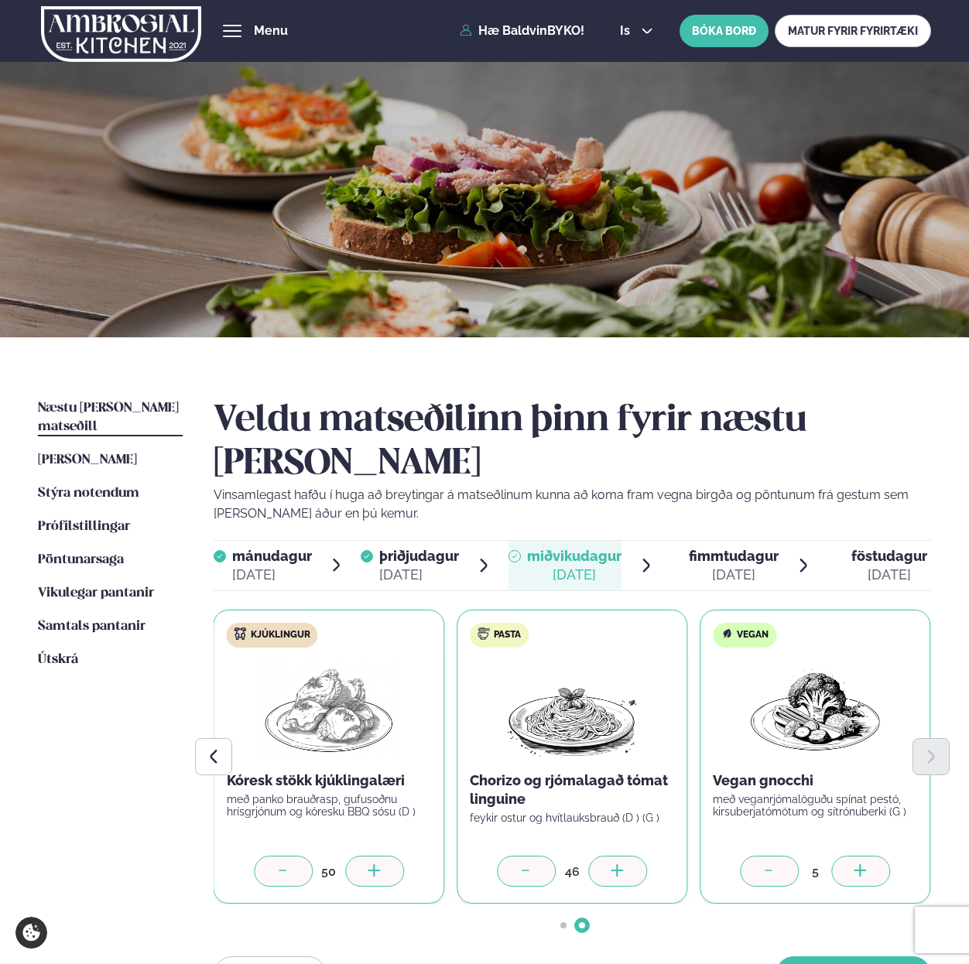
click at [604, 856] on div at bounding box center [617, 871] width 59 height 31
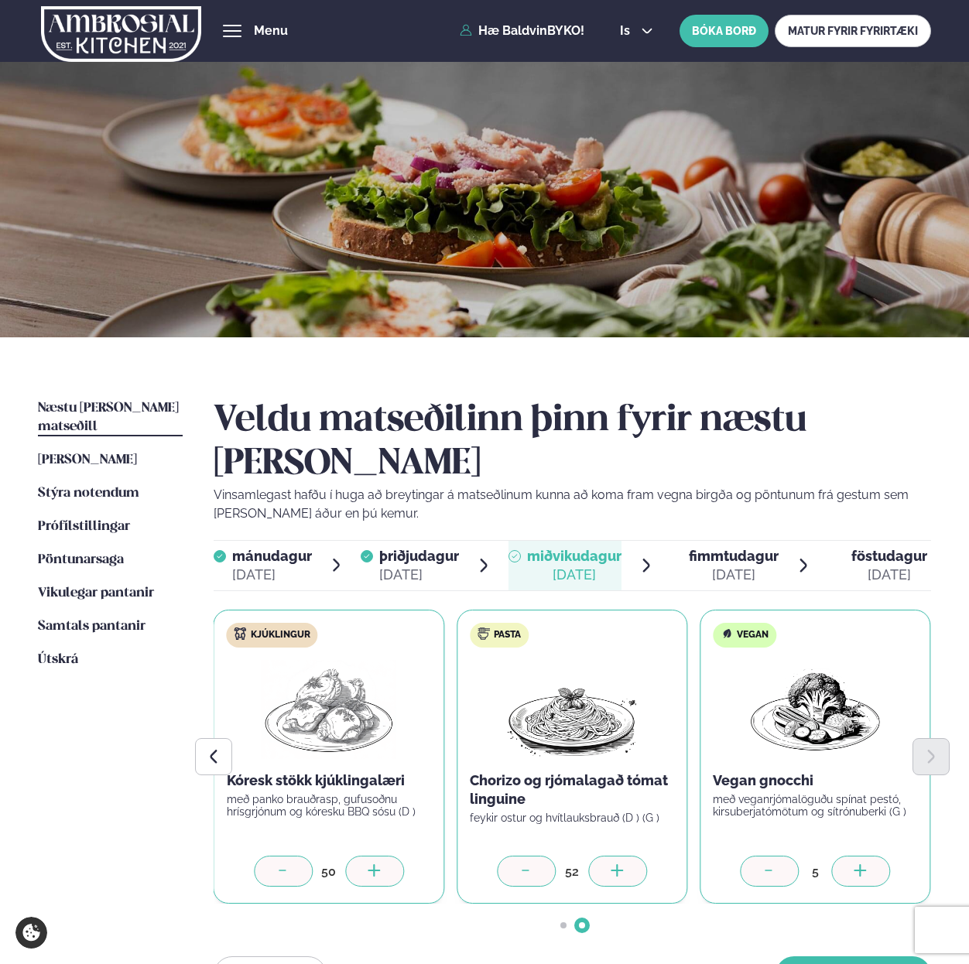
click at [604, 856] on div at bounding box center [617, 871] width 59 height 31
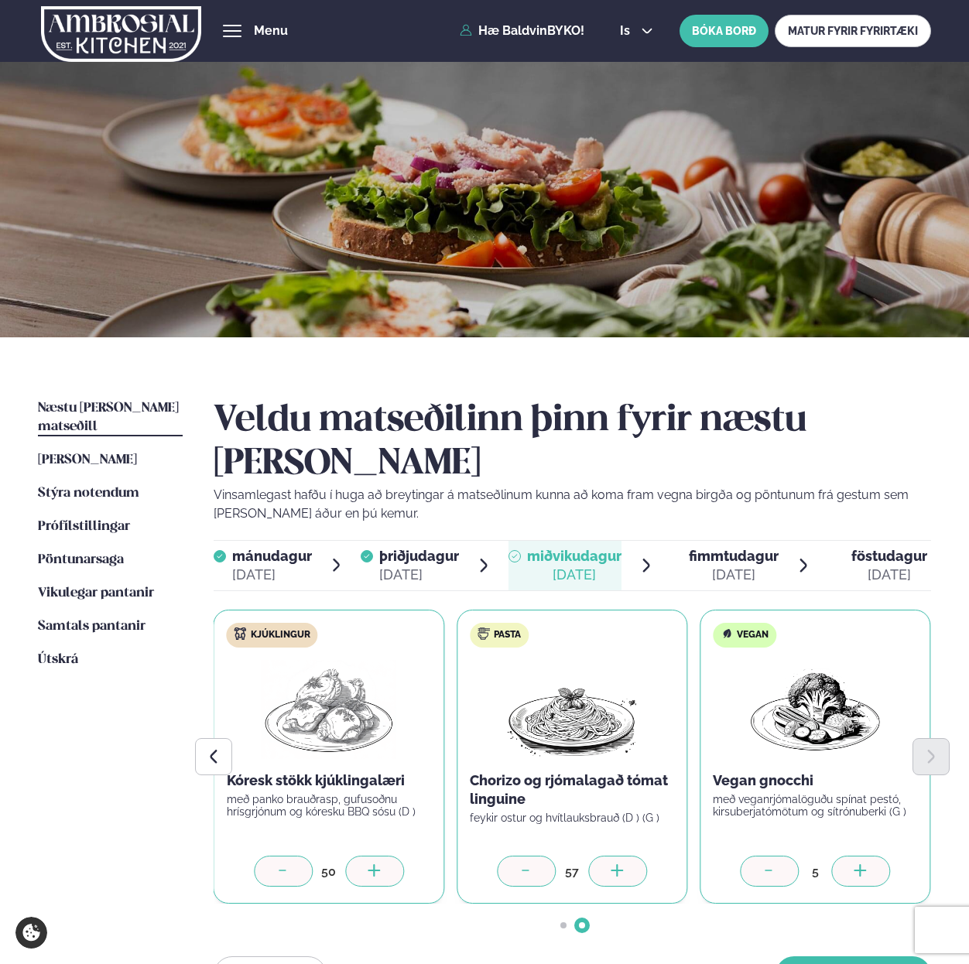
click at [604, 856] on div at bounding box center [617, 871] width 59 height 31
click at [544, 856] on div at bounding box center [526, 871] width 59 height 31
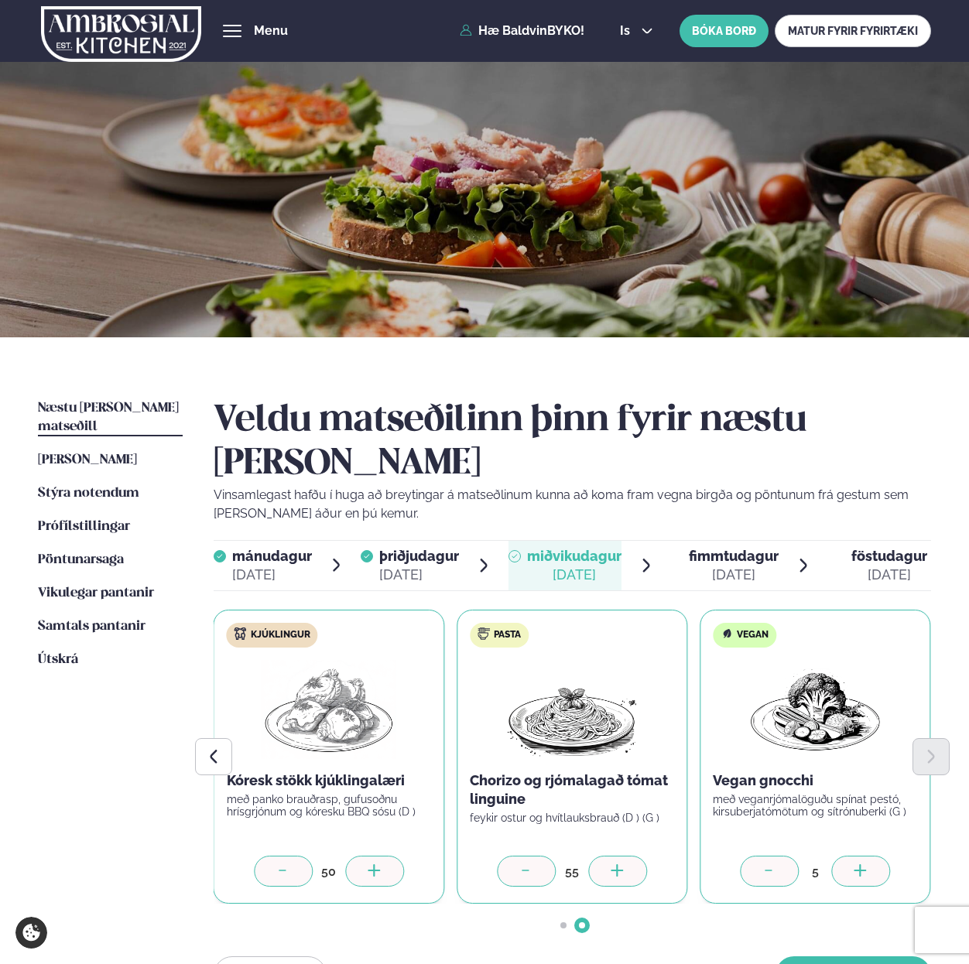
click at [544, 856] on div at bounding box center [526, 871] width 59 height 31
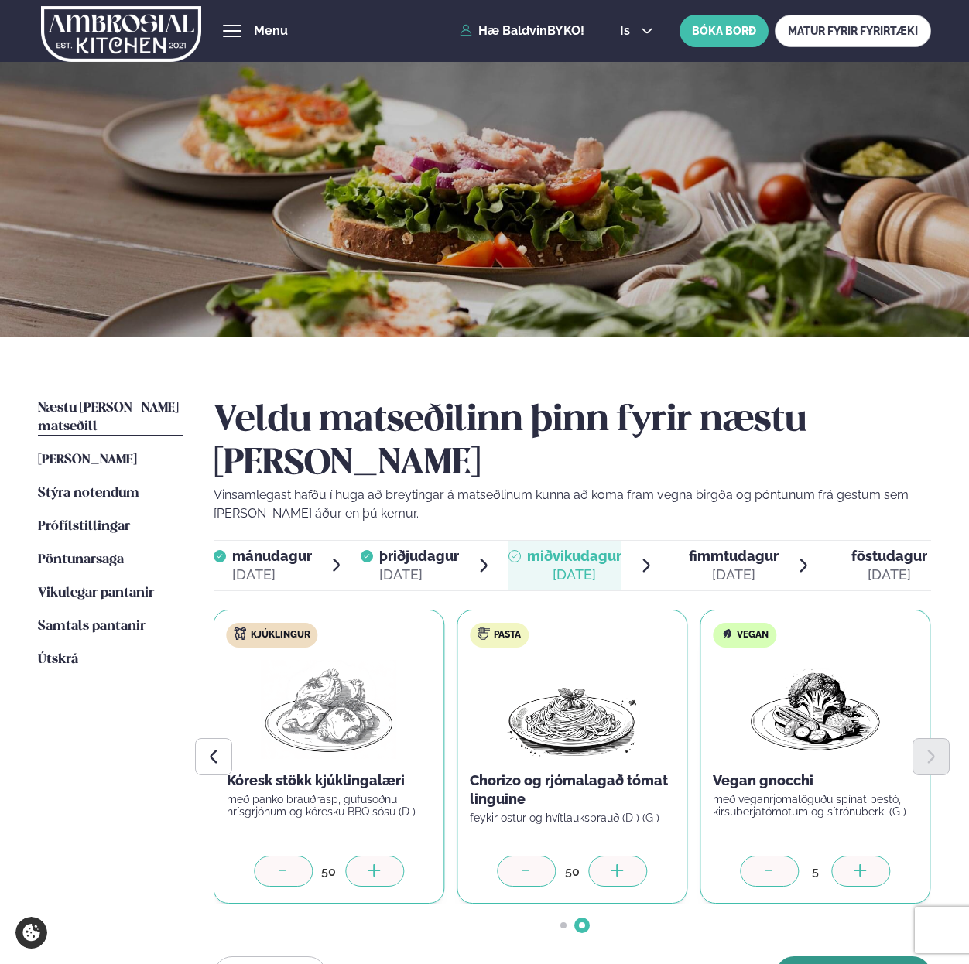
click at [825, 956] on button "[PERSON_NAME]" at bounding box center [852, 974] width 155 height 37
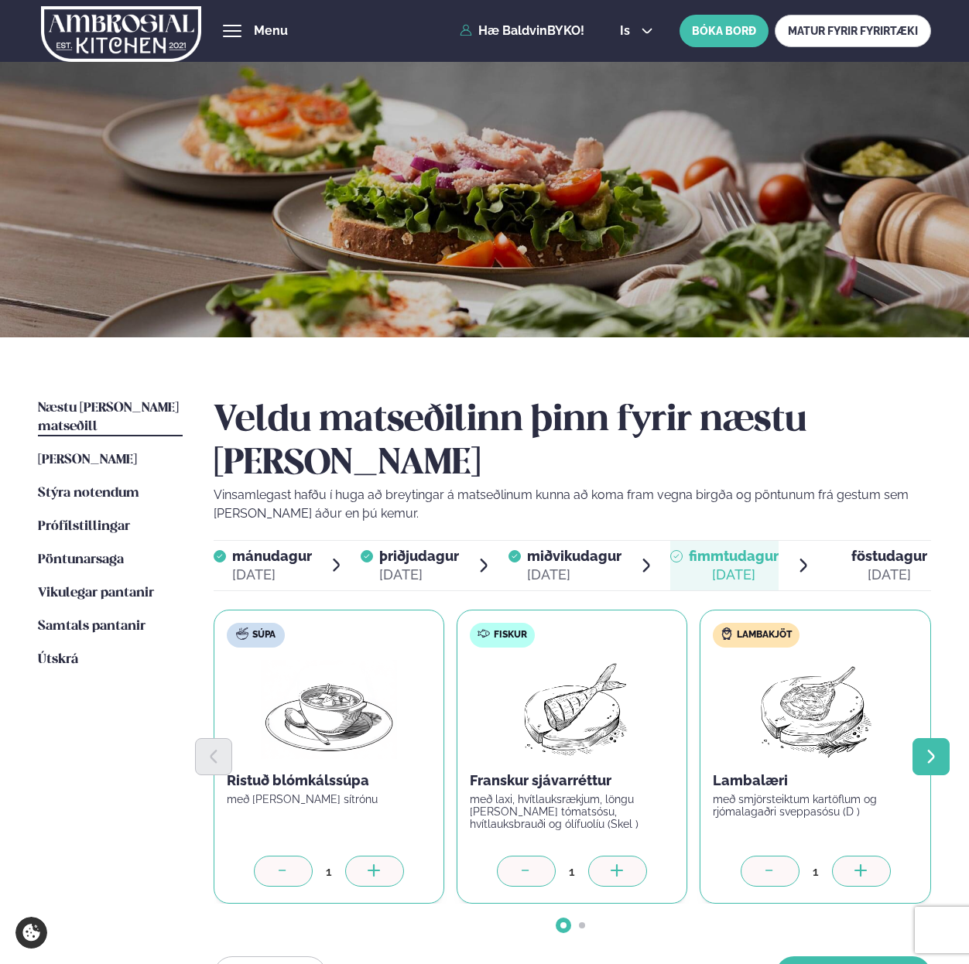
click at [938, 748] on icon "Next slide" at bounding box center [930, 756] width 17 height 17
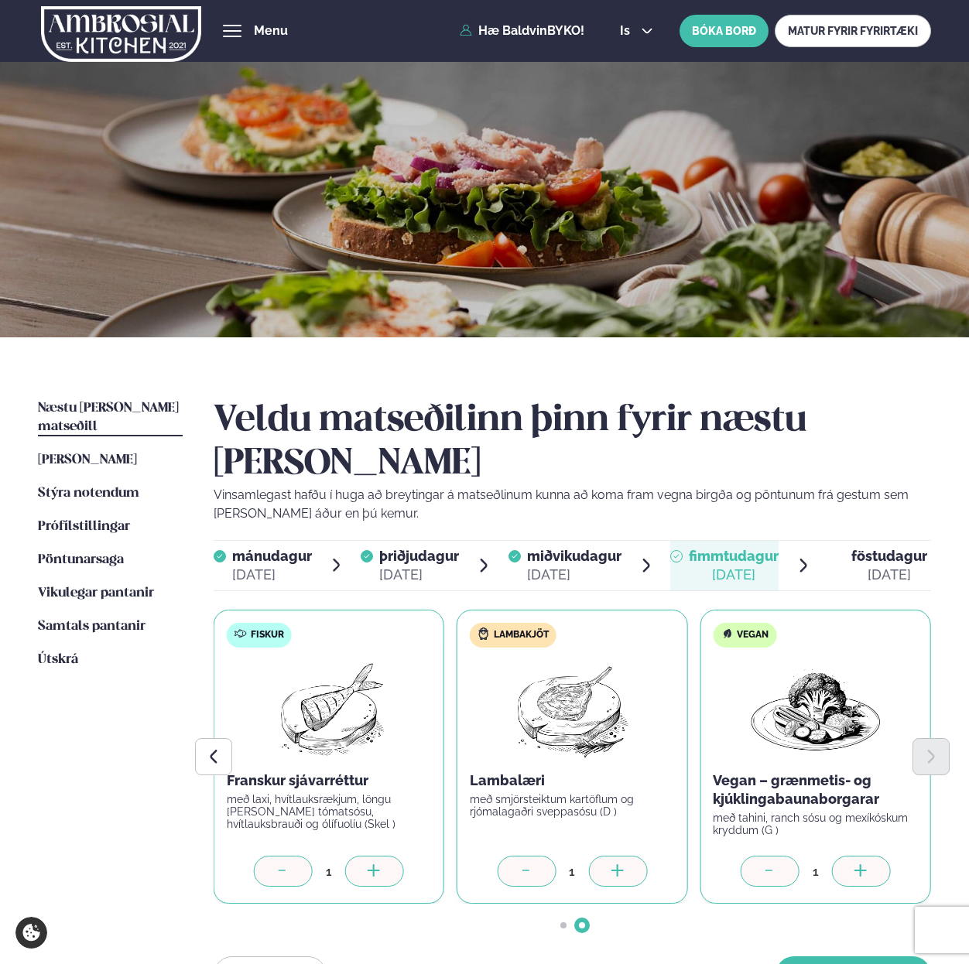
click at [866, 864] on icon at bounding box center [860, 871] width 15 height 15
click at [616, 870] on icon at bounding box center [616, 871] width 12 height 2
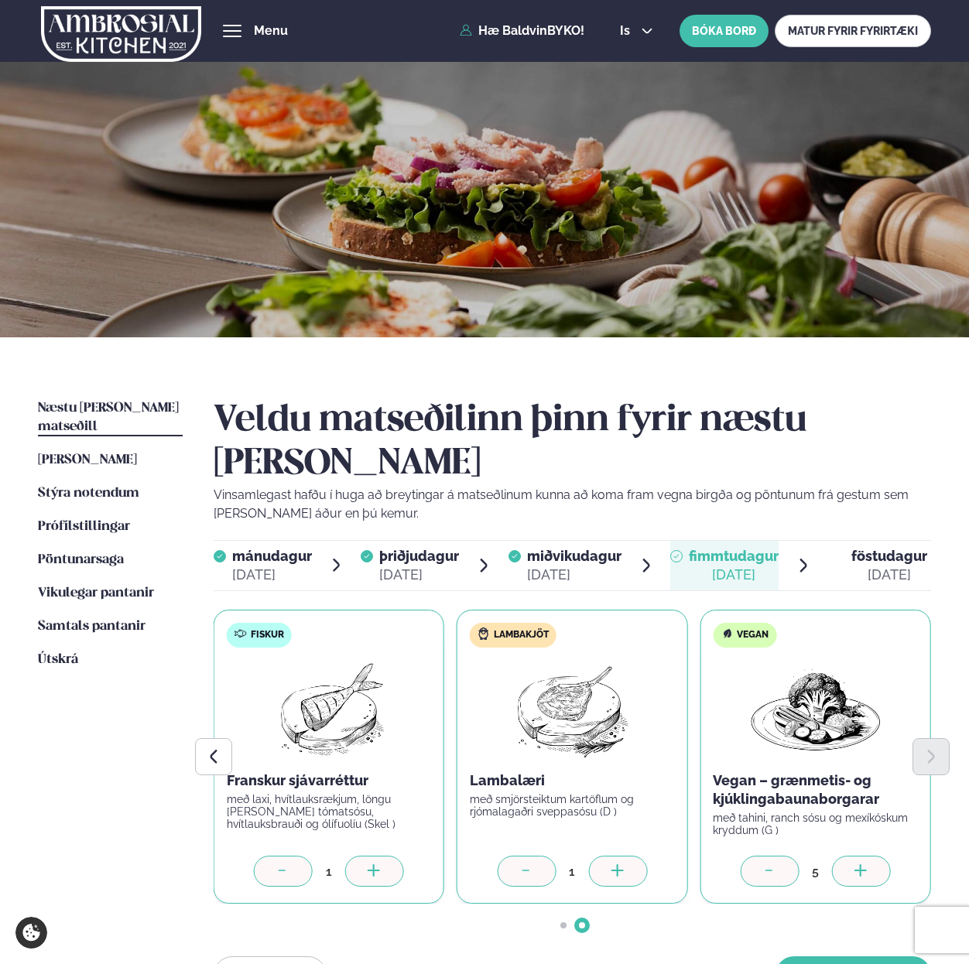
click at [616, 870] on icon at bounding box center [616, 871] width 12 height 2
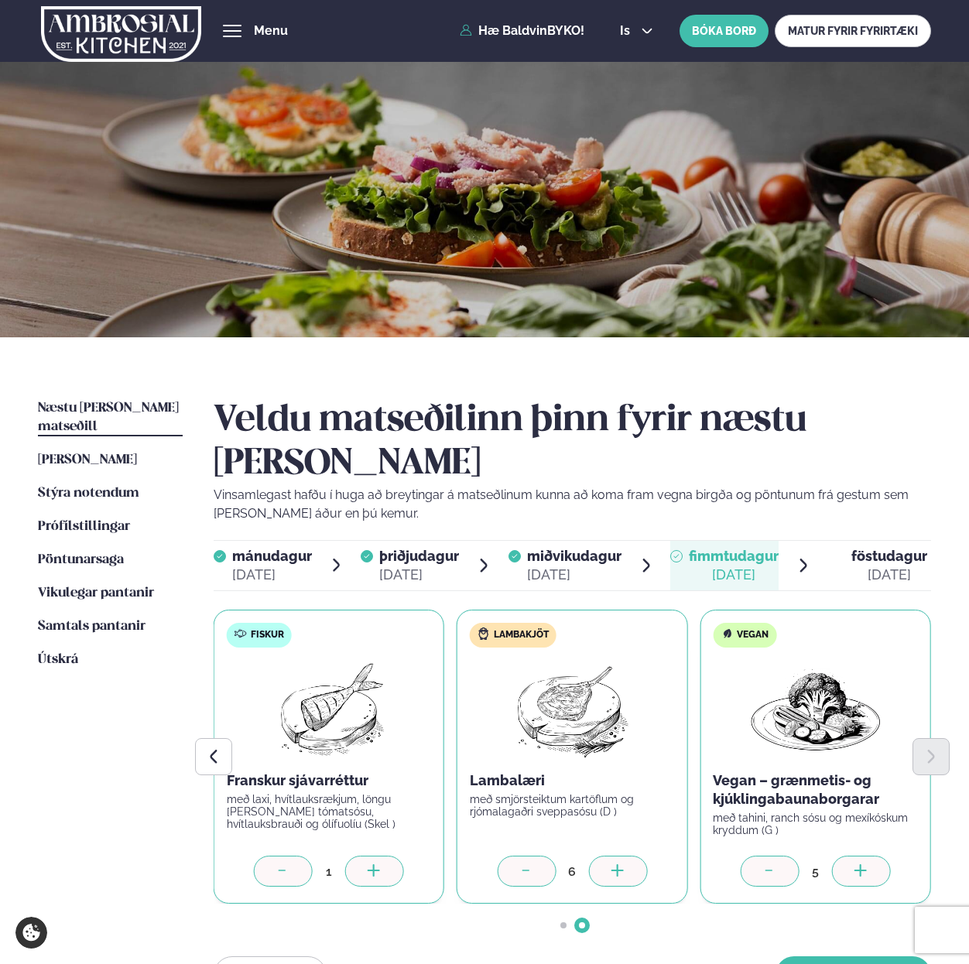
click at [616, 870] on icon at bounding box center [616, 871] width 12 height 2
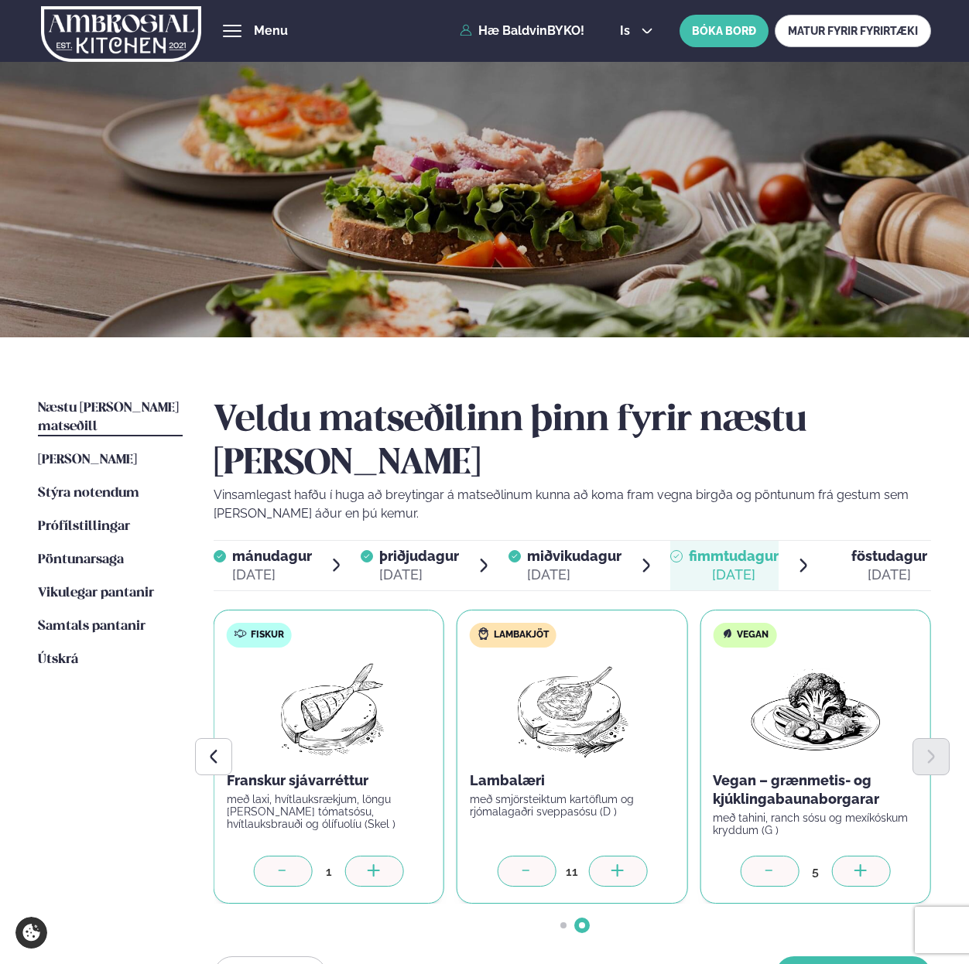
click at [616, 870] on icon at bounding box center [616, 871] width 12 height 2
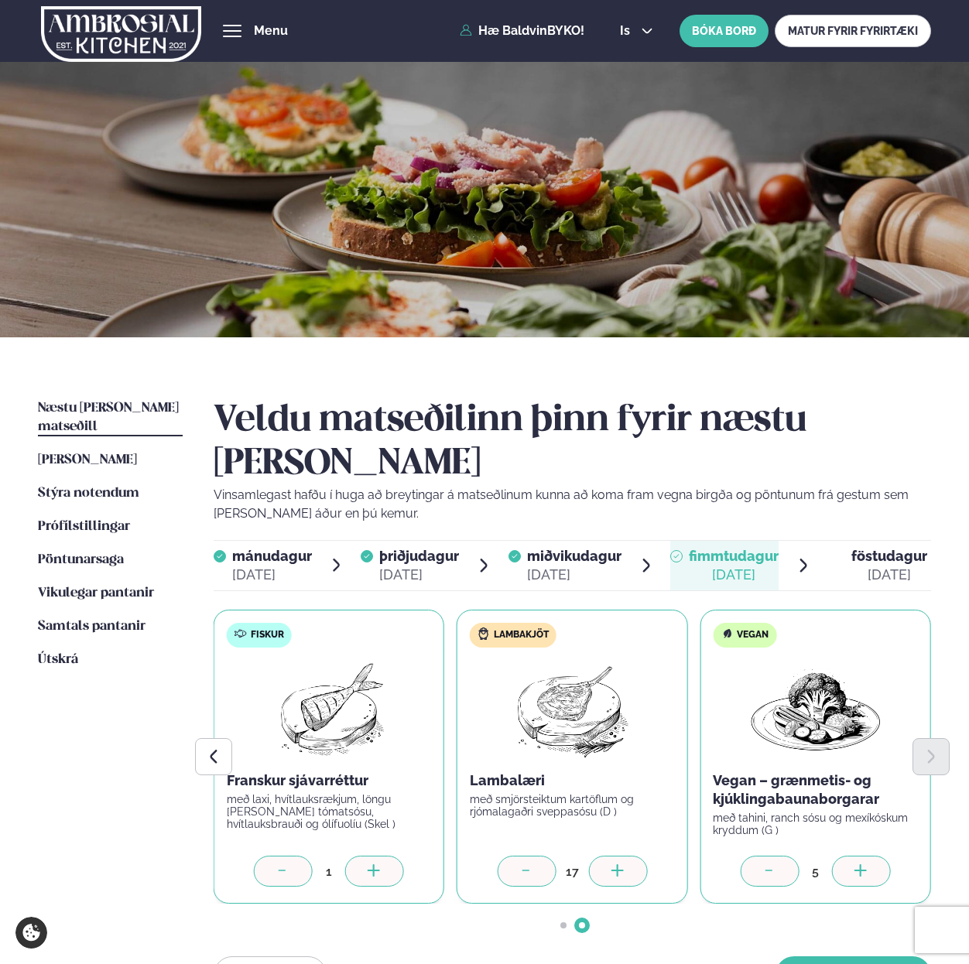
click at [616, 870] on icon at bounding box center [616, 871] width 12 height 2
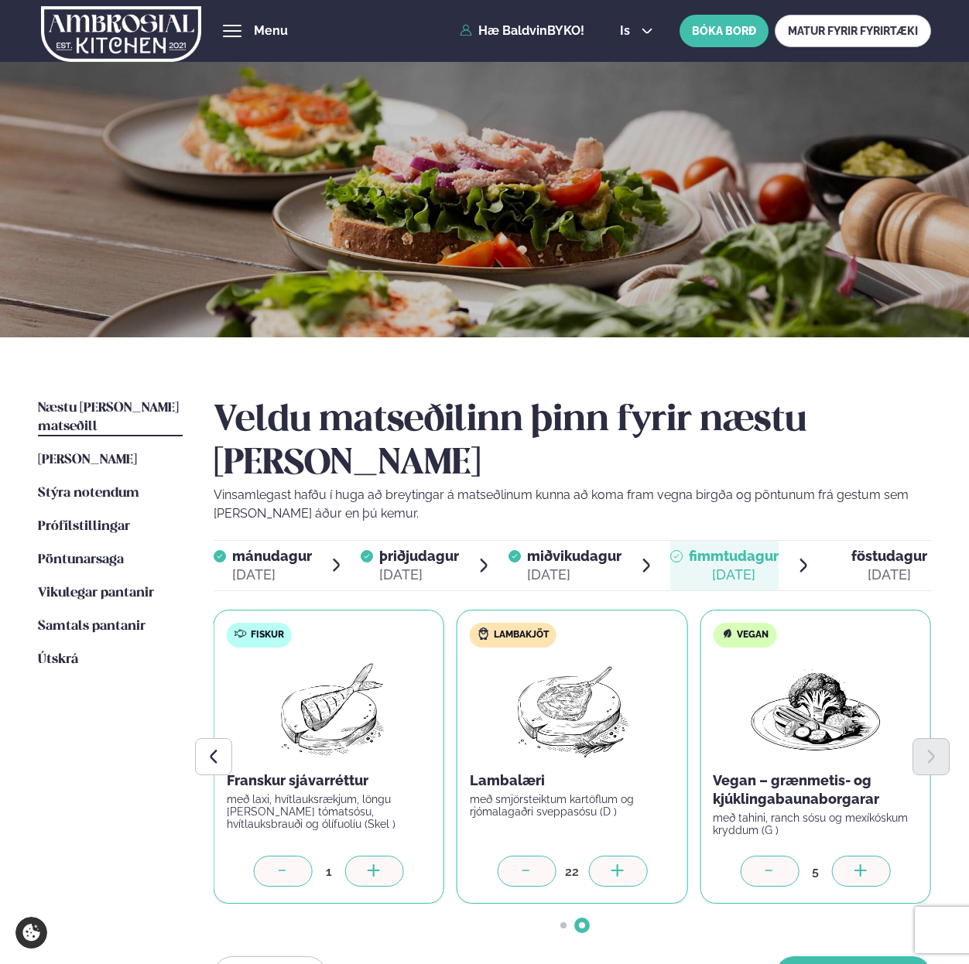
click at [616, 870] on icon at bounding box center [616, 871] width 12 height 2
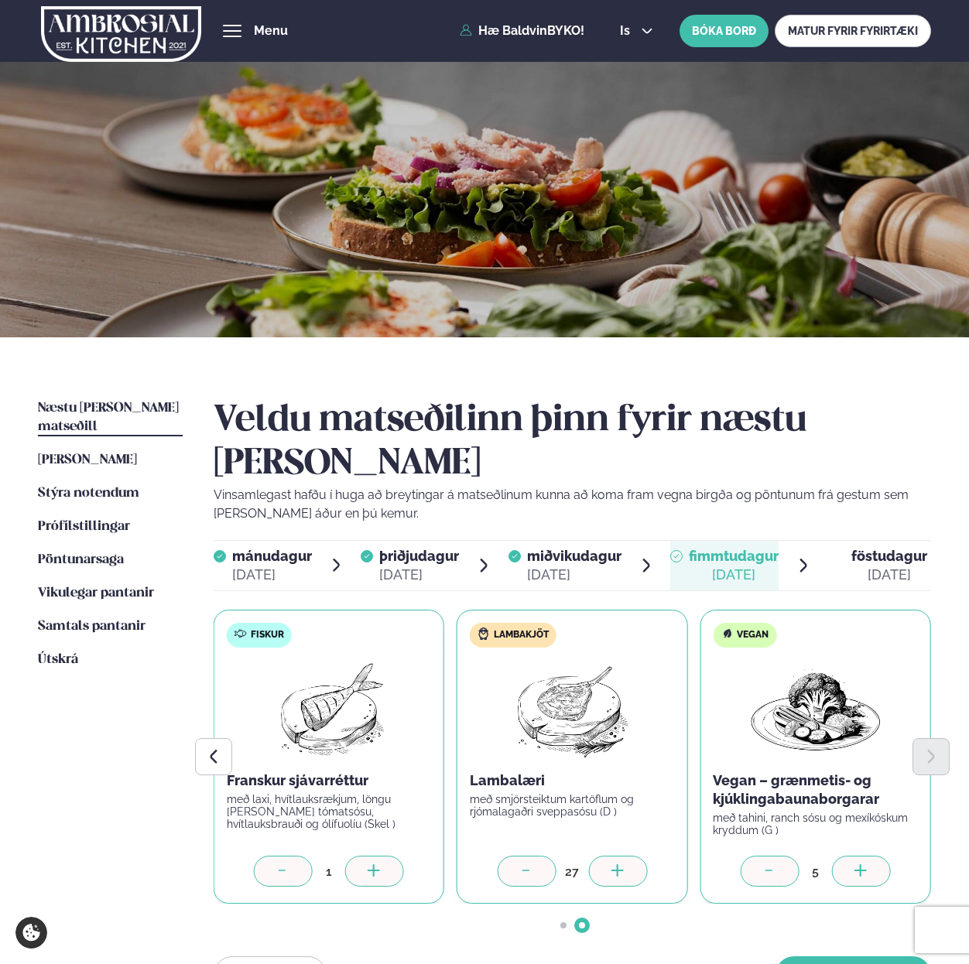
click at [616, 870] on icon at bounding box center [616, 871] width 12 height 2
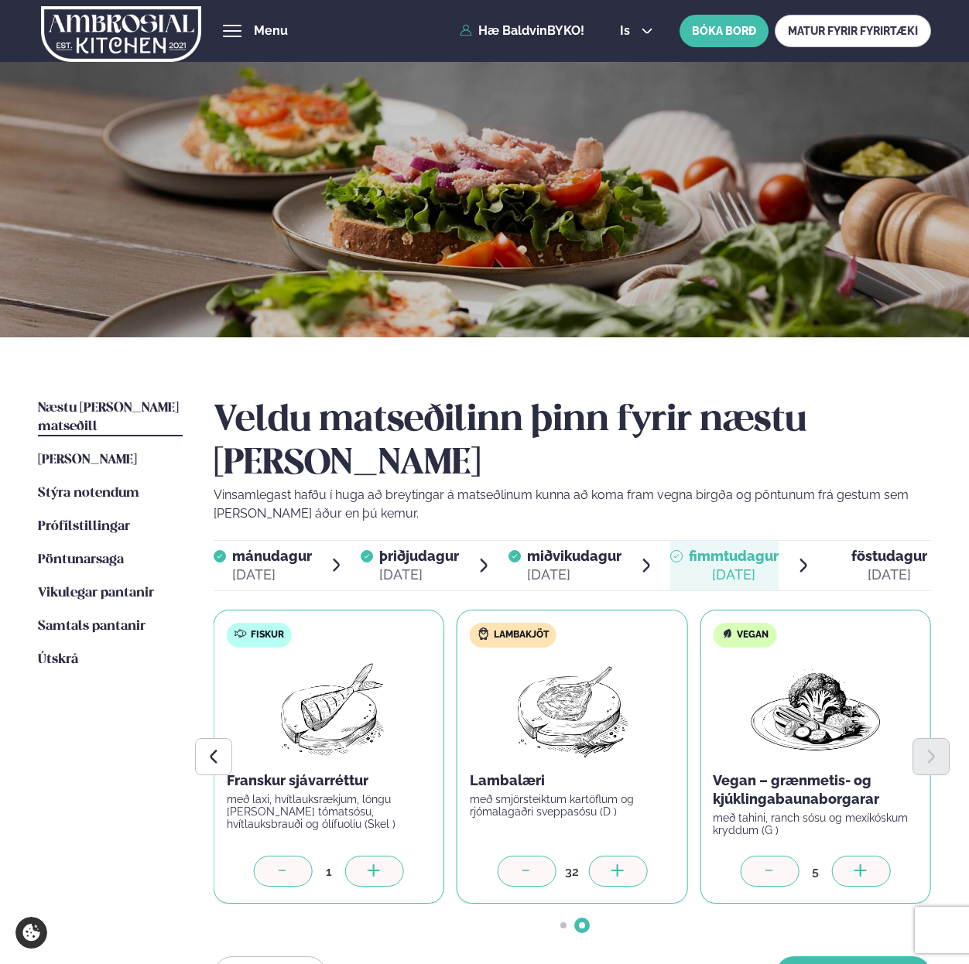
click at [616, 870] on icon at bounding box center [616, 871] width 12 height 2
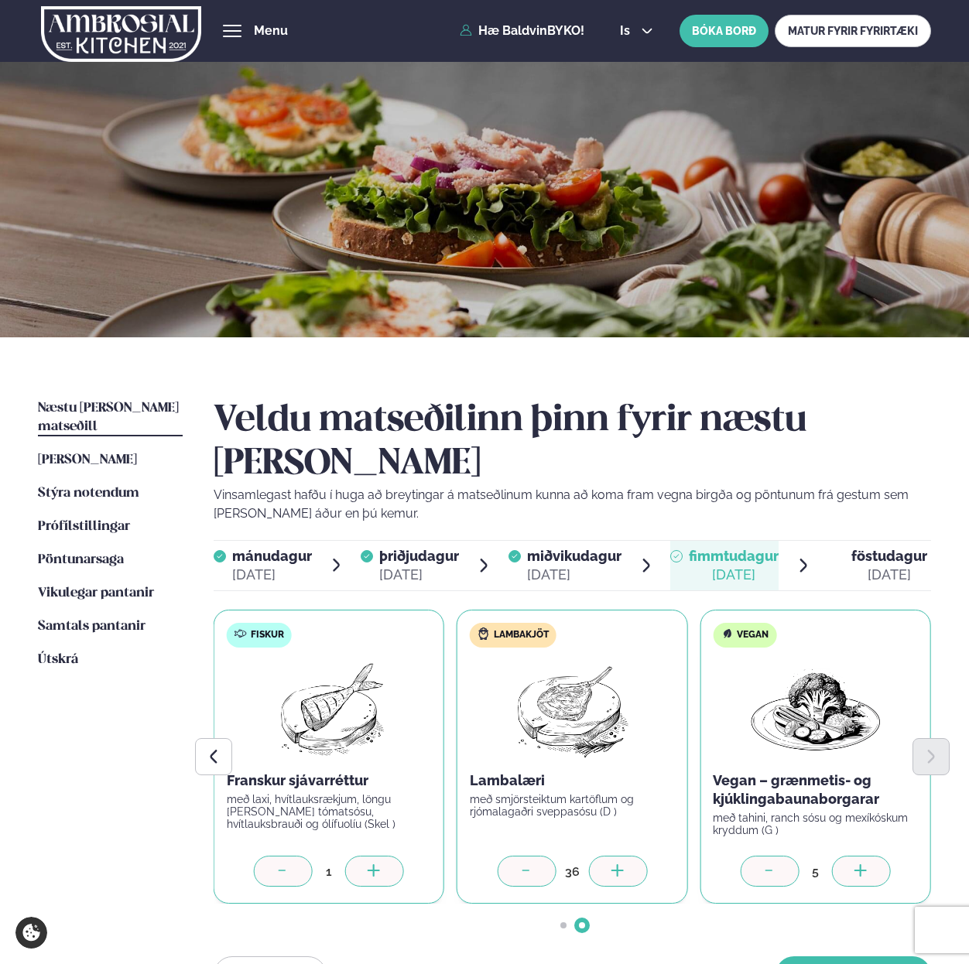
click at [616, 870] on icon at bounding box center [616, 871] width 12 height 2
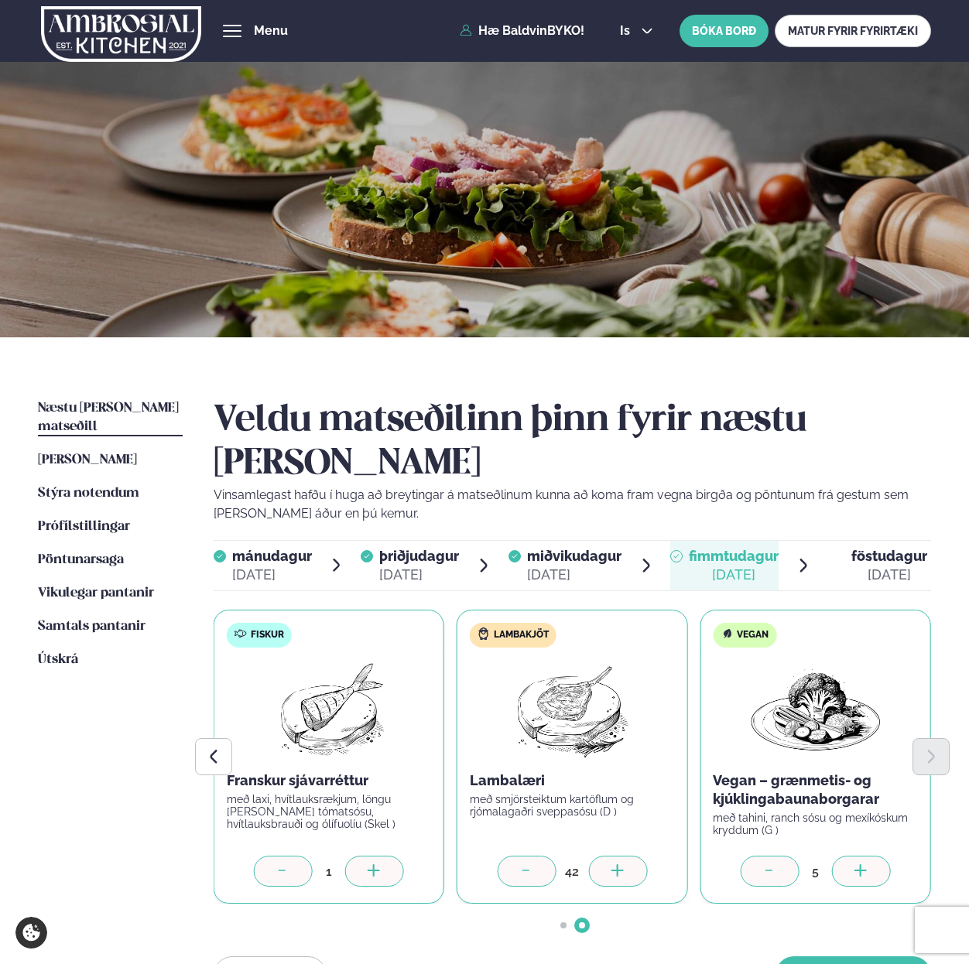
click at [616, 870] on icon at bounding box center [616, 871] width 12 height 2
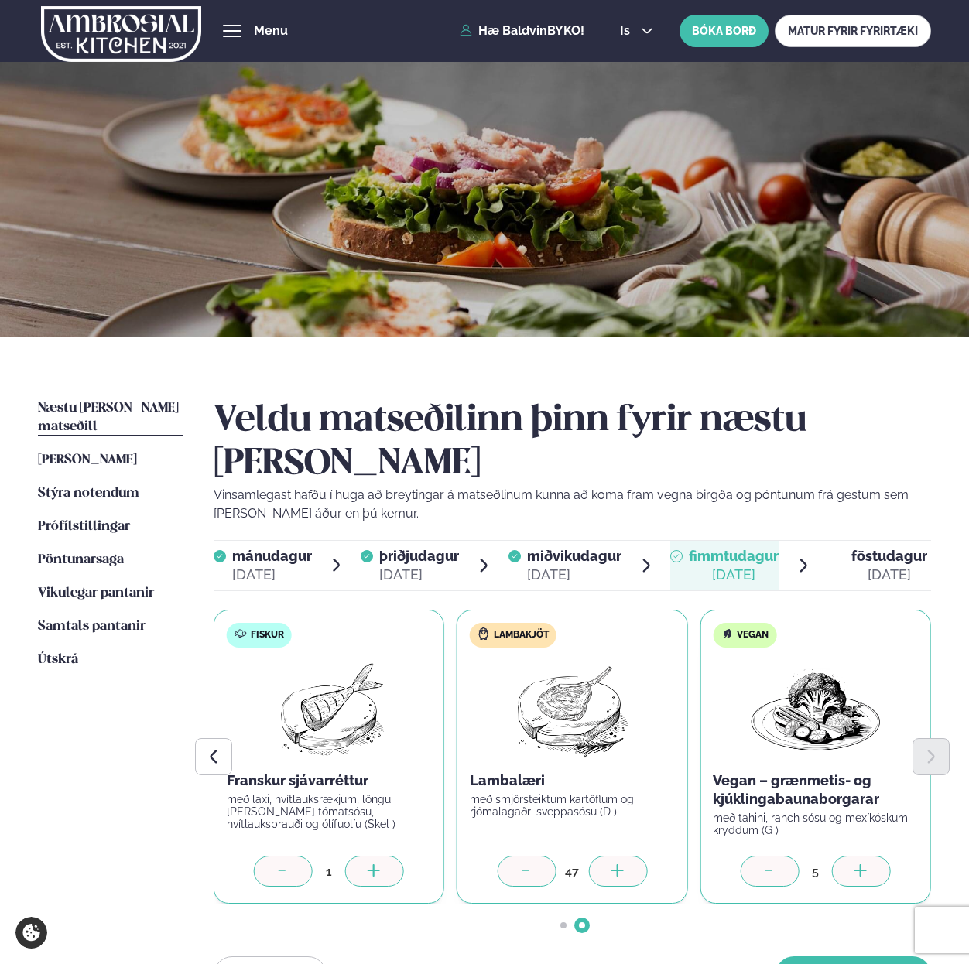
click at [616, 870] on icon at bounding box center [616, 871] width 12 height 2
click at [367, 864] on icon at bounding box center [374, 871] width 15 height 15
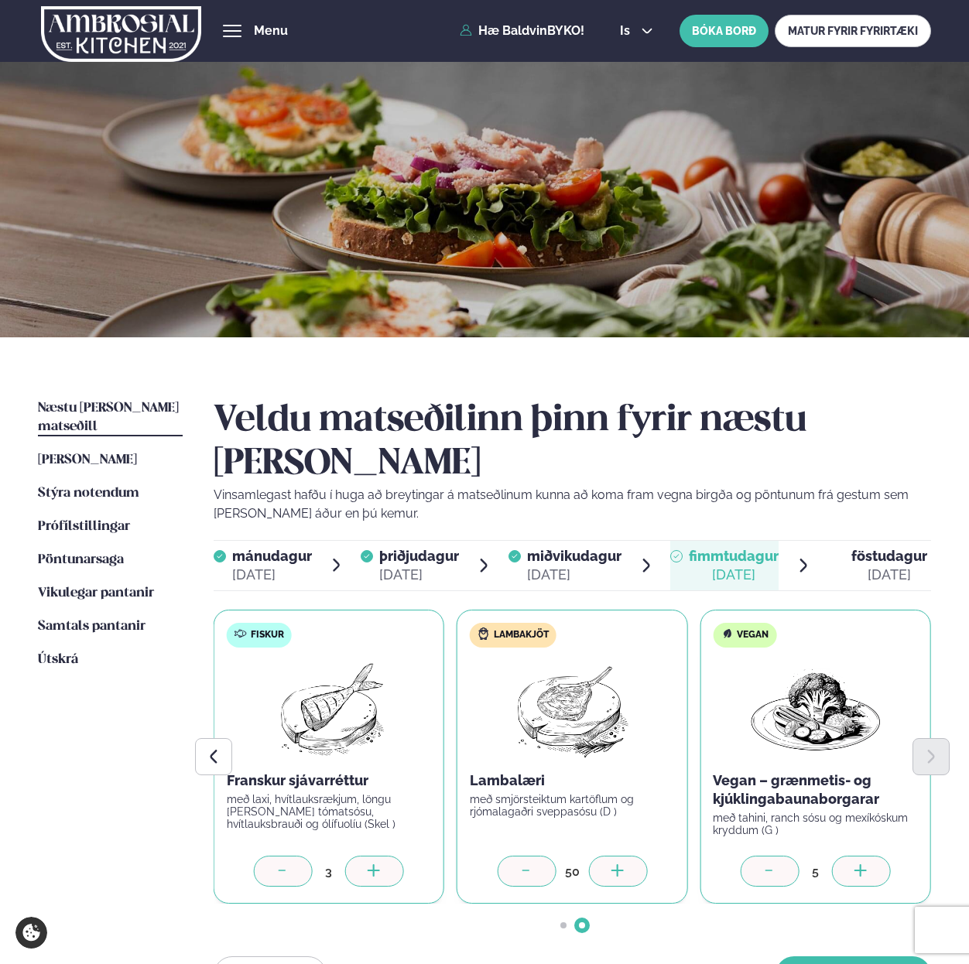
click at [367, 864] on icon at bounding box center [374, 871] width 15 height 15
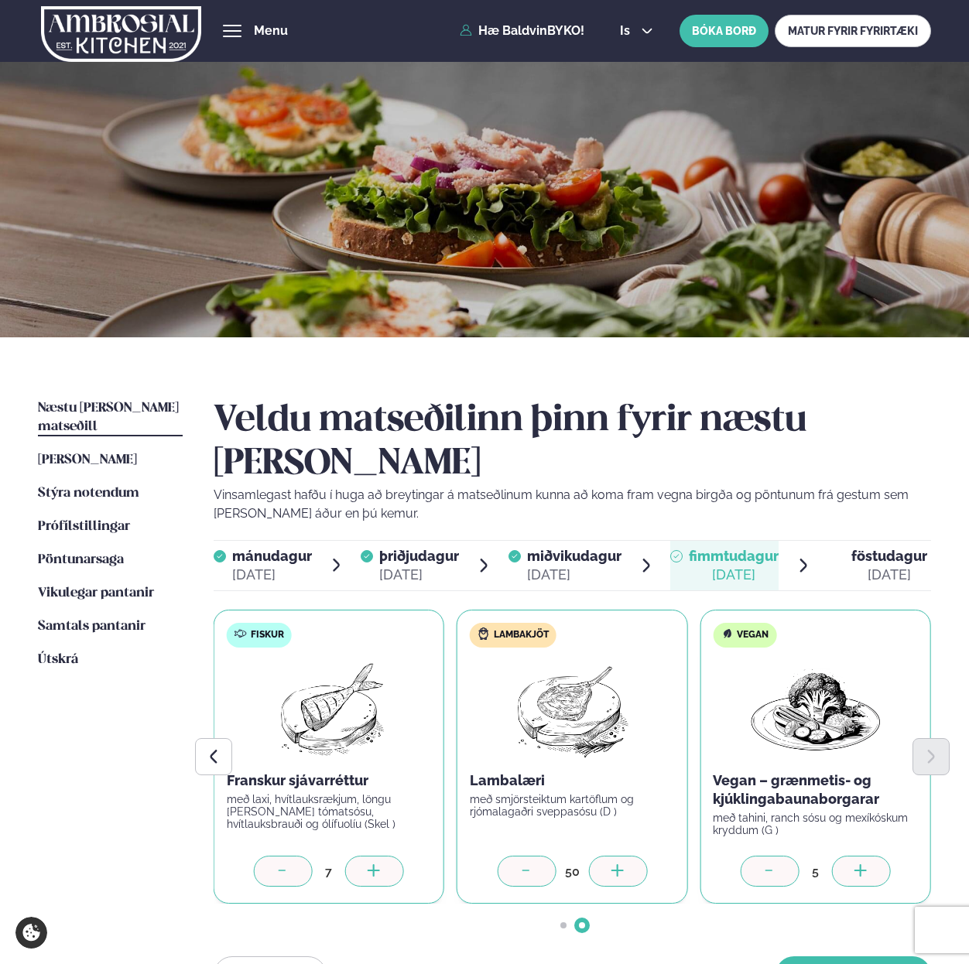
click at [367, 864] on icon at bounding box center [374, 871] width 15 height 15
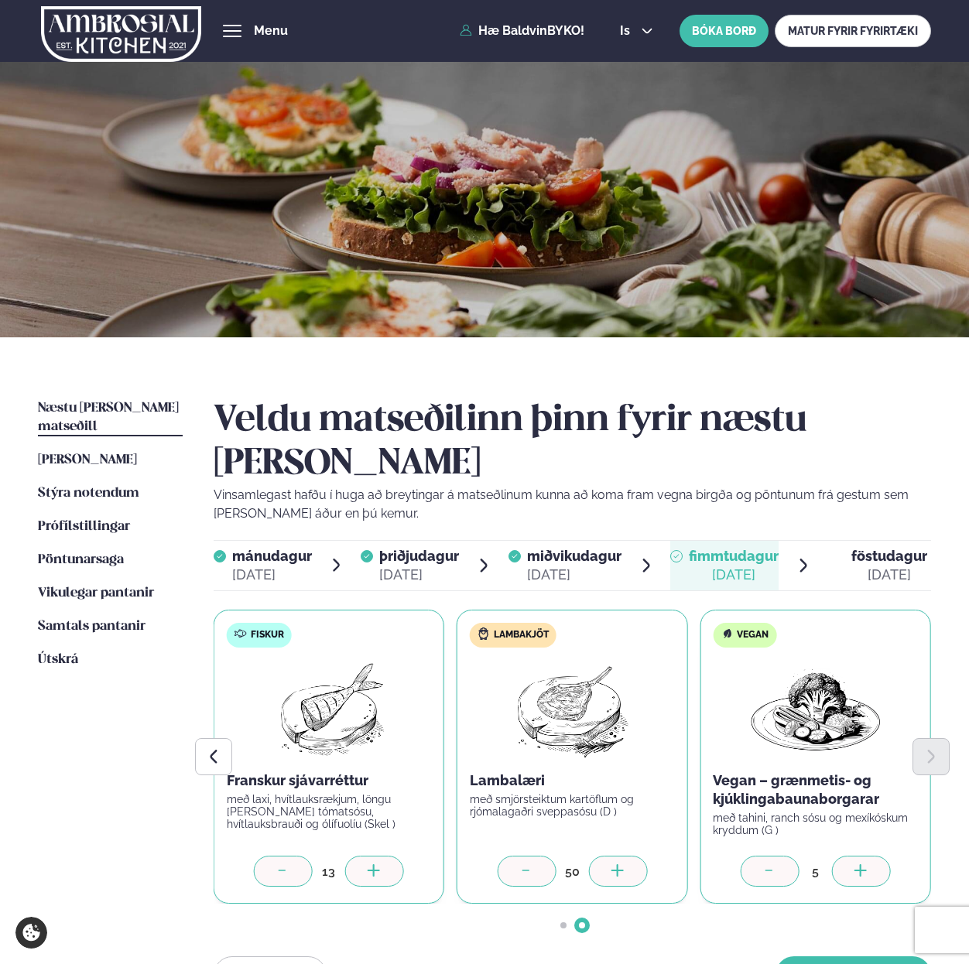
click at [367, 864] on icon at bounding box center [374, 871] width 15 height 15
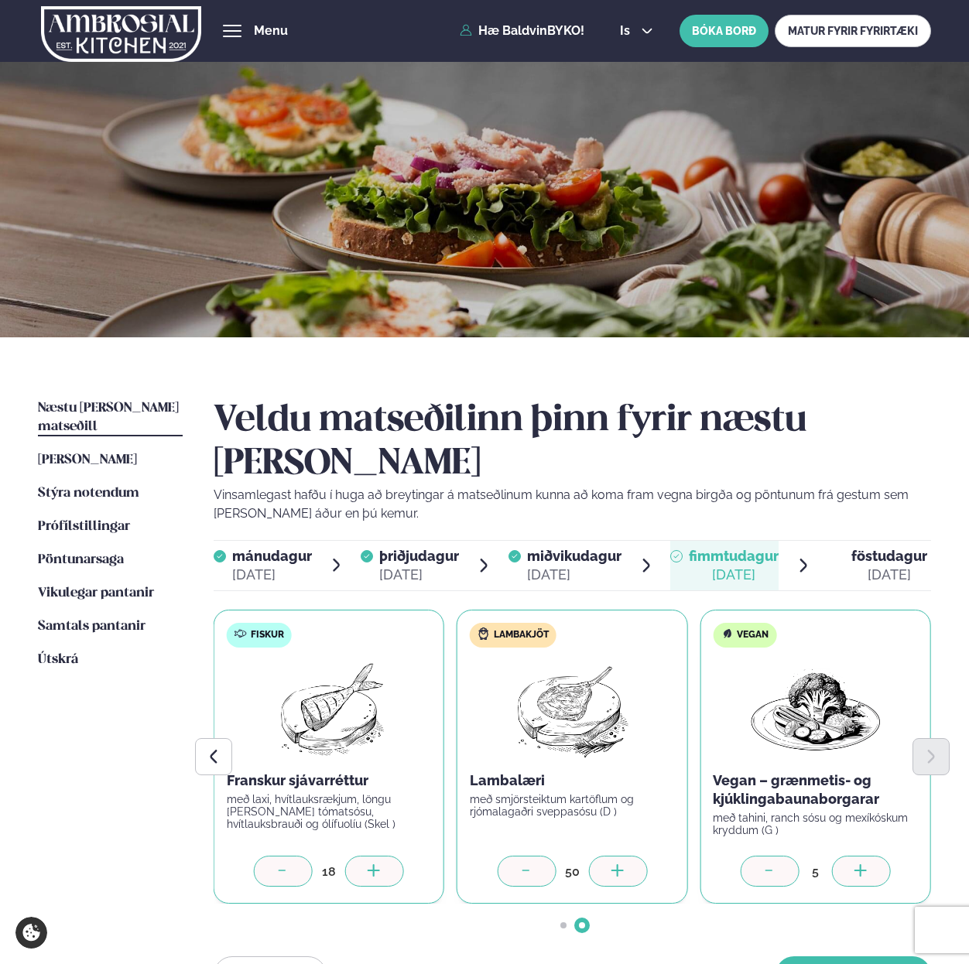
click at [367, 864] on icon at bounding box center [374, 871] width 15 height 15
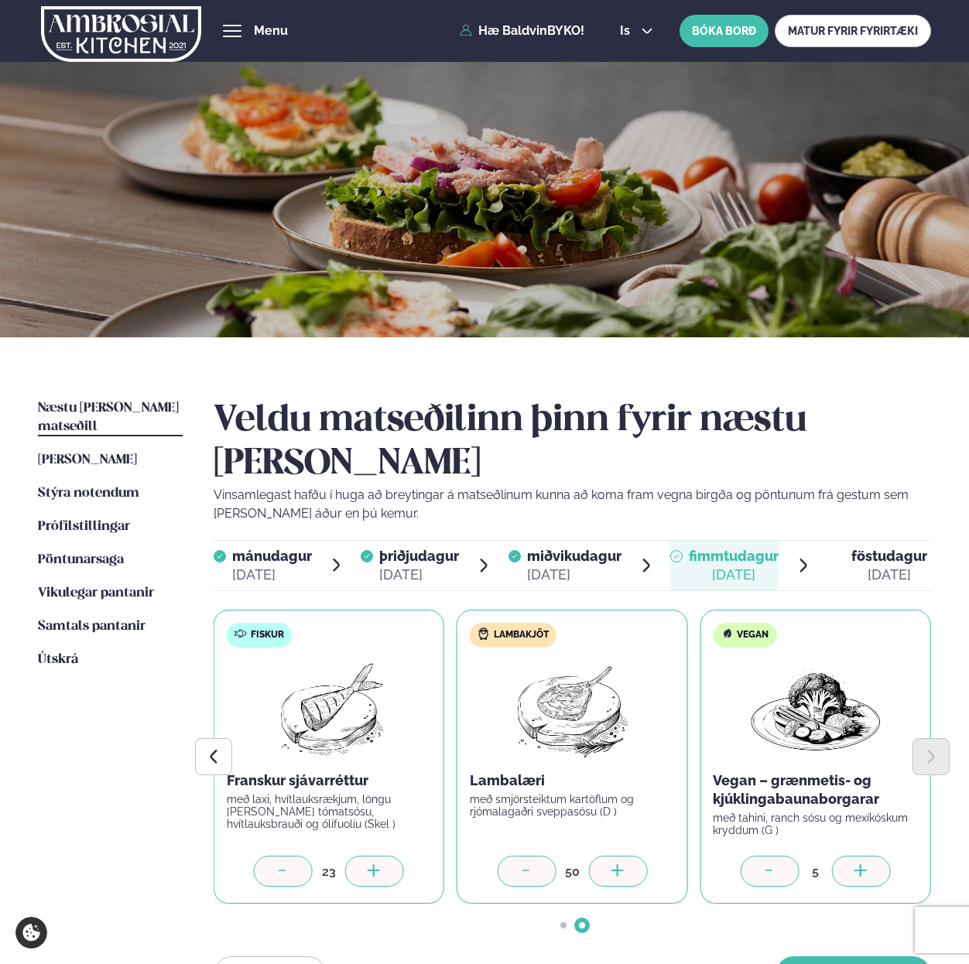
click at [367, 864] on icon at bounding box center [374, 871] width 15 height 15
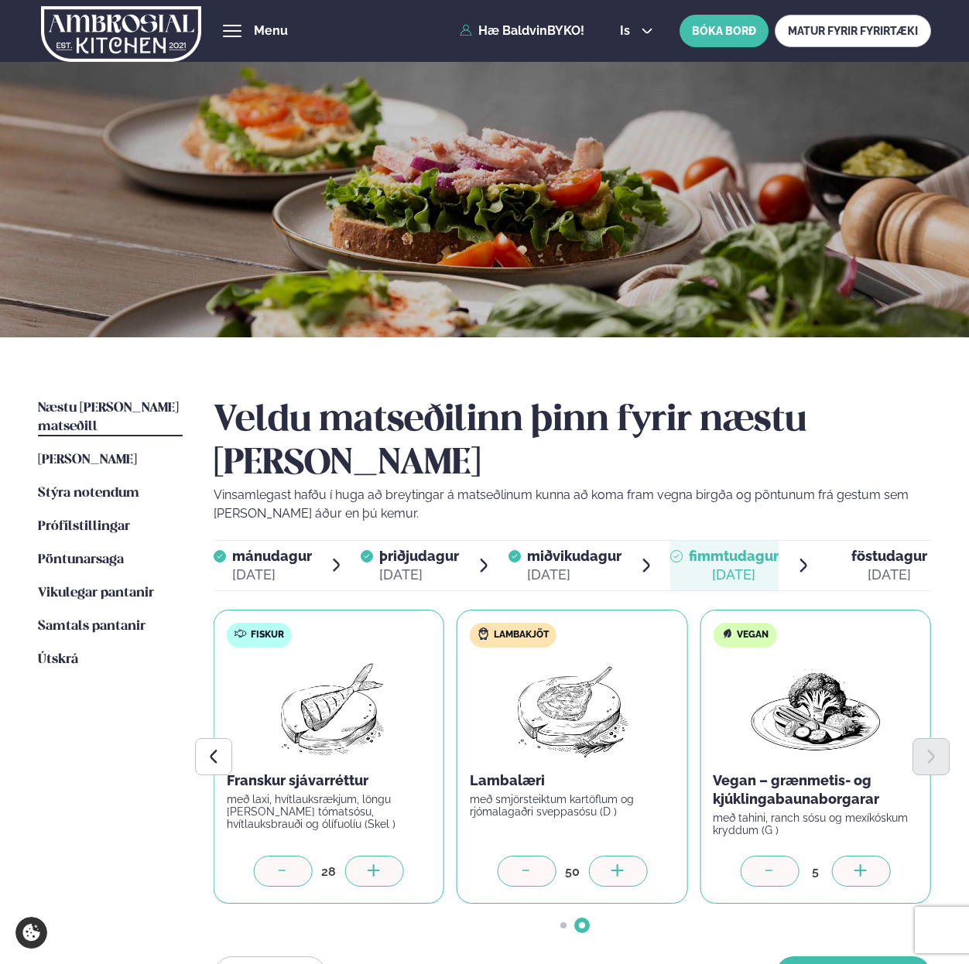
click at [367, 864] on icon at bounding box center [374, 871] width 15 height 15
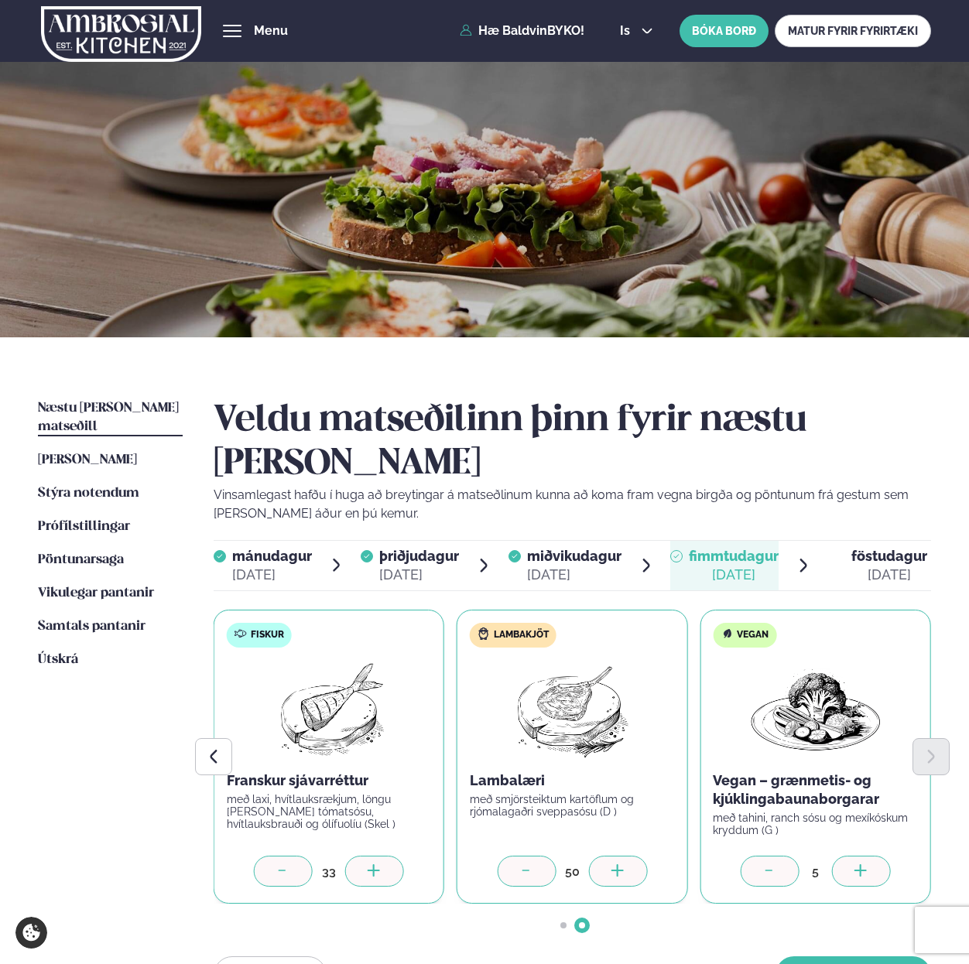
click at [367, 864] on icon at bounding box center [374, 871] width 15 height 15
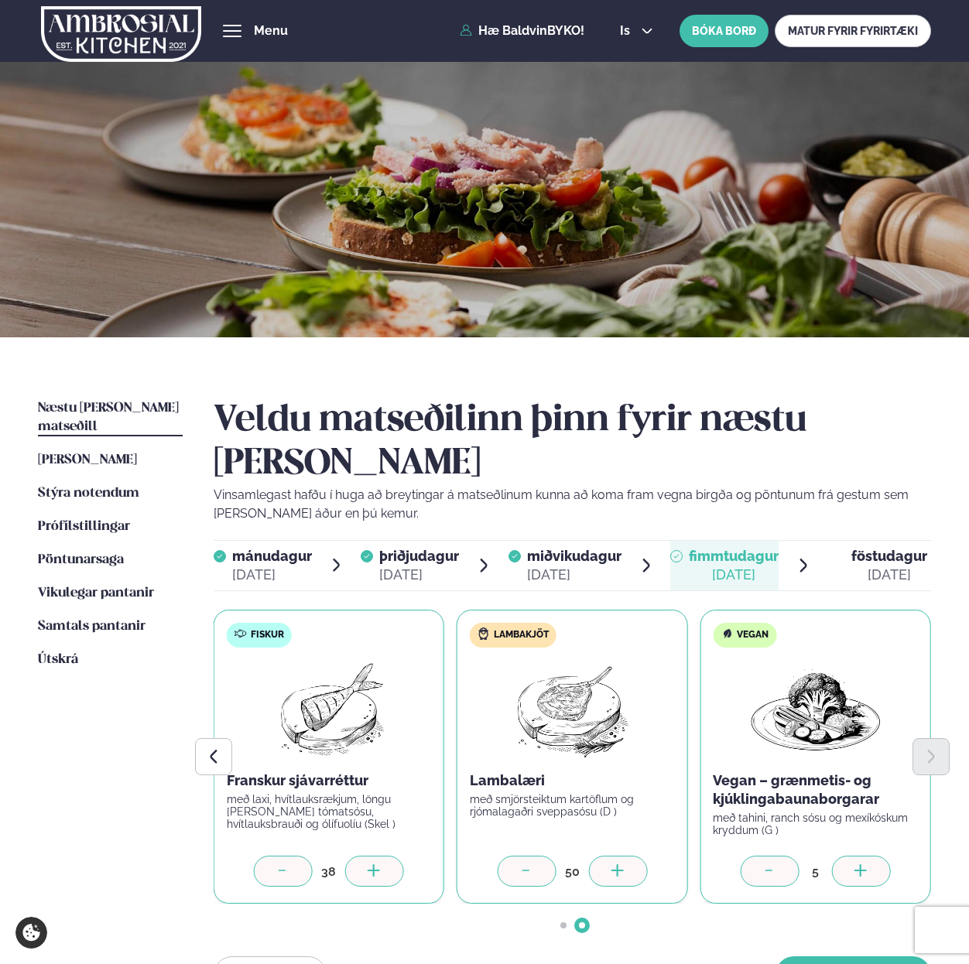
click at [367, 864] on icon at bounding box center [374, 871] width 15 height 15
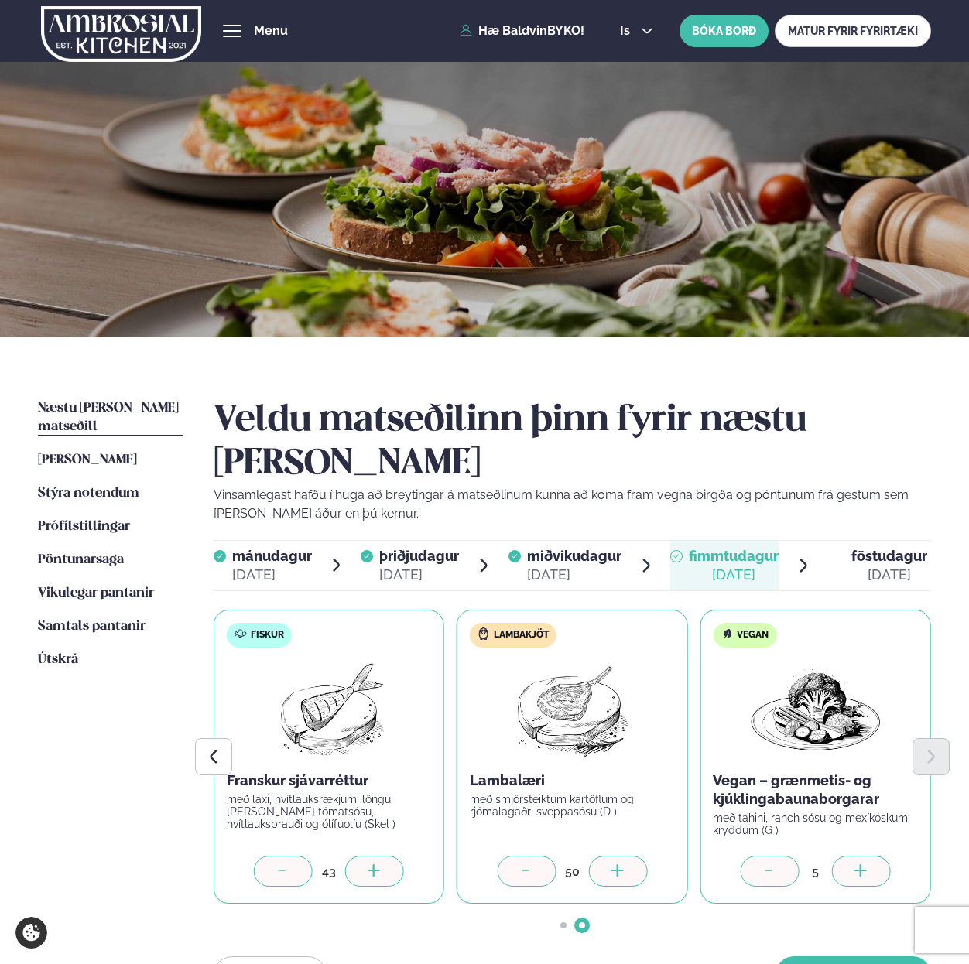
click at [367, 864] on icon at bounding box center [374, 871] width 15 height 15
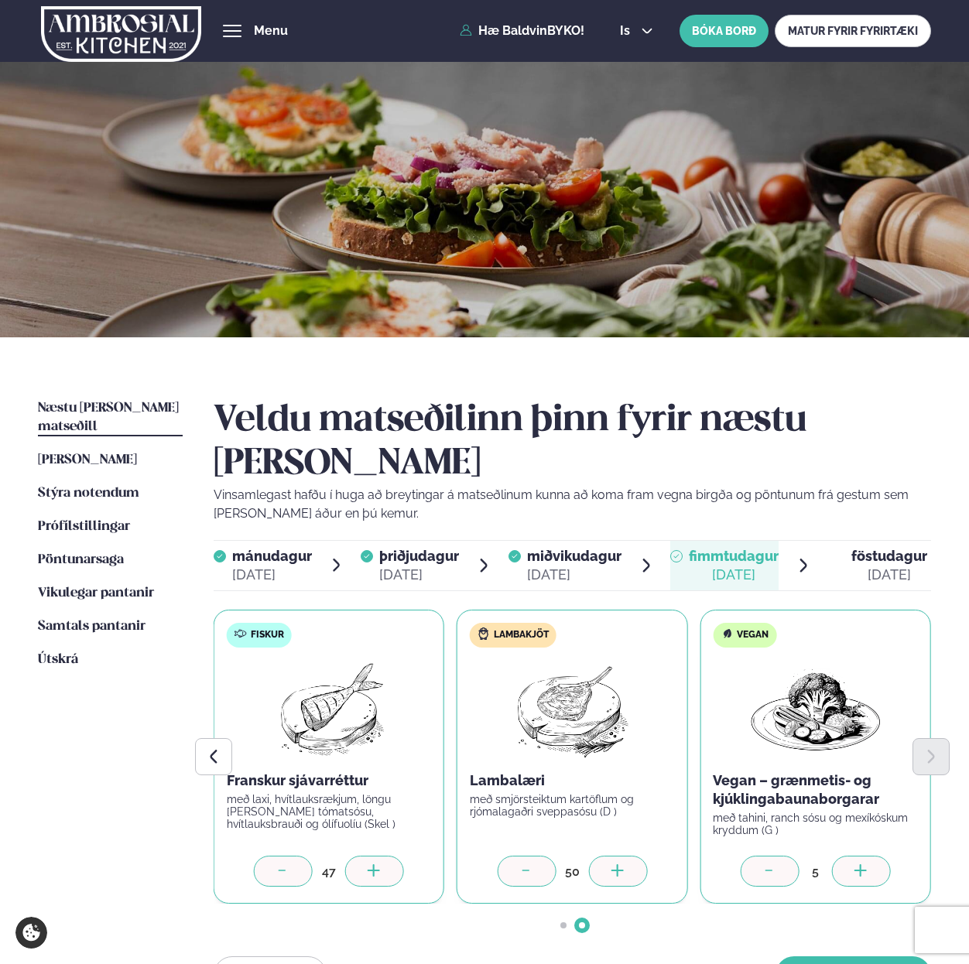
click at [367, 864] on icon at bounding box center [374, 871] width 15 height 15
click at [825, 956] on button "[PERSON_NAME]" at bounding box center [852, 974] width 155 height 37
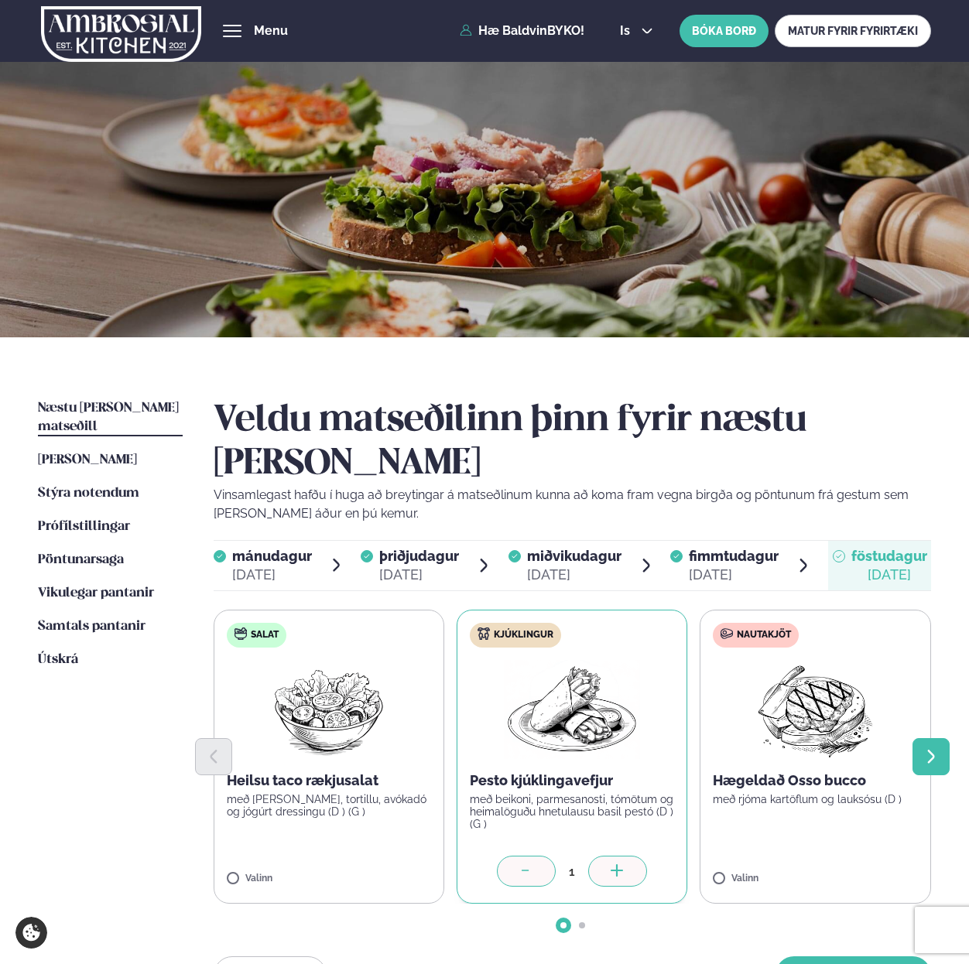
click at [930, 750] on icon "Next slide" at bounding box center [931, 756] width 7 height 13
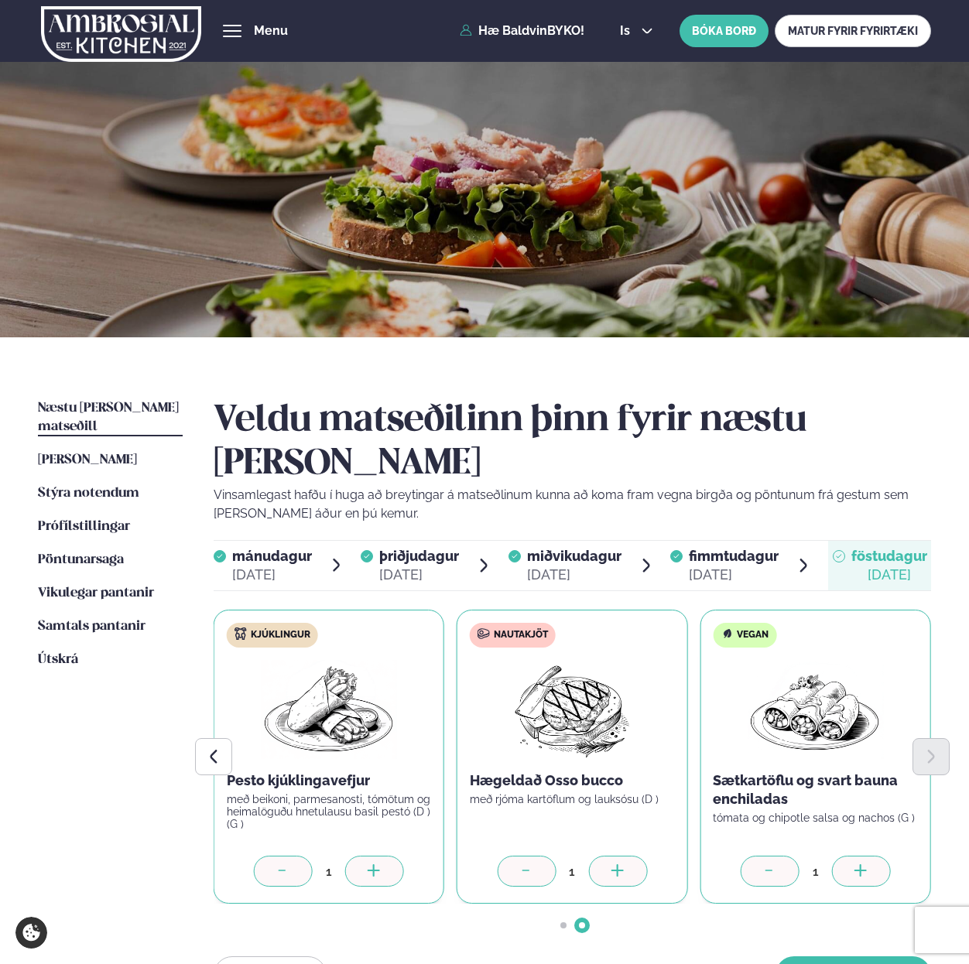
click at [843, 856] on div at bounding box center [861, 871] width 59 height 31
click at [630, 856] on div at bounding box center [617, 871] width 59 height 31
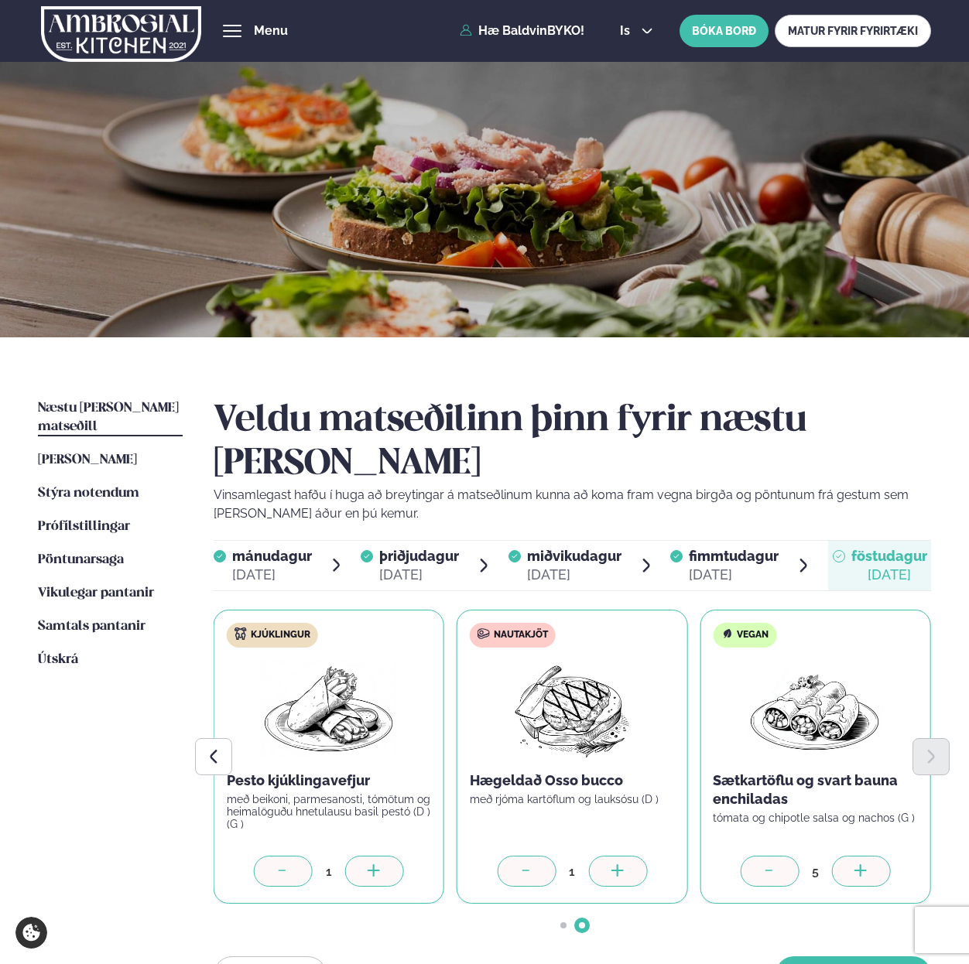
click at [630, 856] on div at bounding box center [617, 871] width 59 height 31
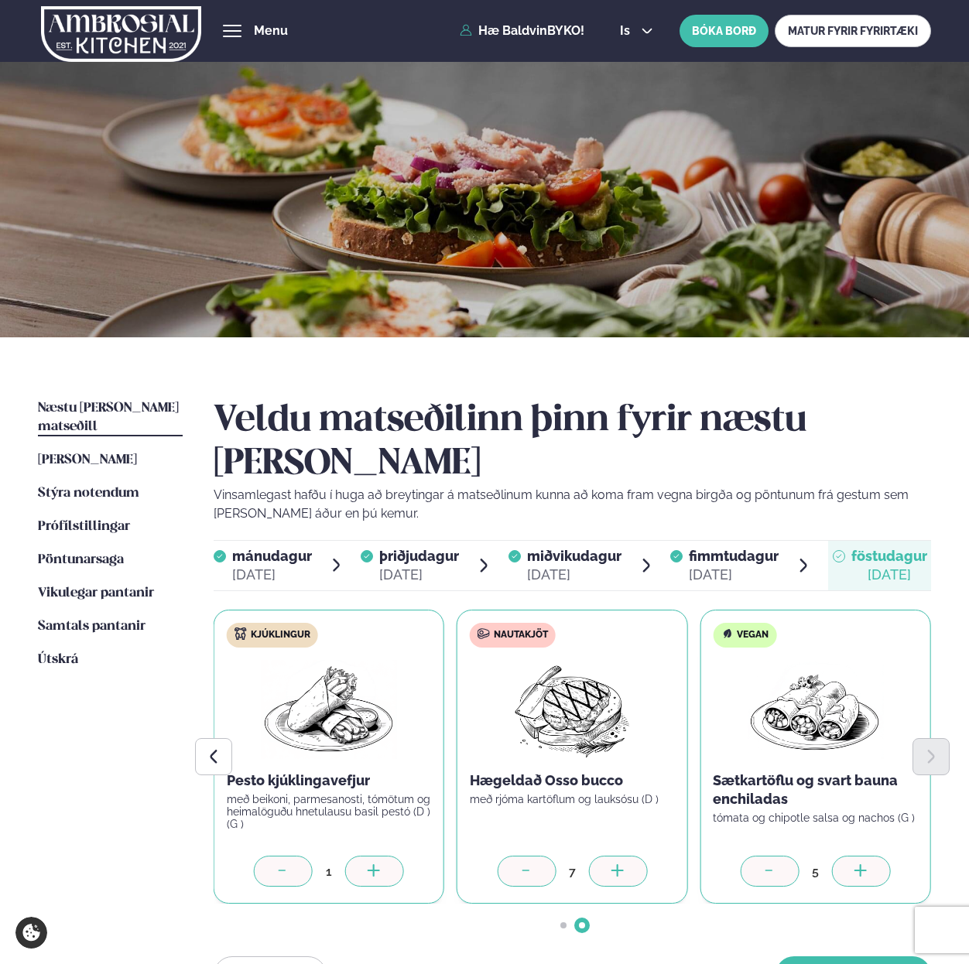
click at [630, 856] on div at bounding box center [617, 871] width 59 height 31
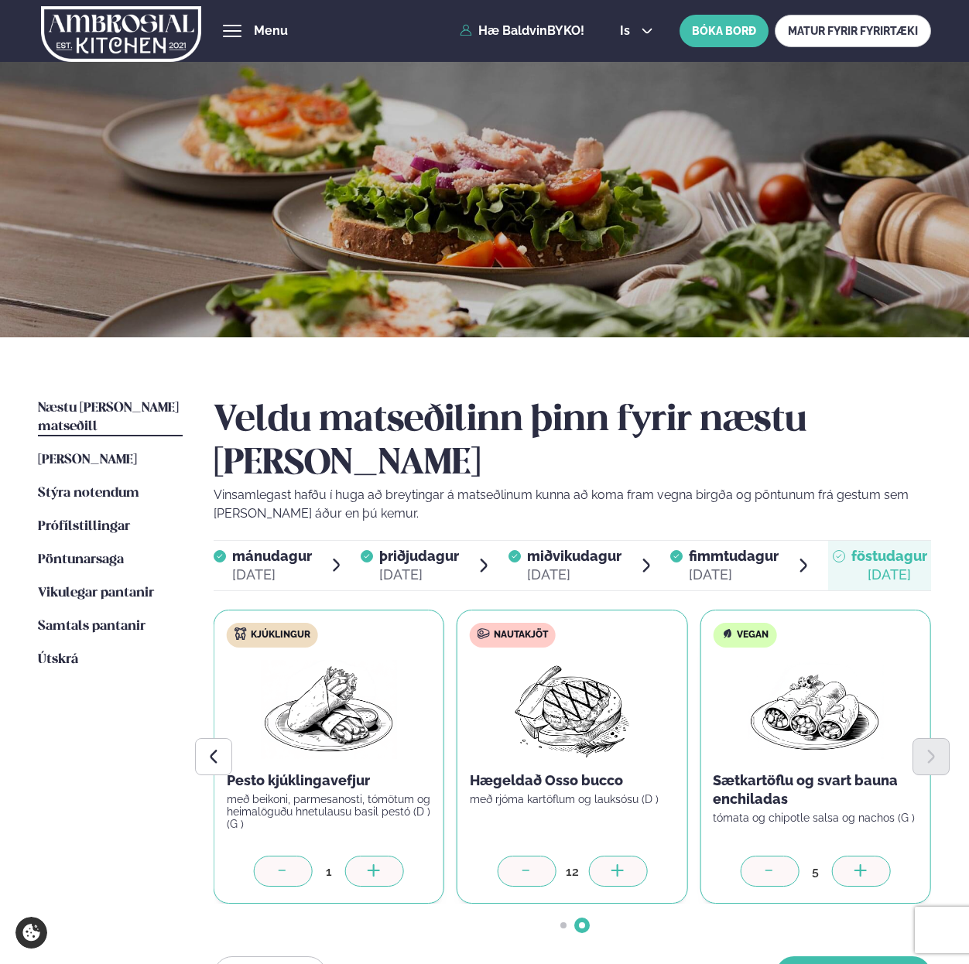
click at [630, 856] on div at bounding box center [617, 871] width 59 height 31
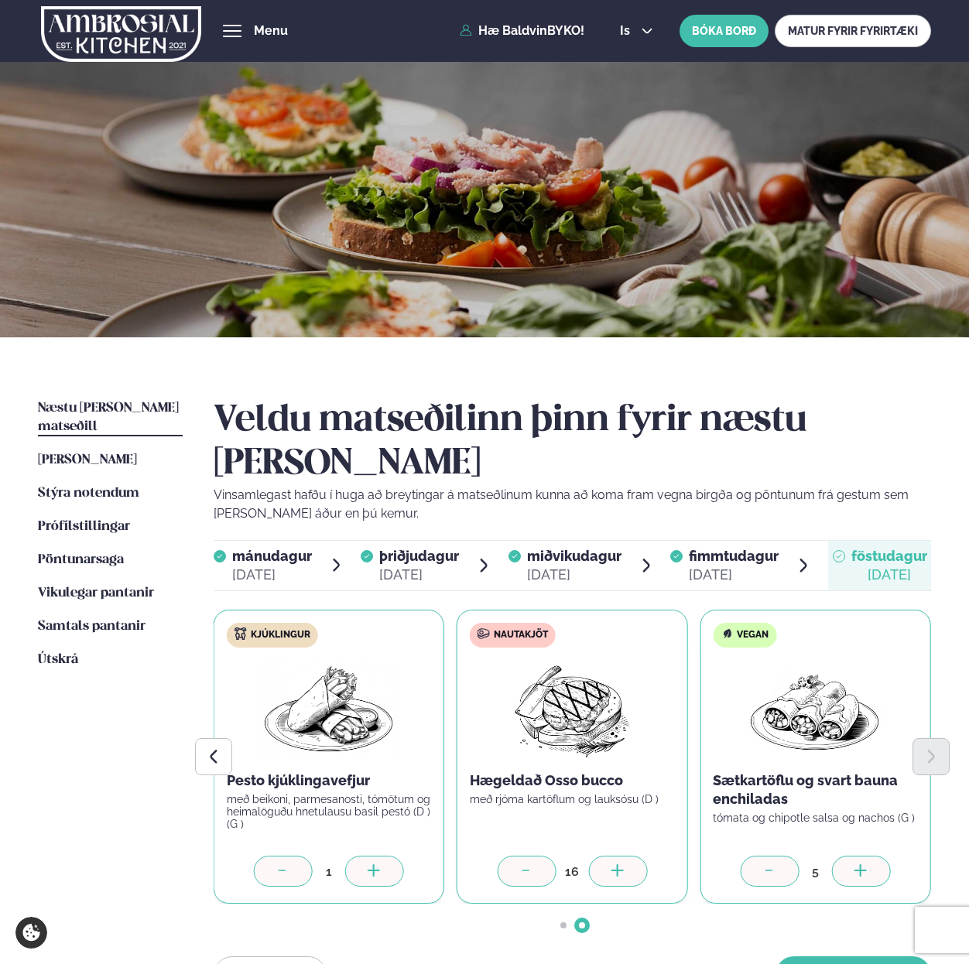
click at [630, 856] on div at bounding box center [617, 871] width 59 height 31
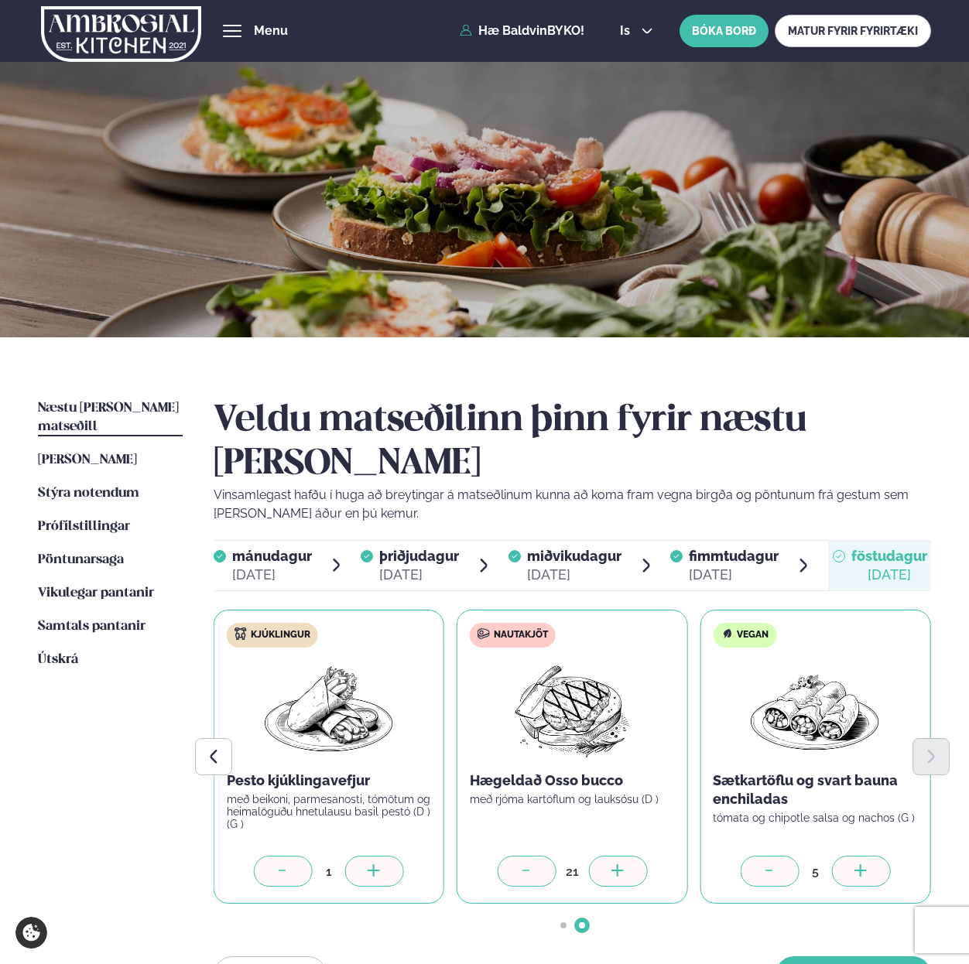
click at [630, 856] on div at bounding box center [617, 871] width 59 height 31
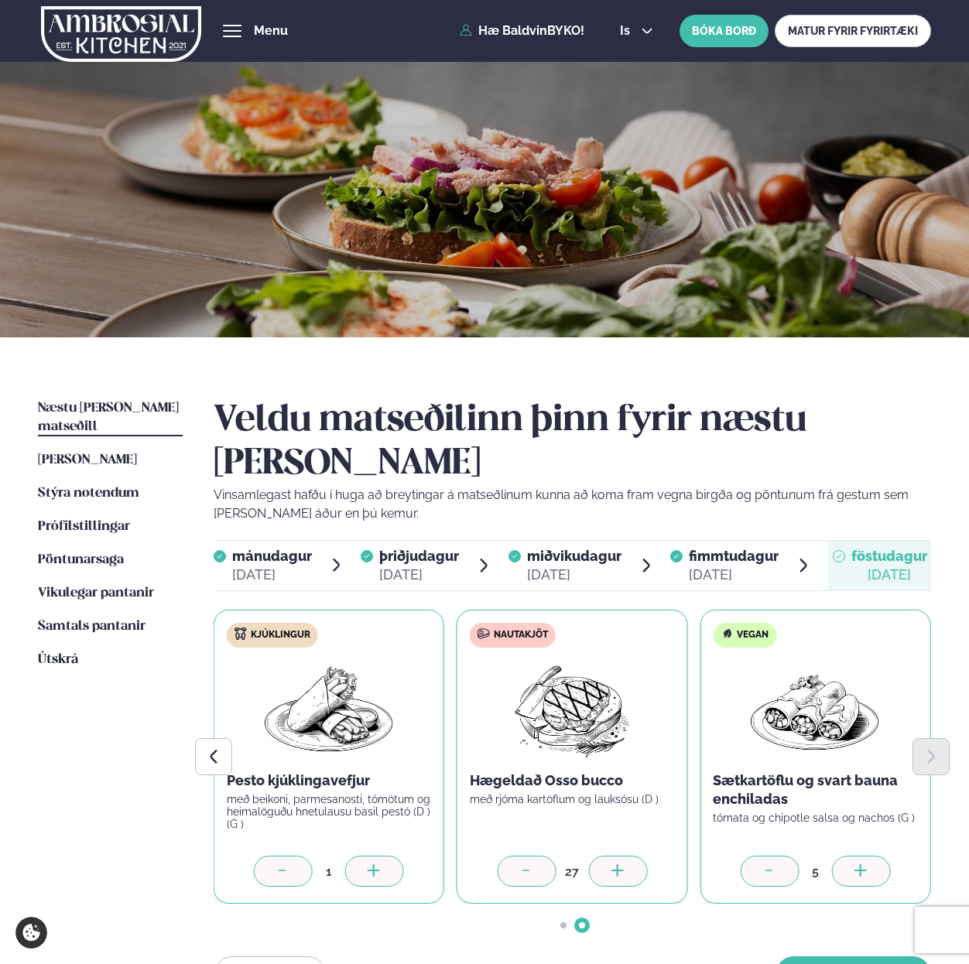
click at [630, 856] on div at bounding box center [617, 871] width 59 height 31
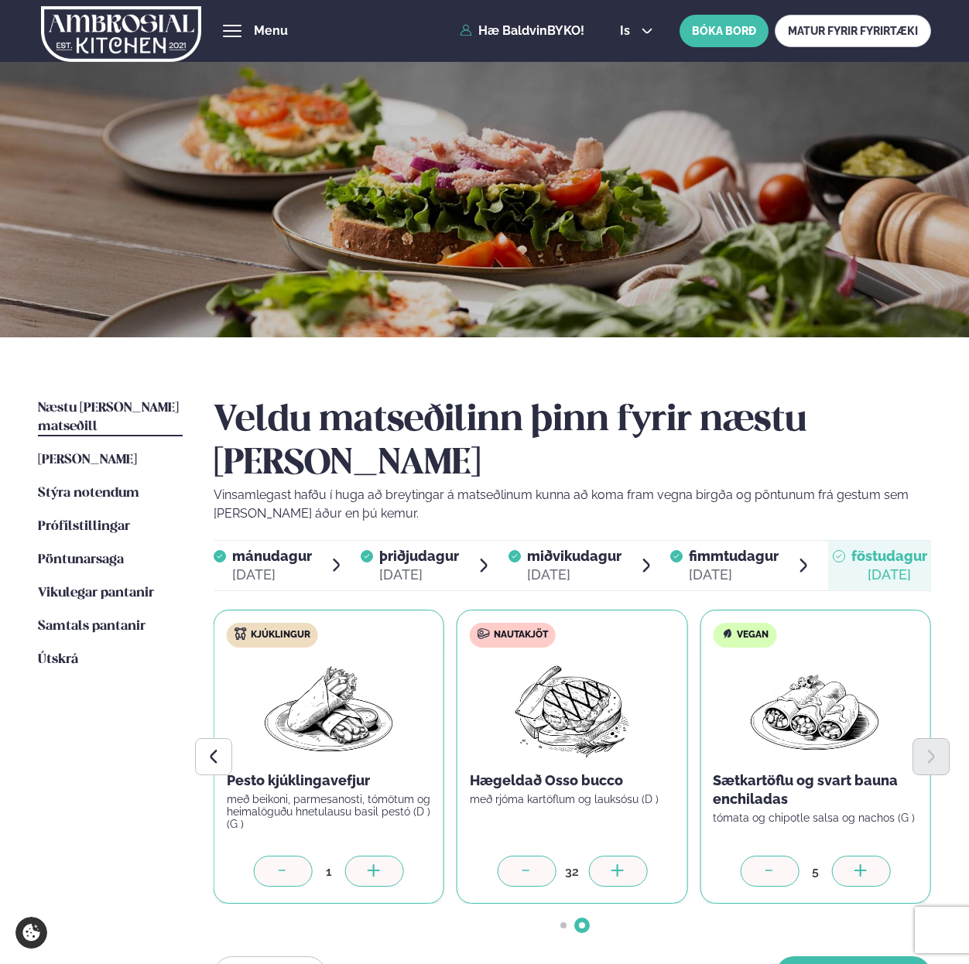
click at [630, 856] on div at bounding box center [617, 871] width 59 height 31
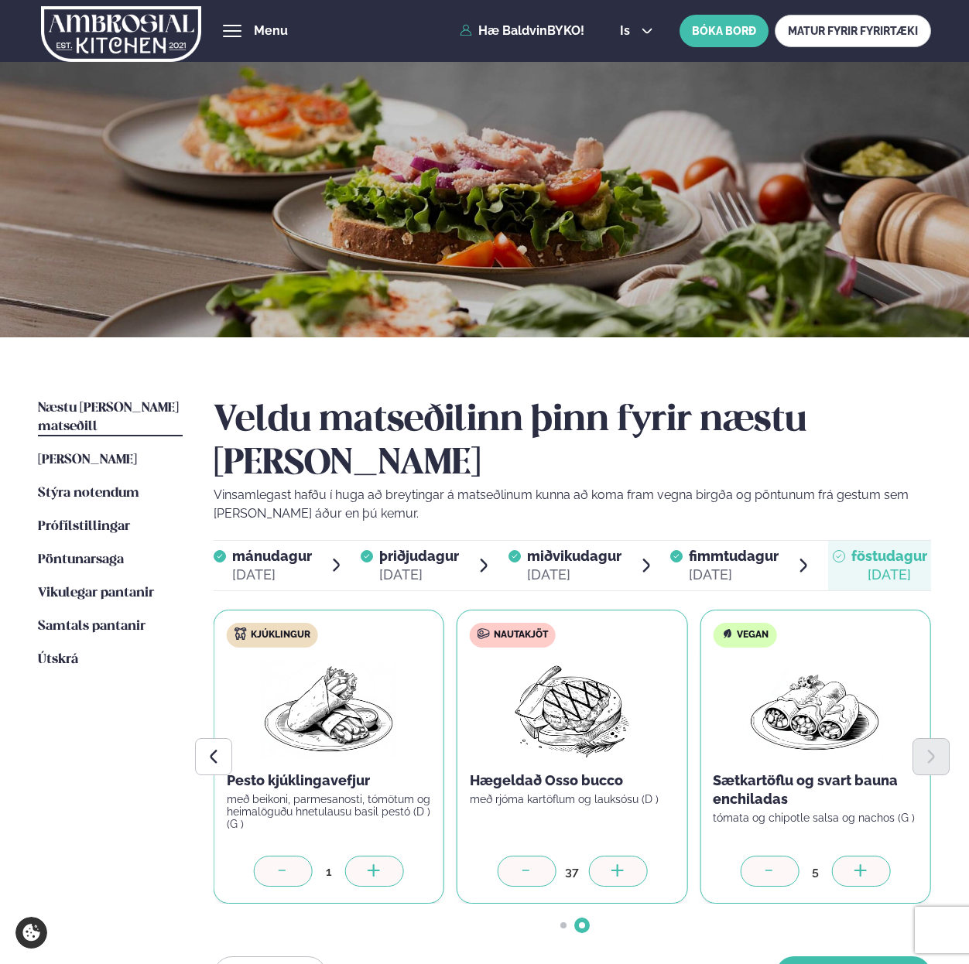
click at [630, 856] on div at bounding box center [617, 871] width 59 height 31
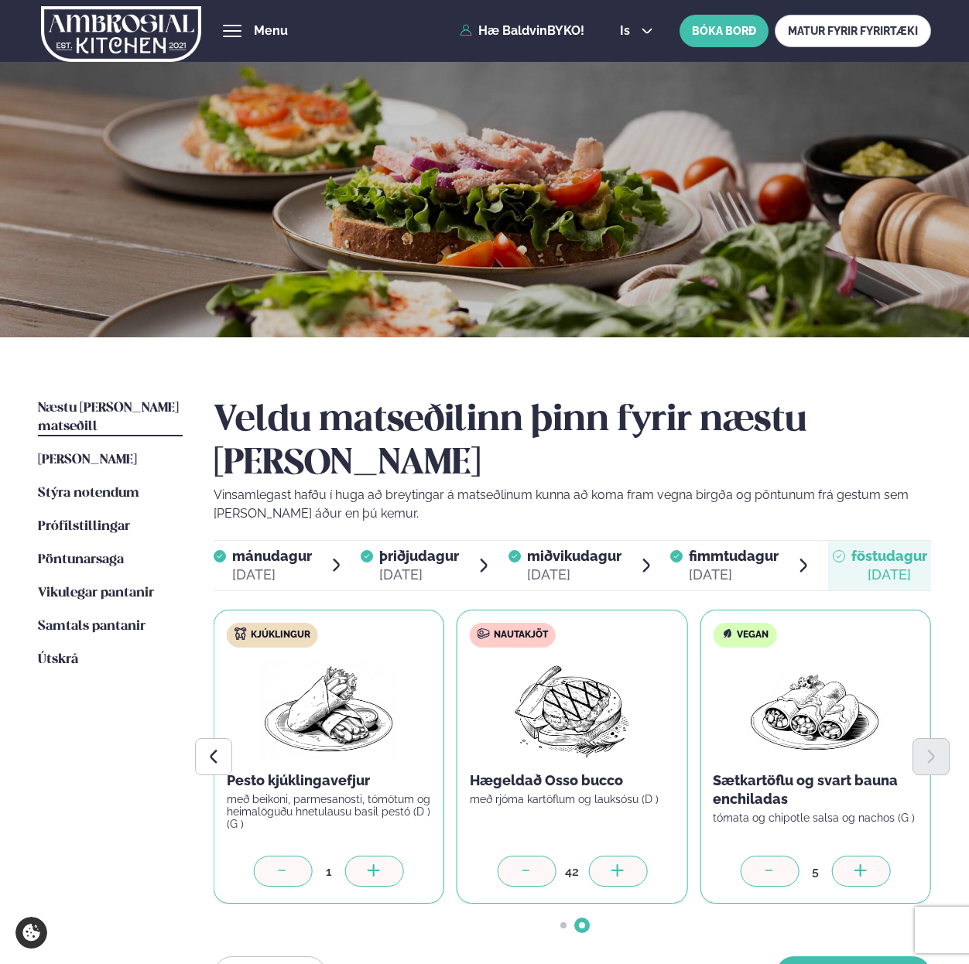
click at [630, 856] on div at bounding box center [617, 871] width 59 height 31
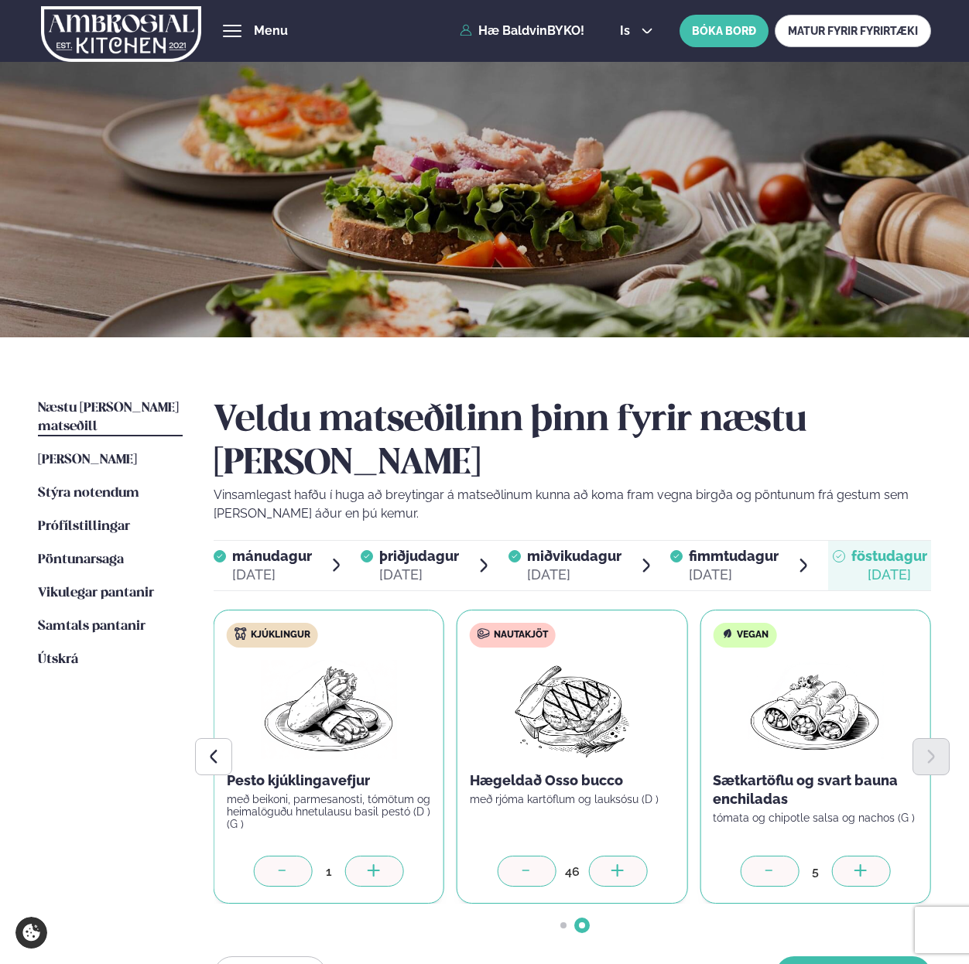
click at [630, 856] on div at bounding box center [617, 871] width 59 height 31
click at [394, 856] on div at bounding box center [374, 871] width 59 height 31
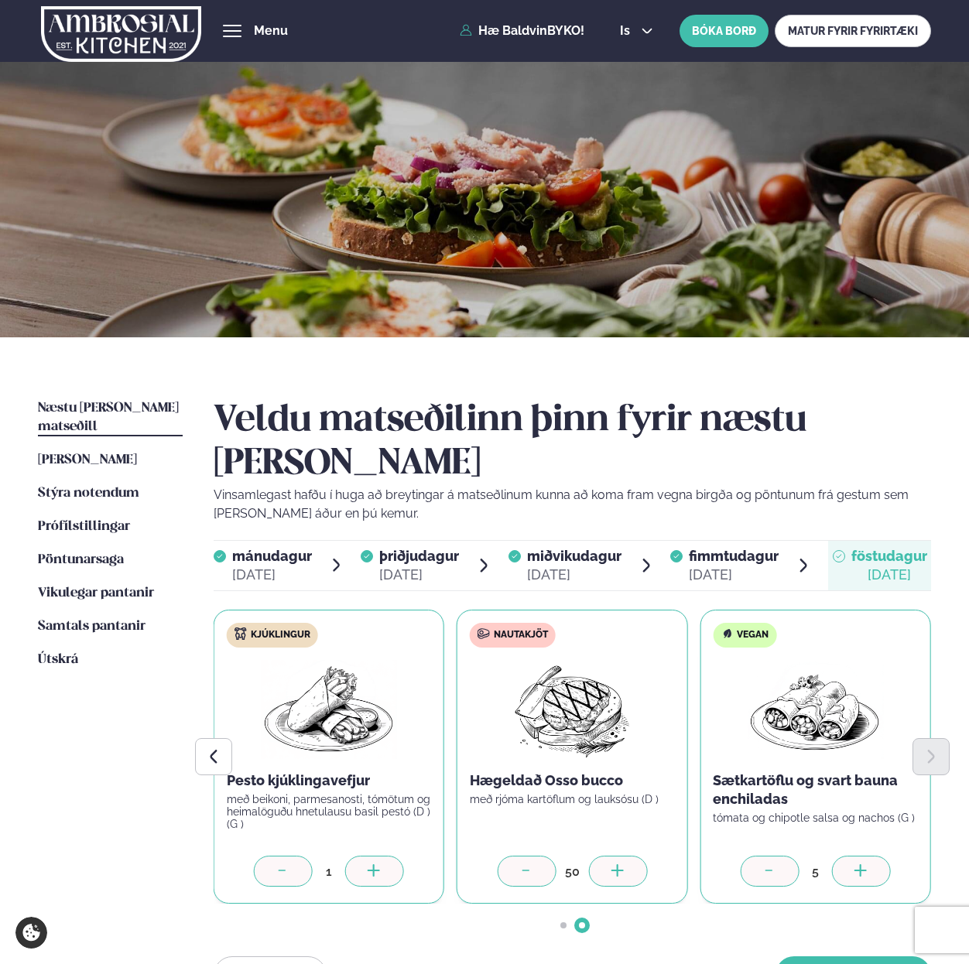
click at [394, 856] on div at bounding box center [374, 871] width 59 height 31
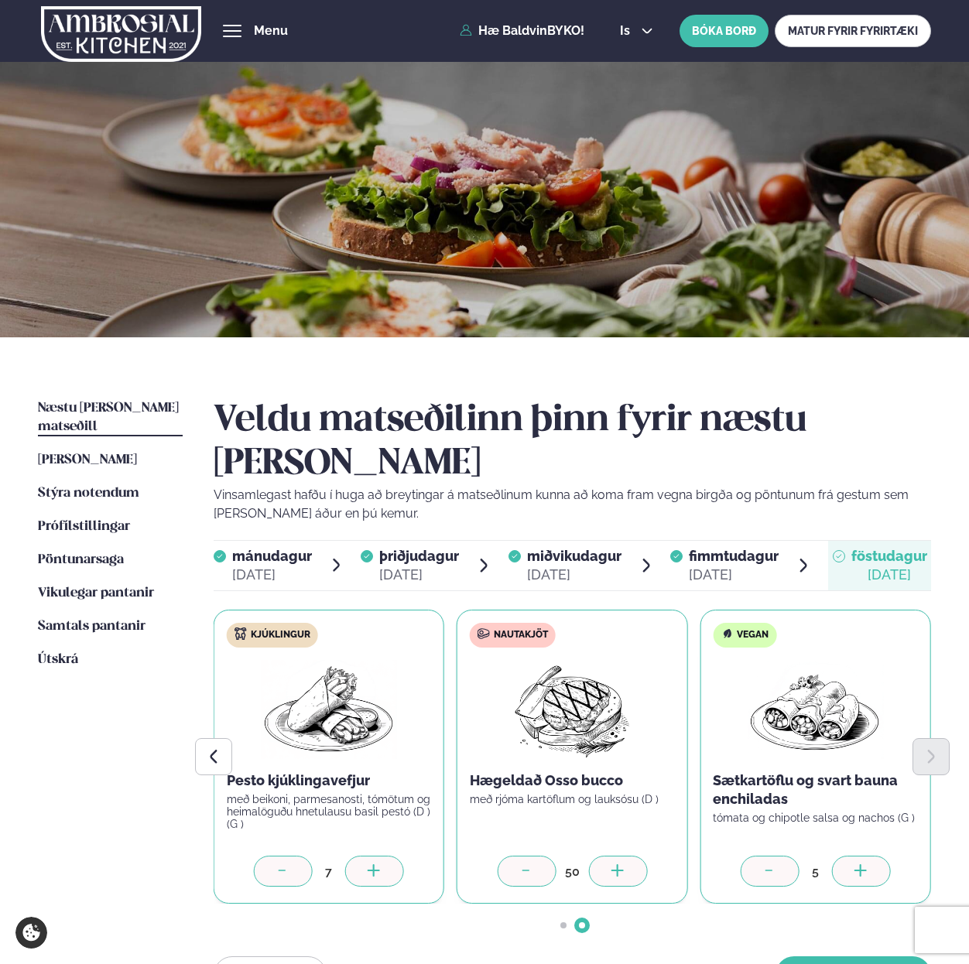
click at [394, 856] on div at bounding box center [374, 871] width 59 height 31
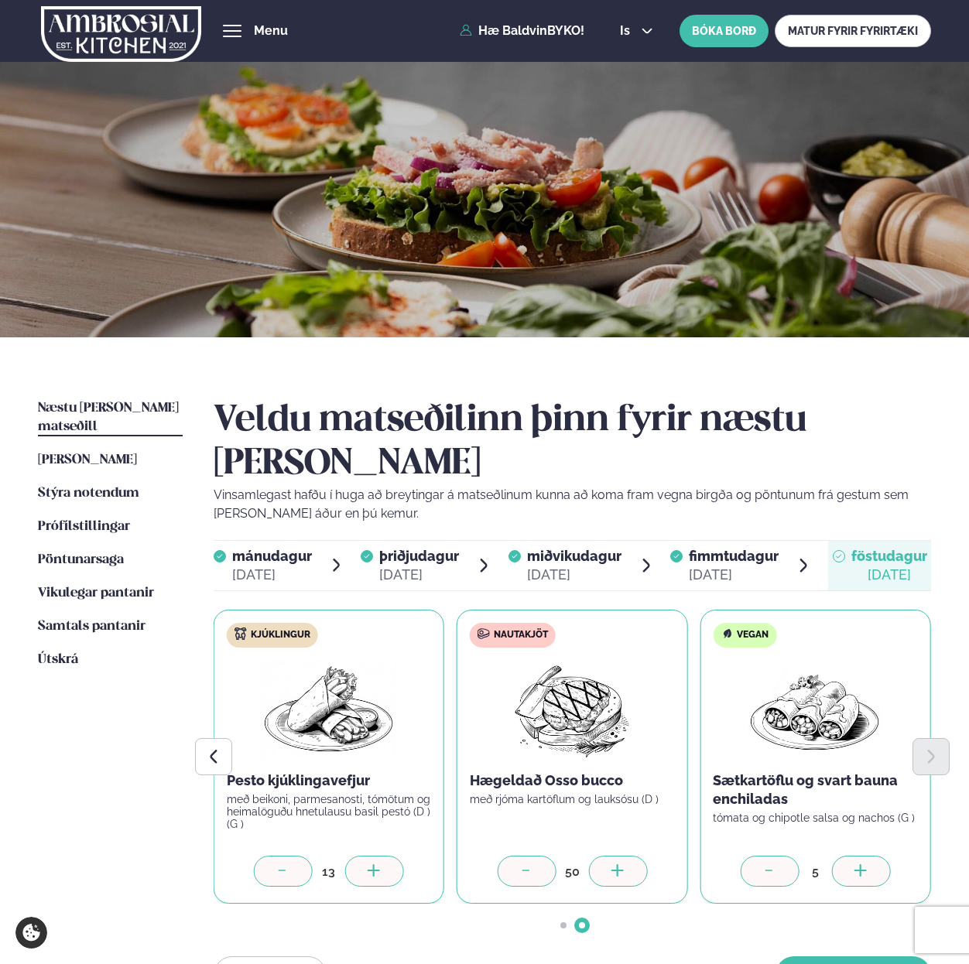
click at [394, 856] on div at bounding box center [374, 871] width 59 height 31
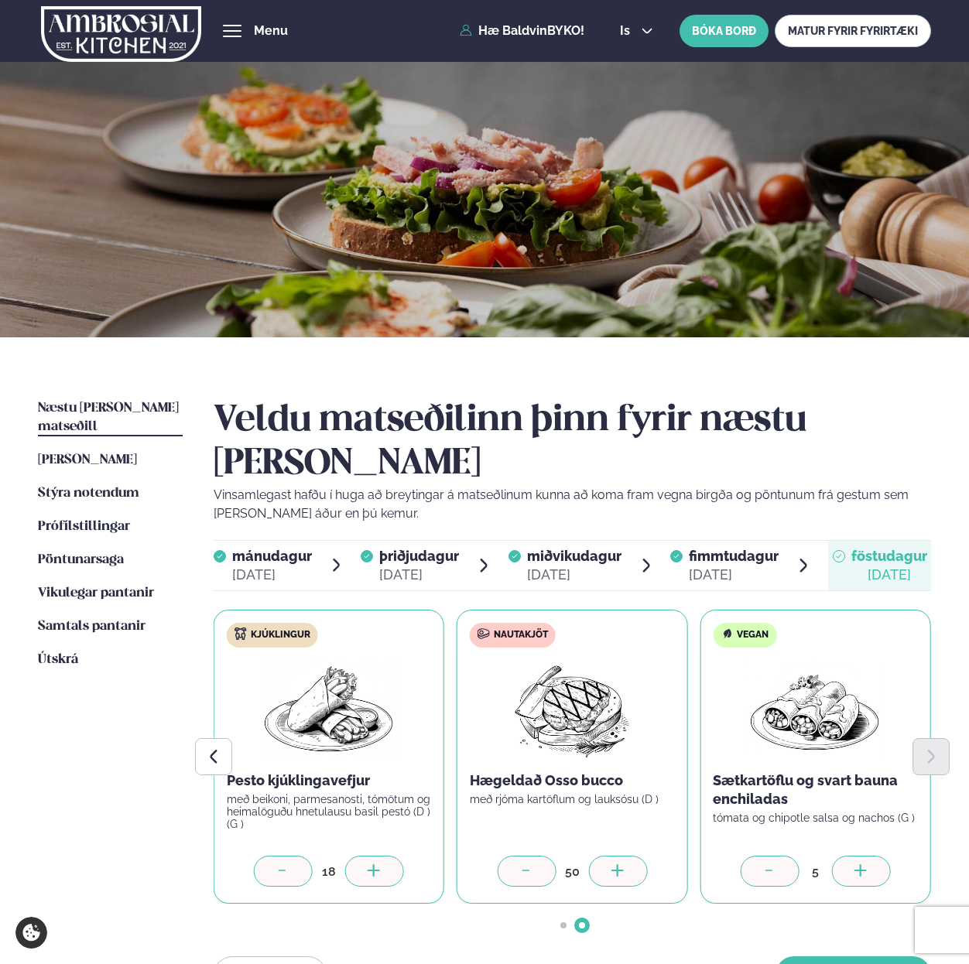
click at [394, 856] on div at bounding box center [374, 871] width 59 height 31
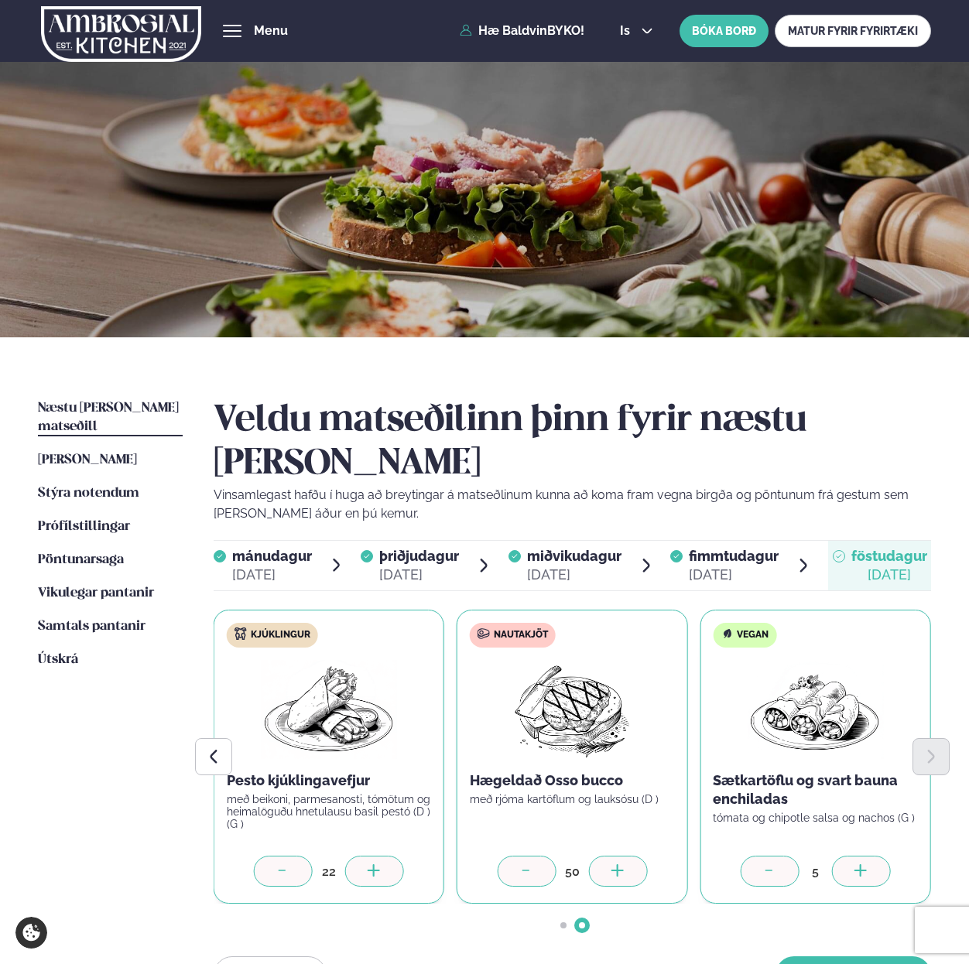
click at [394, 856] on div at bounding box center [374, 871] width 59 height 31
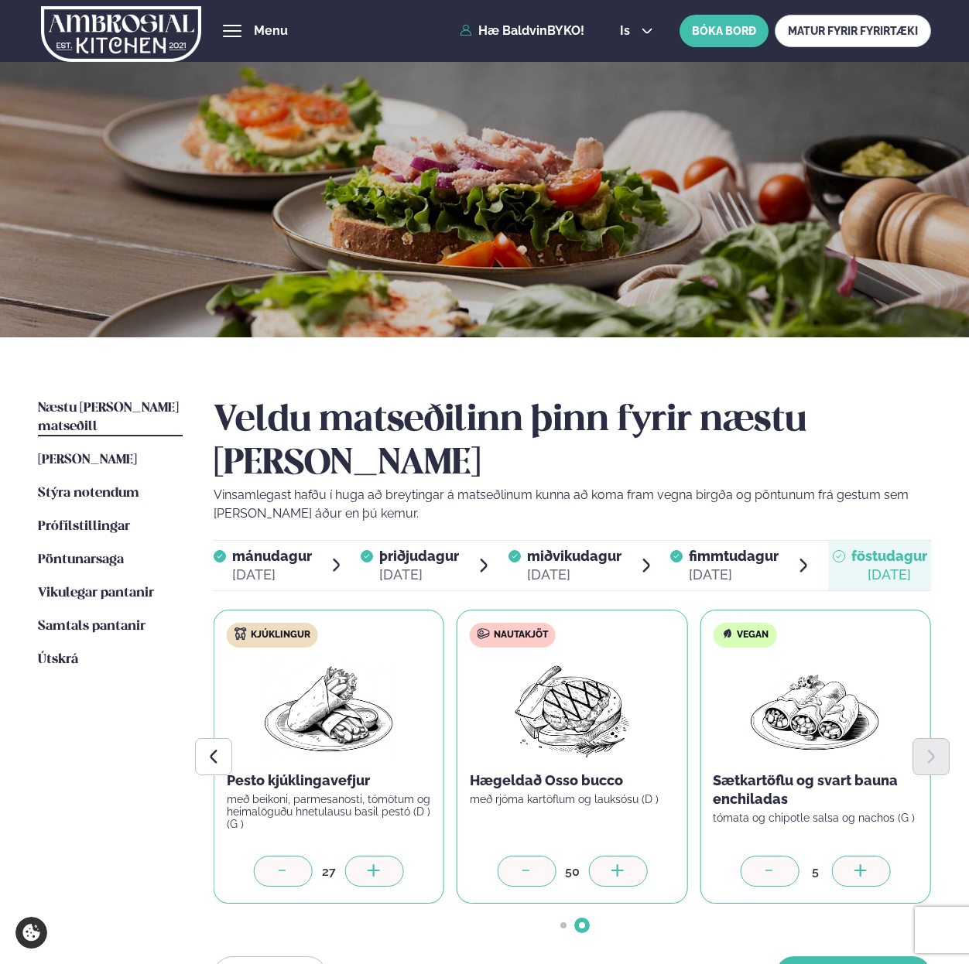
click at [394, 856] on div at bounding box center [374, 871] width 59 height 31
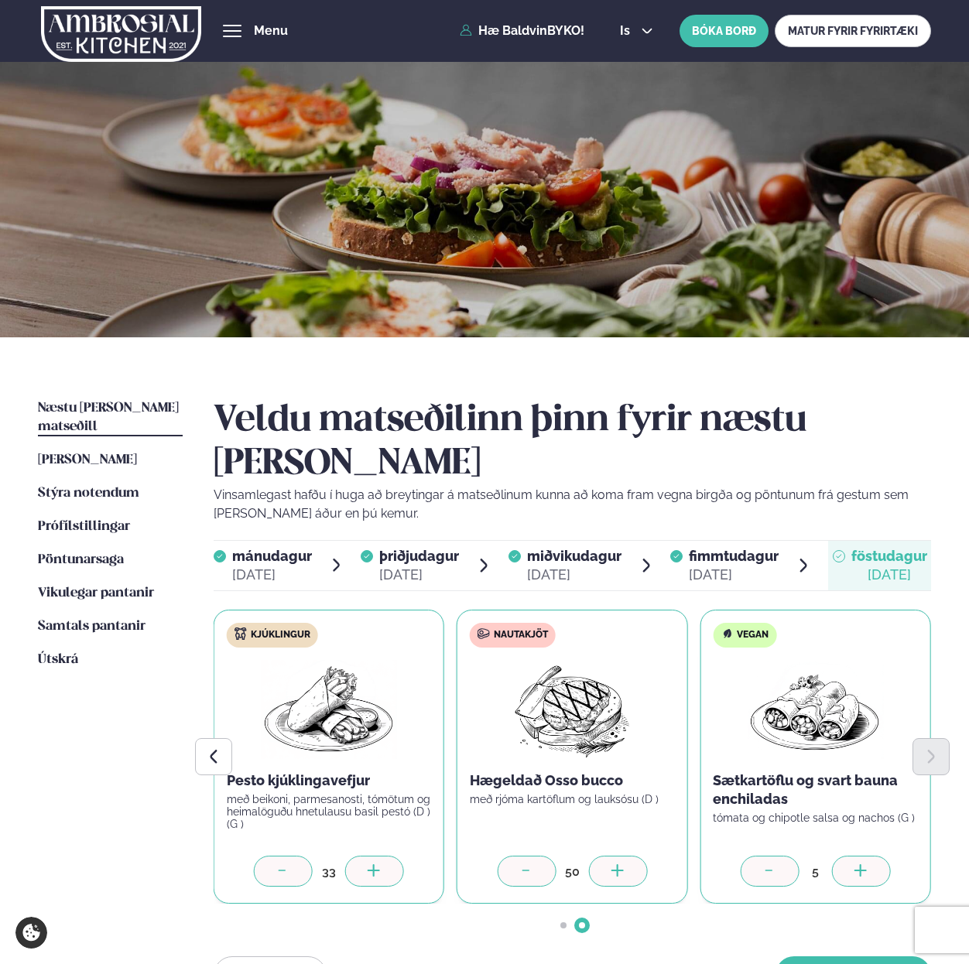
click at [394, 856] on div at bounding box center [374, 871] width 59 height 31
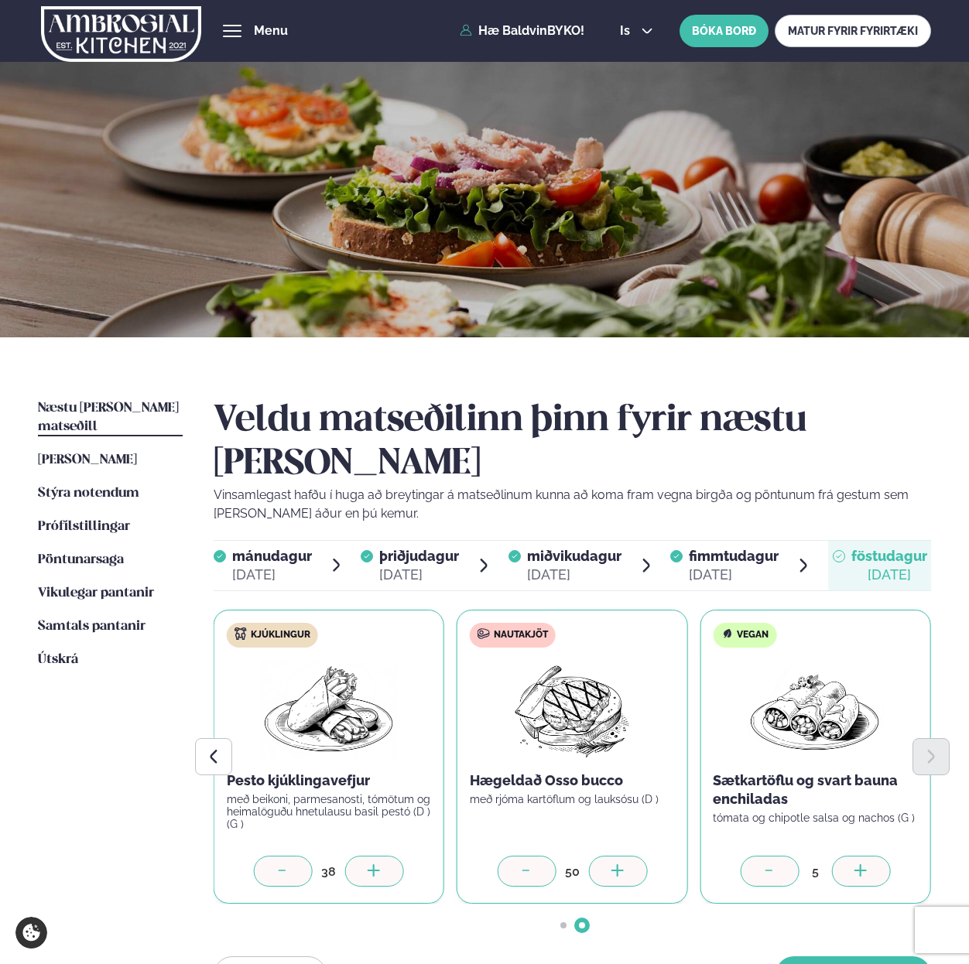
click at [394, 856] on div at bounding box center [374, 871] width 59 height 31
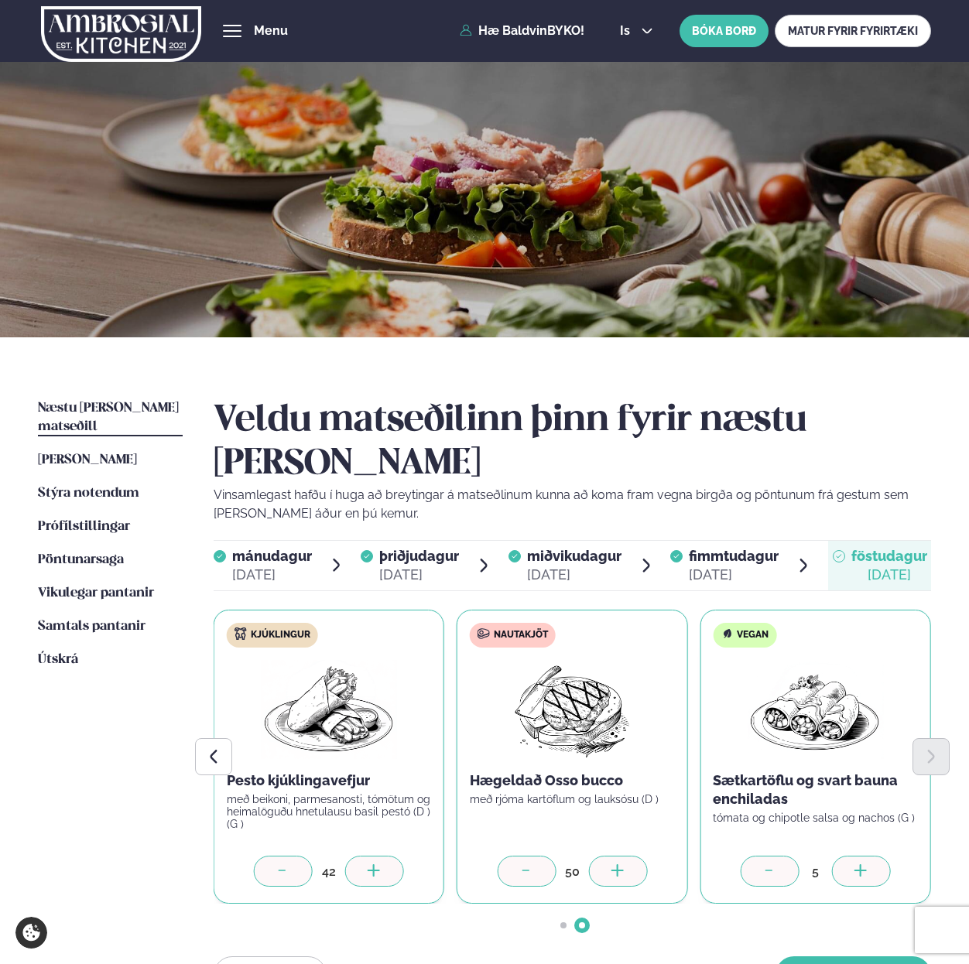
click at [394, 856] on div at bounding box center [374, 871] width 59 height 31
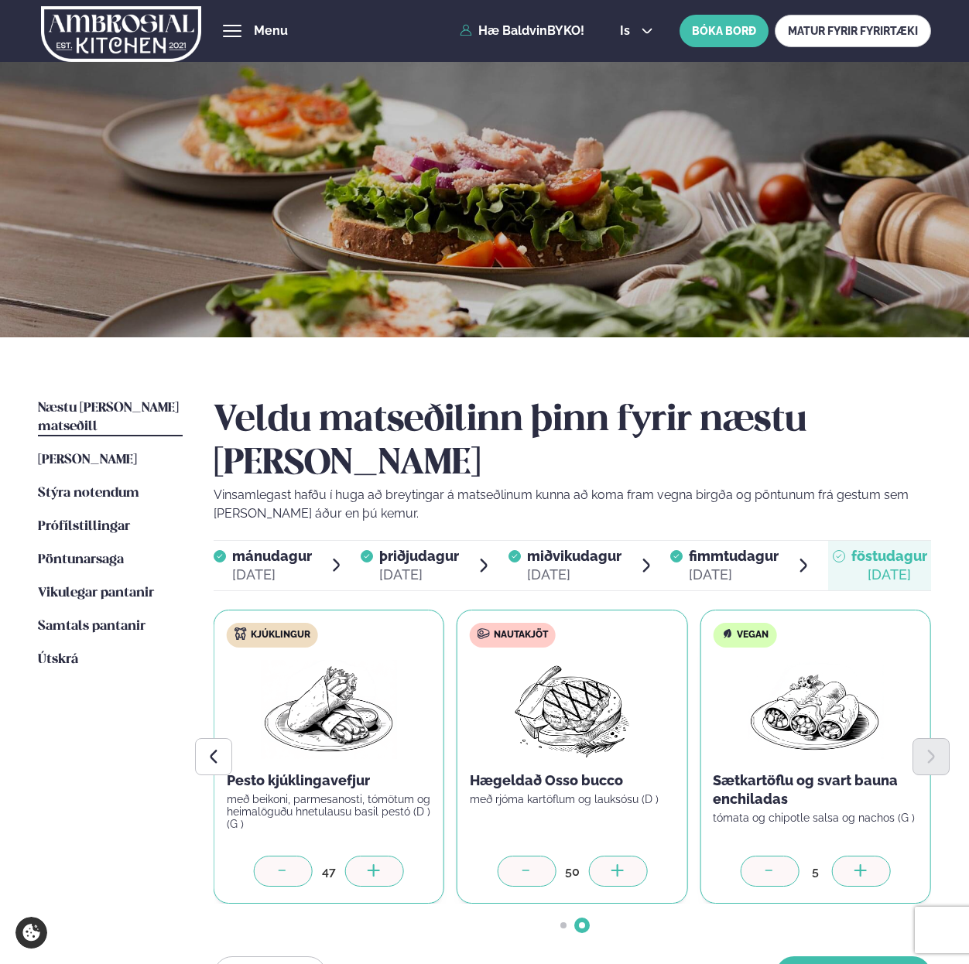
click at [394, 856] on div at bounding box center [374, 871] width 59 height 31
click at [289, 856] on div at bounding box center [283, 871] width 59 height 31
click at [827, 956] on button "[PERSON_NAME]" at bounding box center [852, 974] width 155 height 37
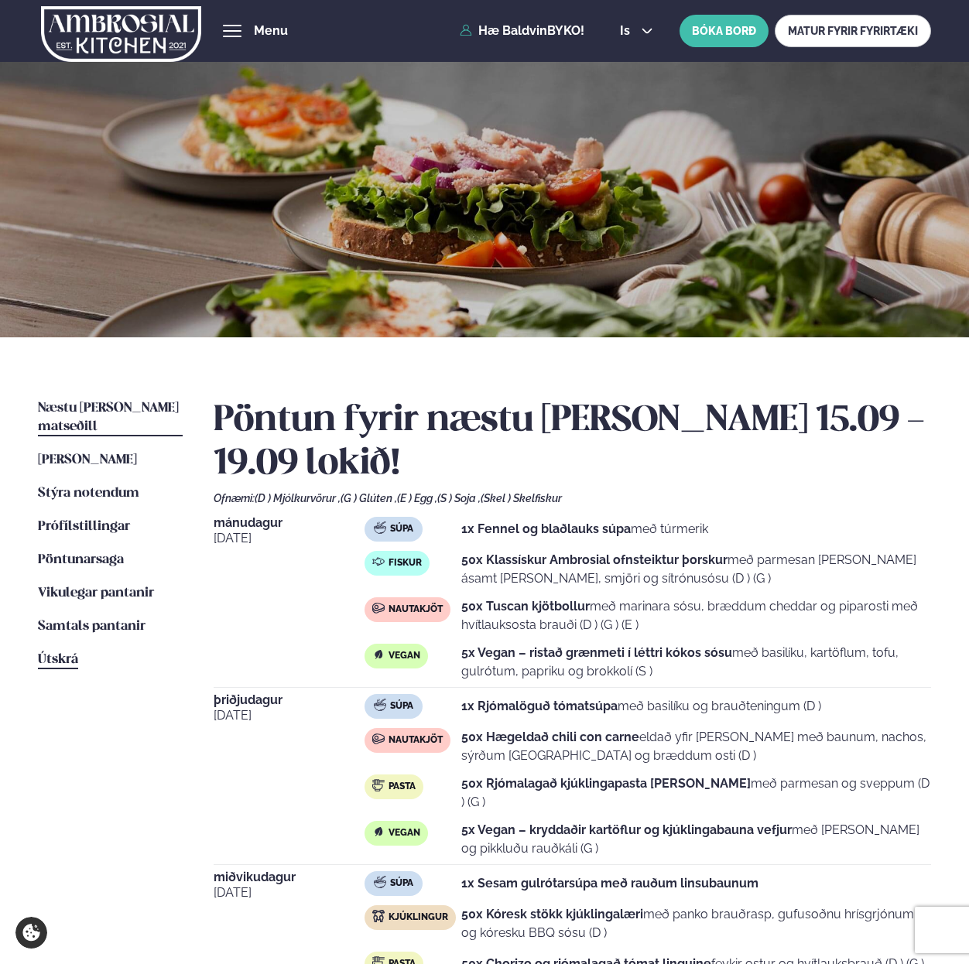
click at [57, 653] on span "Útskrá" at bounding box center [58, 659] width 40 height 13
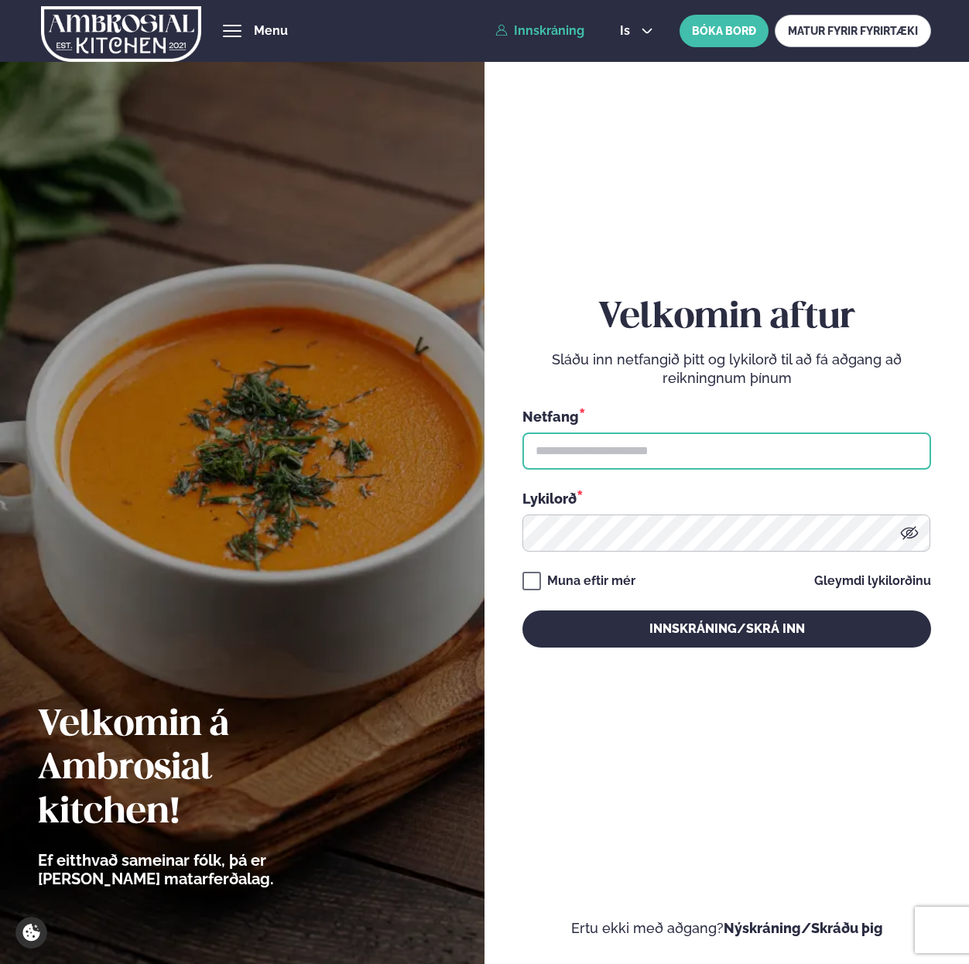
click at [788, 436] on input "text" at bounding box center [726, 450] width 408 height 37
paste input "**********"
type input "**********"
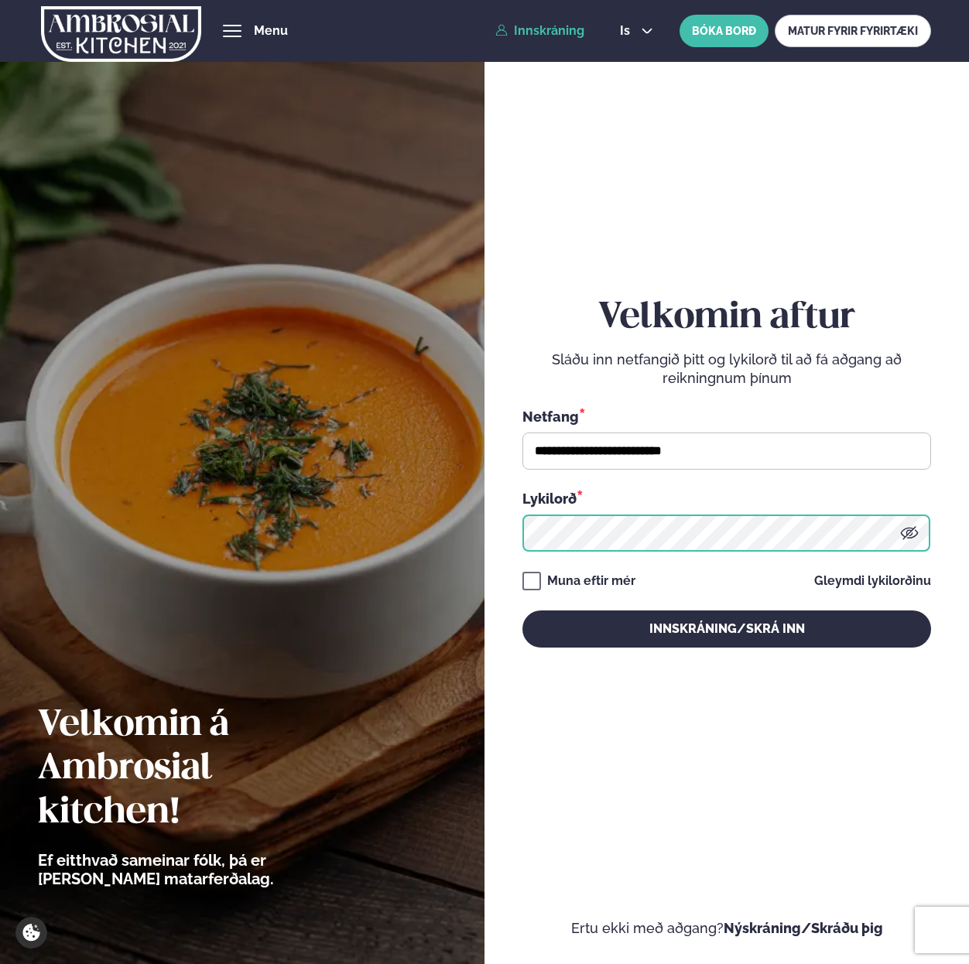
click at [522, 610] on button "Innskráning/Skrá inn" at bounding box center [726, 628] width 408 height 37
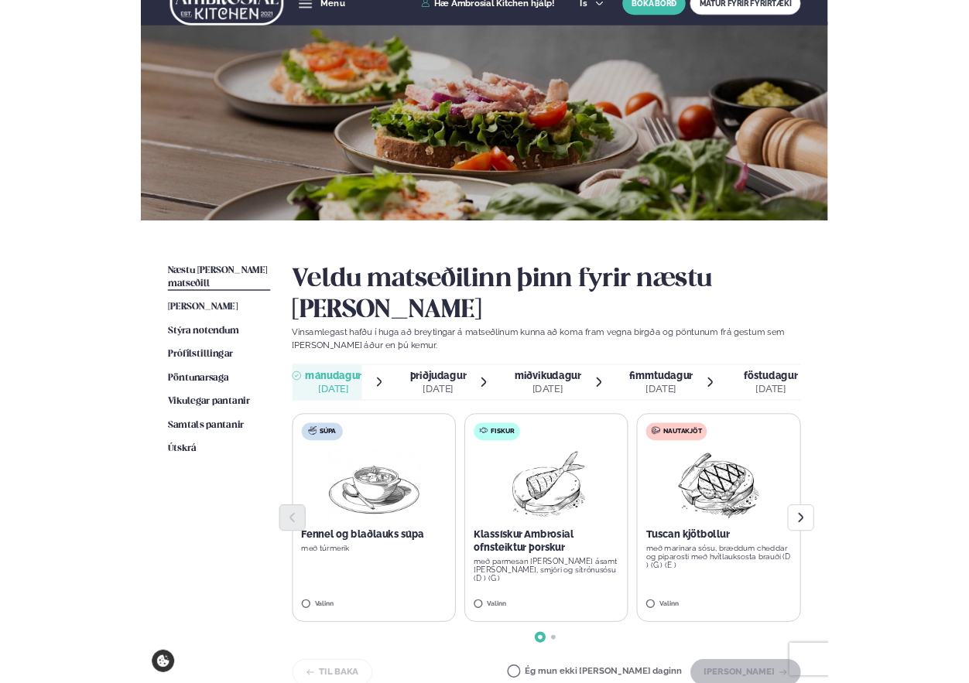
scroll to position [29, 0]
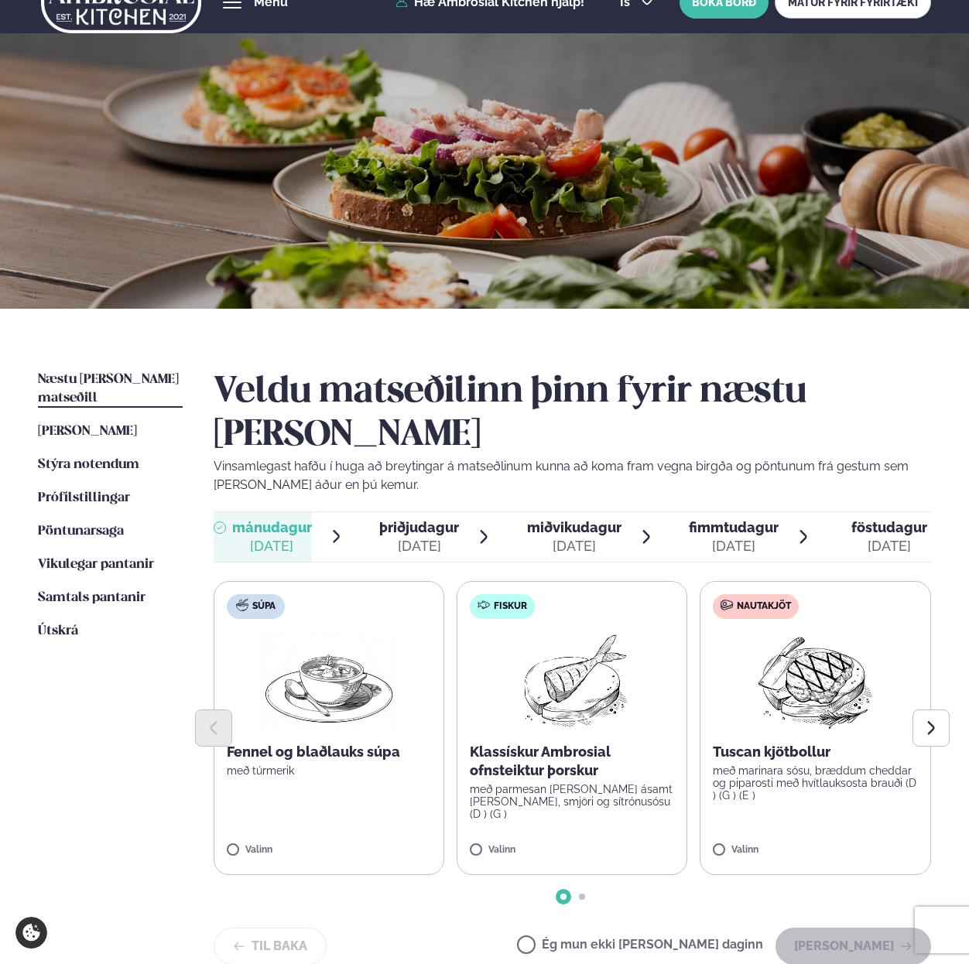
click at [443, 519] on span "þriðjudagur" at bounding box center [419, 527] width 80 height 16
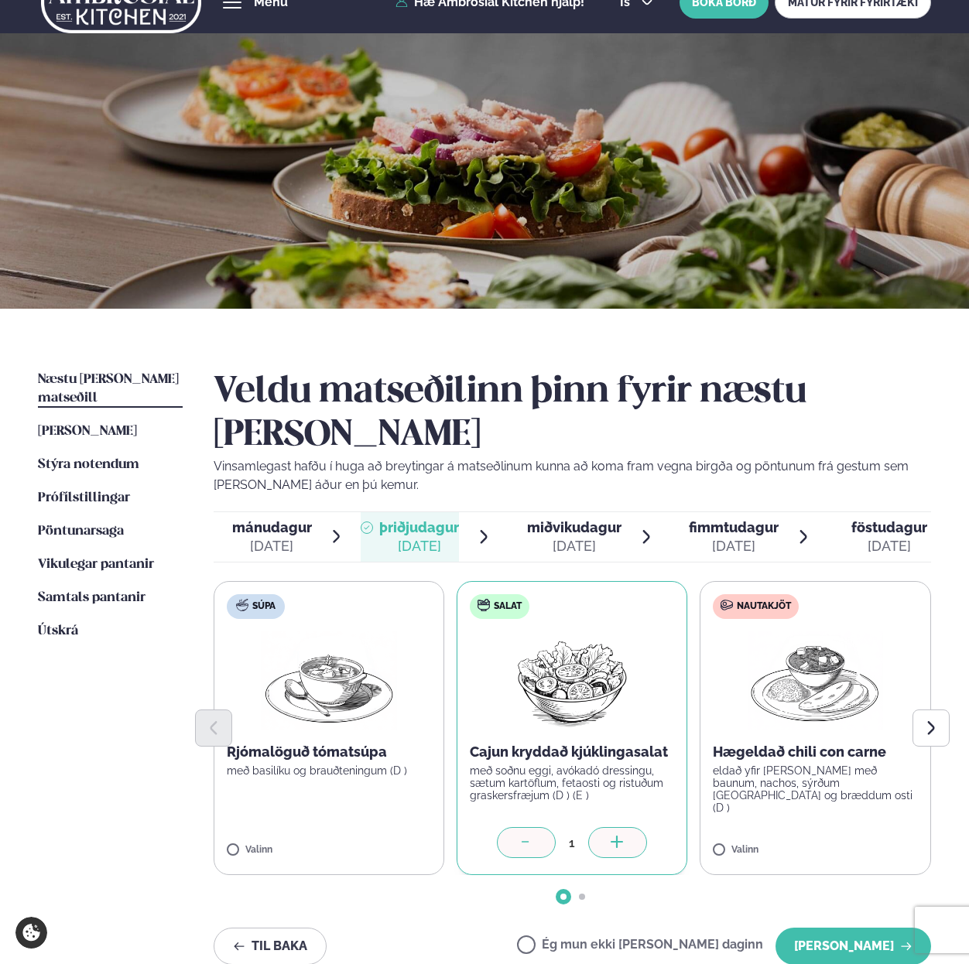
click at [614, 835] on icon at bounding box center [617, 842] width 15 height 15
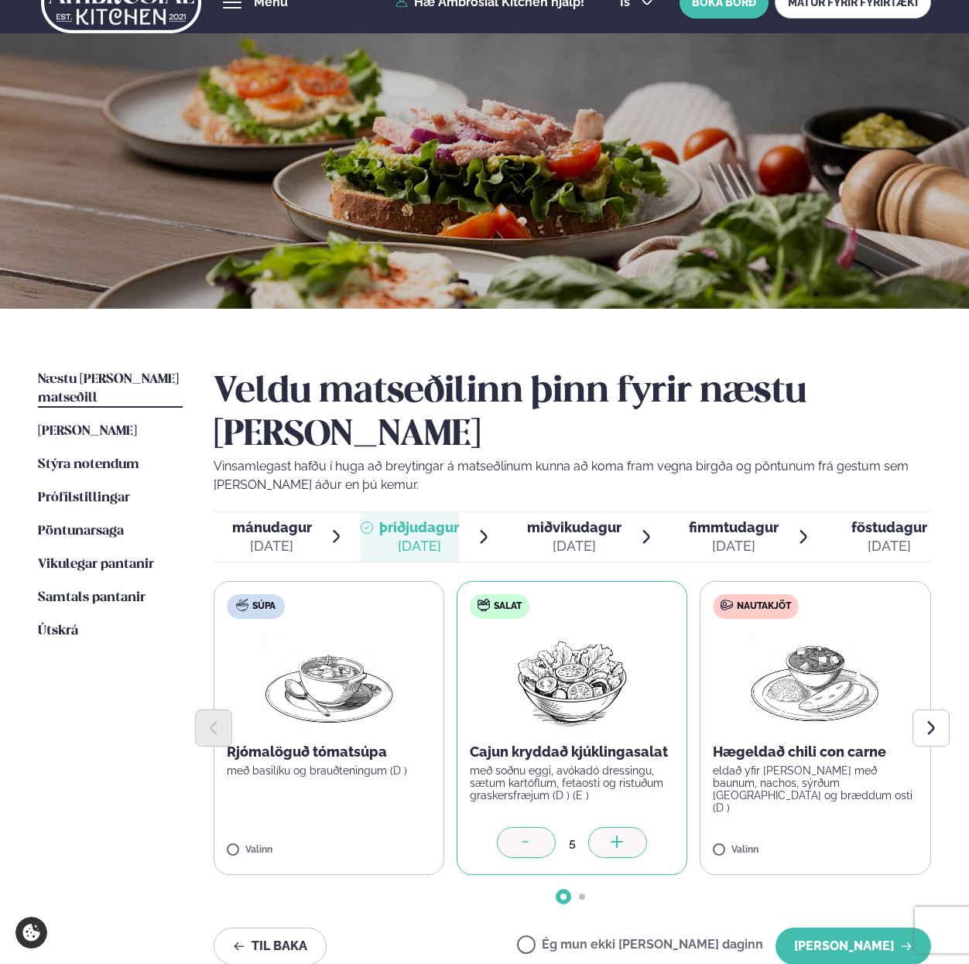
click at [614, 835] on icon at bounding box center [617, 842] width 15 height 15
click at [928, 709] on button "Next slide" at bounding box center [930, 727] width 37 height 37
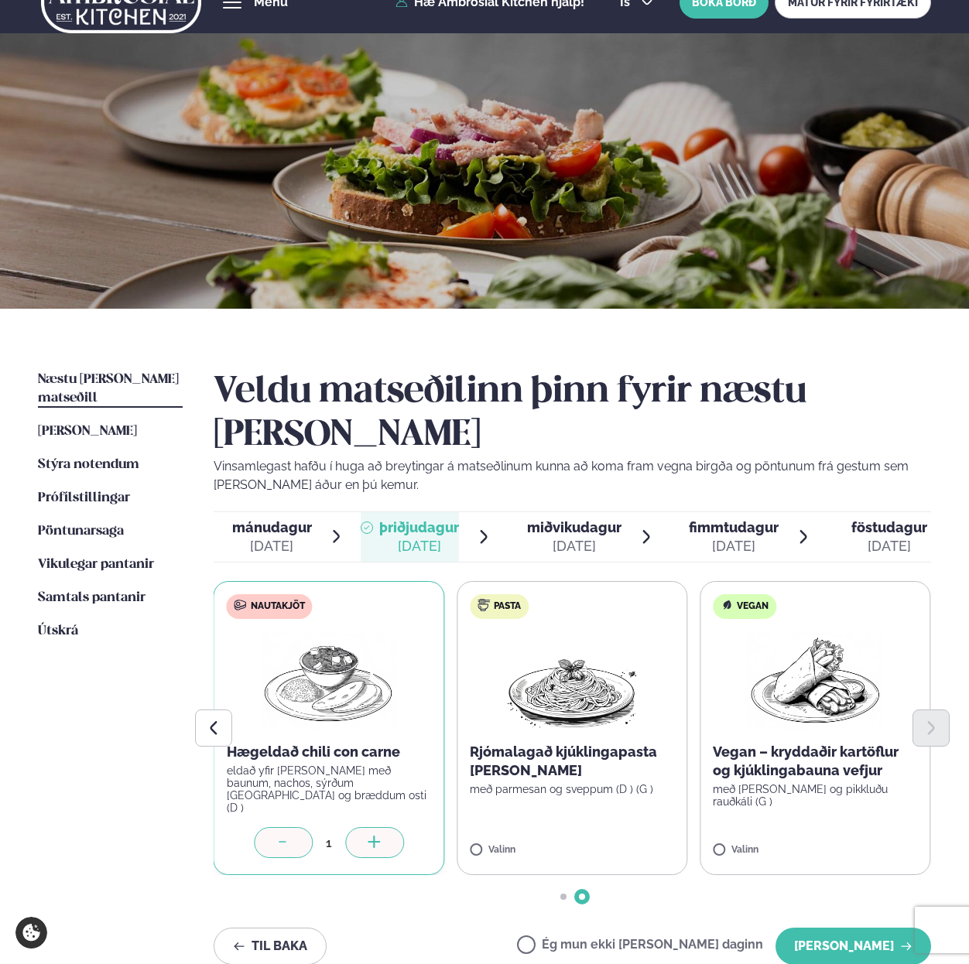
click at [368, 835] on icon at bounding box center [374, 842] width 15 height 15
click at [215, 709] on button "Previous slide" at bounding box center [213, 727] width 37 height 37
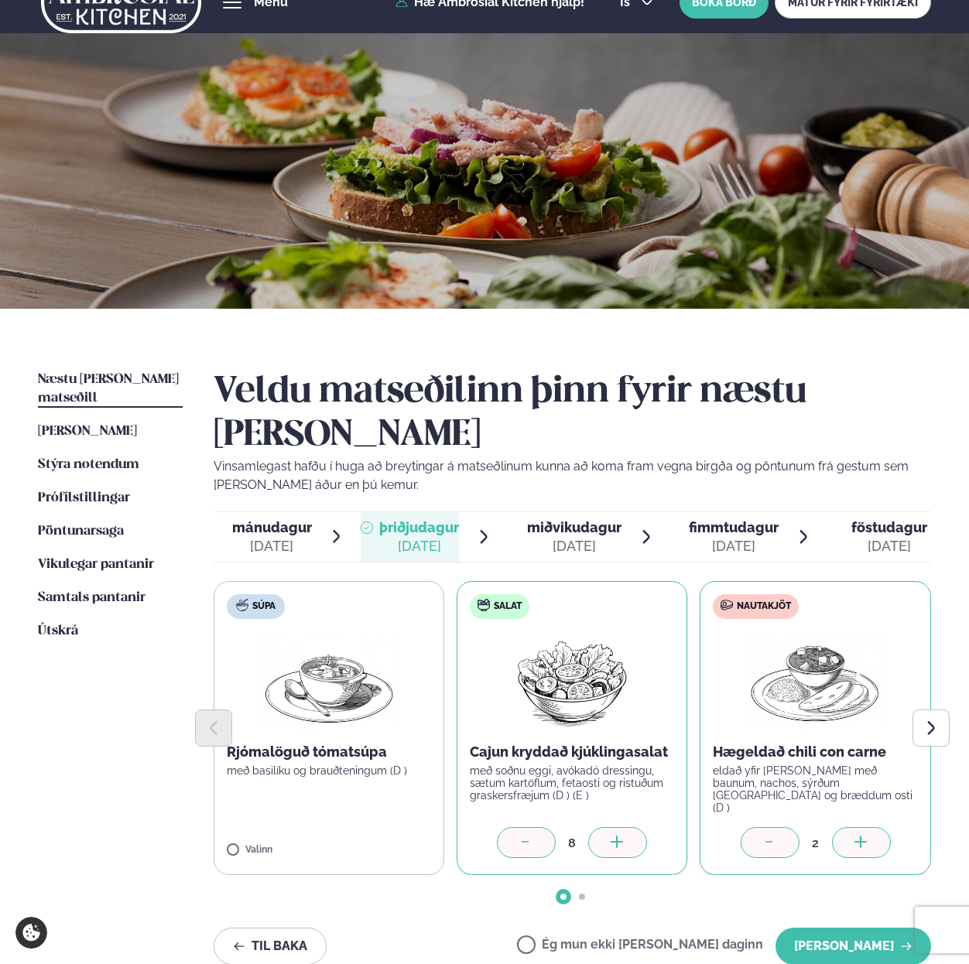
click at [522, 835] on icon at bounding box center [525, 842] width 15 height 15
click at [866, 835] on icon at bounding box center [860, 842] width 15 height 15
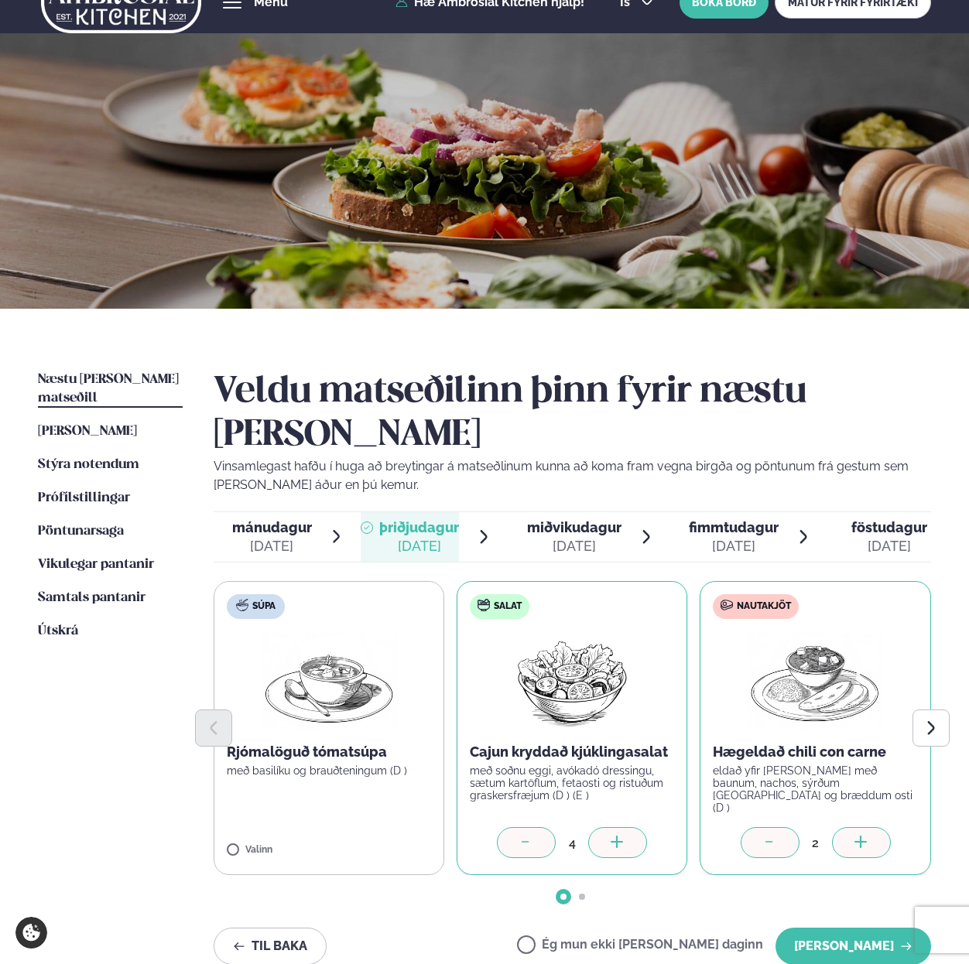
click at [866, 835] on icon at bounding box center [860, 842] width 15 height 15
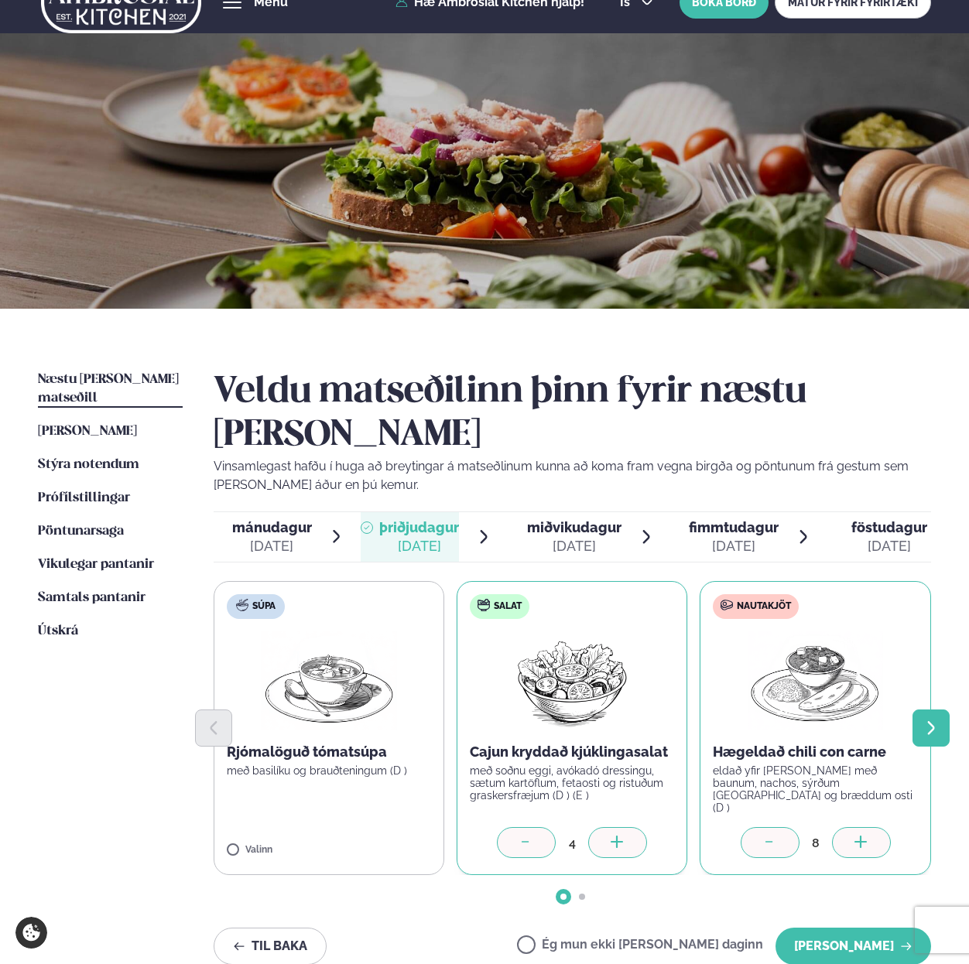
click at [933, 719] on icon "Next slide" at bounding box center [930, 727] width 17 height 17
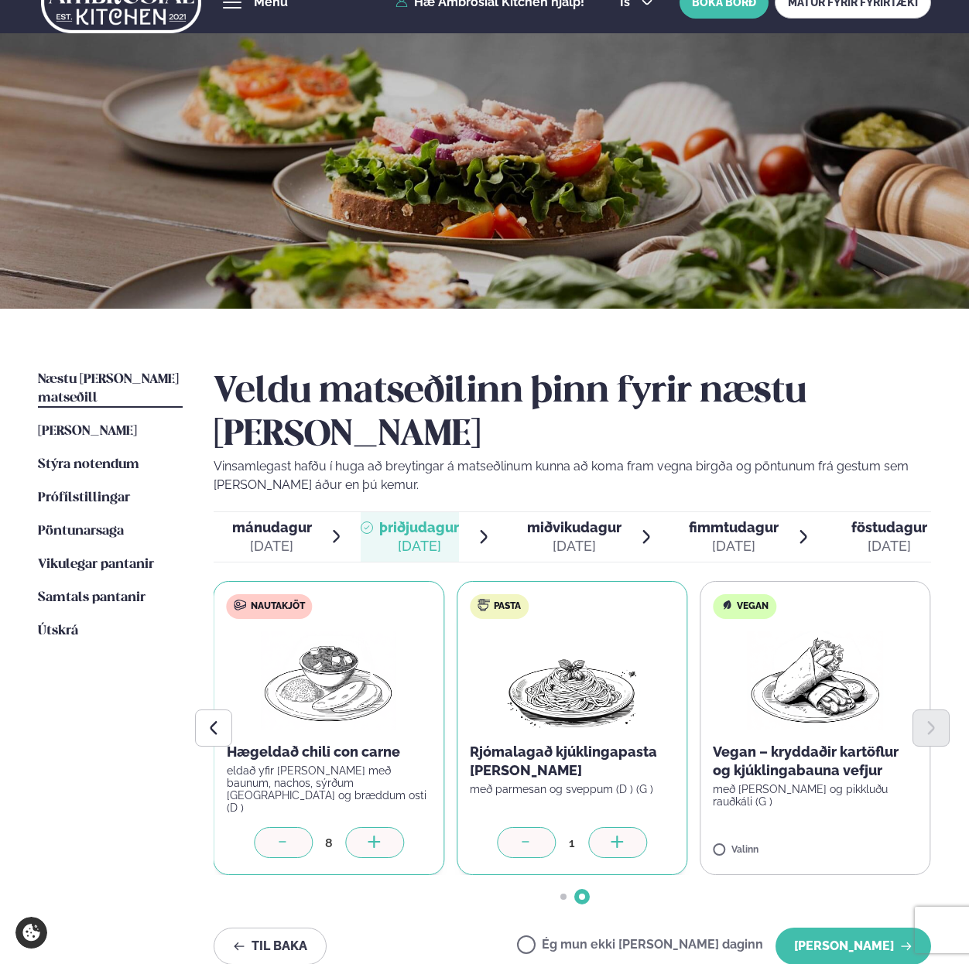
click at [623, 835] on icon at bounding box center [617, 842] width 15 height 15
click at [851, 827] on div at bounding box center [861, 842] width 59 height 31
click at [842, 928] on button "[PERSON_NAME]" at bounding box center [852, 946] width 155 height 37
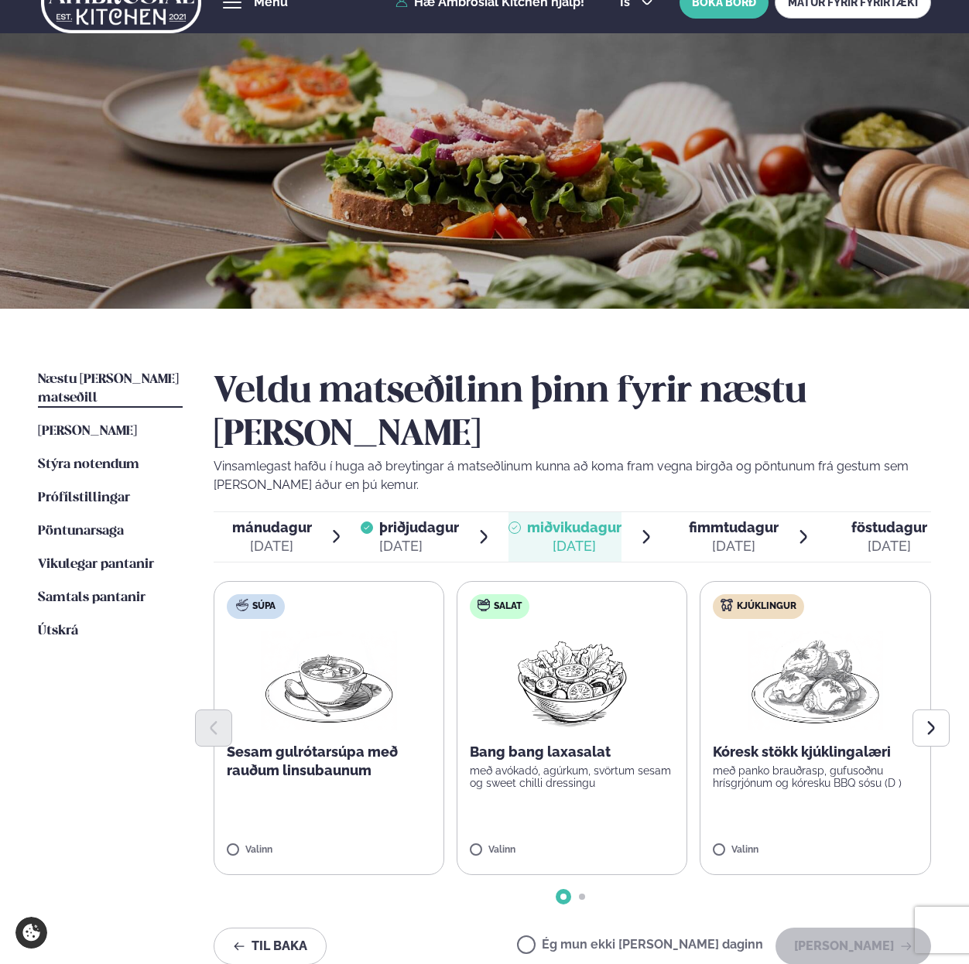
click at [725, 537] on div "[DATE]" at bounding box center [734, 546] width 90 height 19
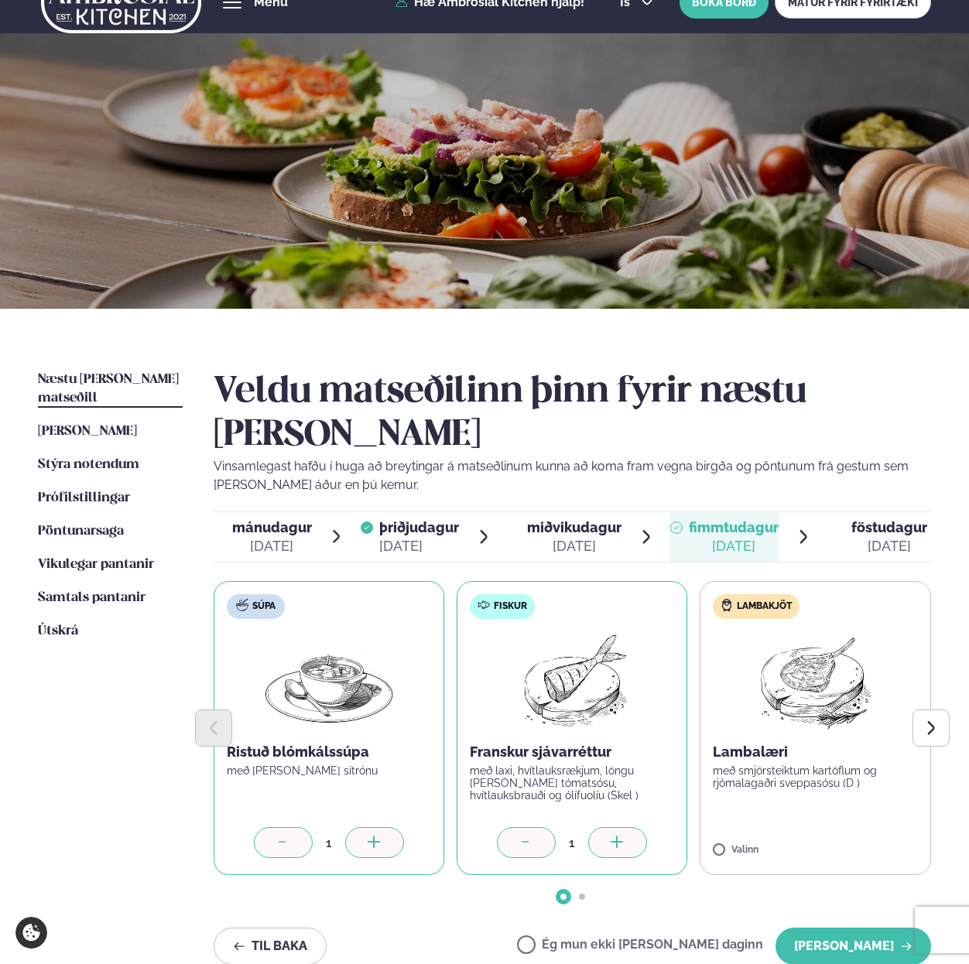
click at [624, 827] on div at bounding box center [617, 842] width 59 height 31
click at [859, 835] on icon at bounding box center [860, 841] width 2 height 12
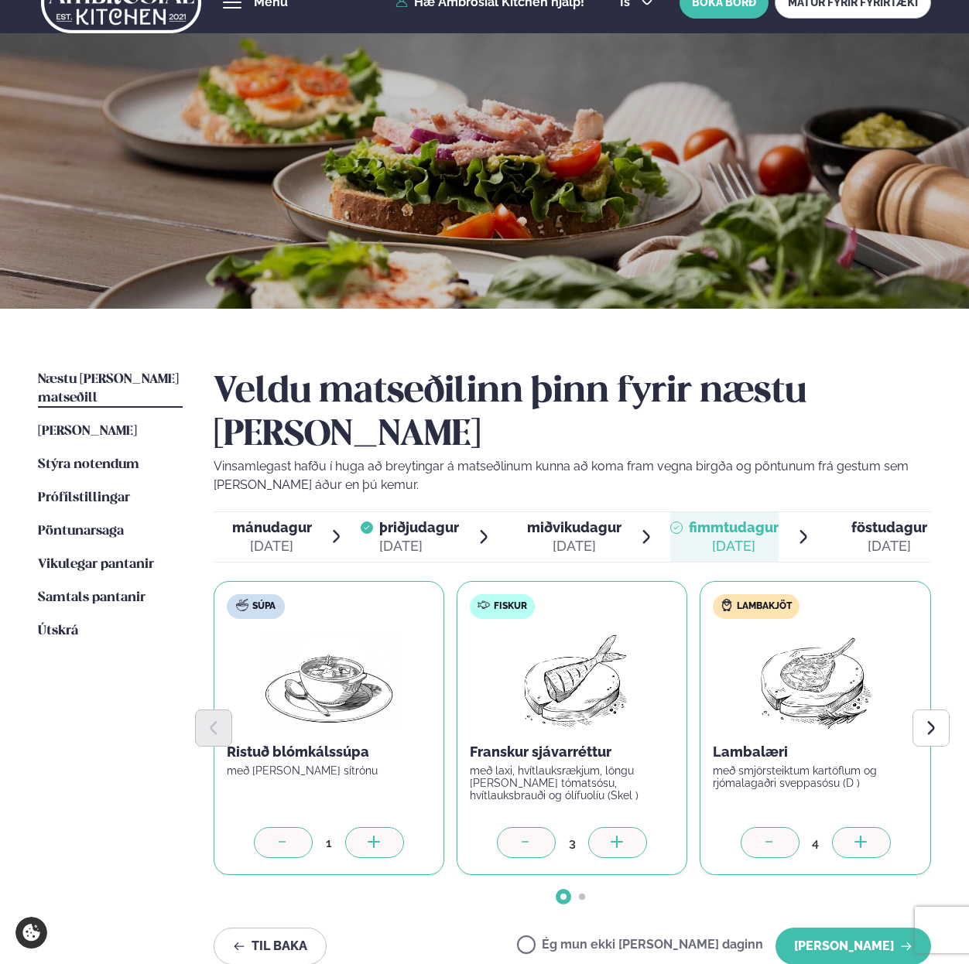
click at [859, 835] on icon at bounding box center [860, 841] width 2 height 12
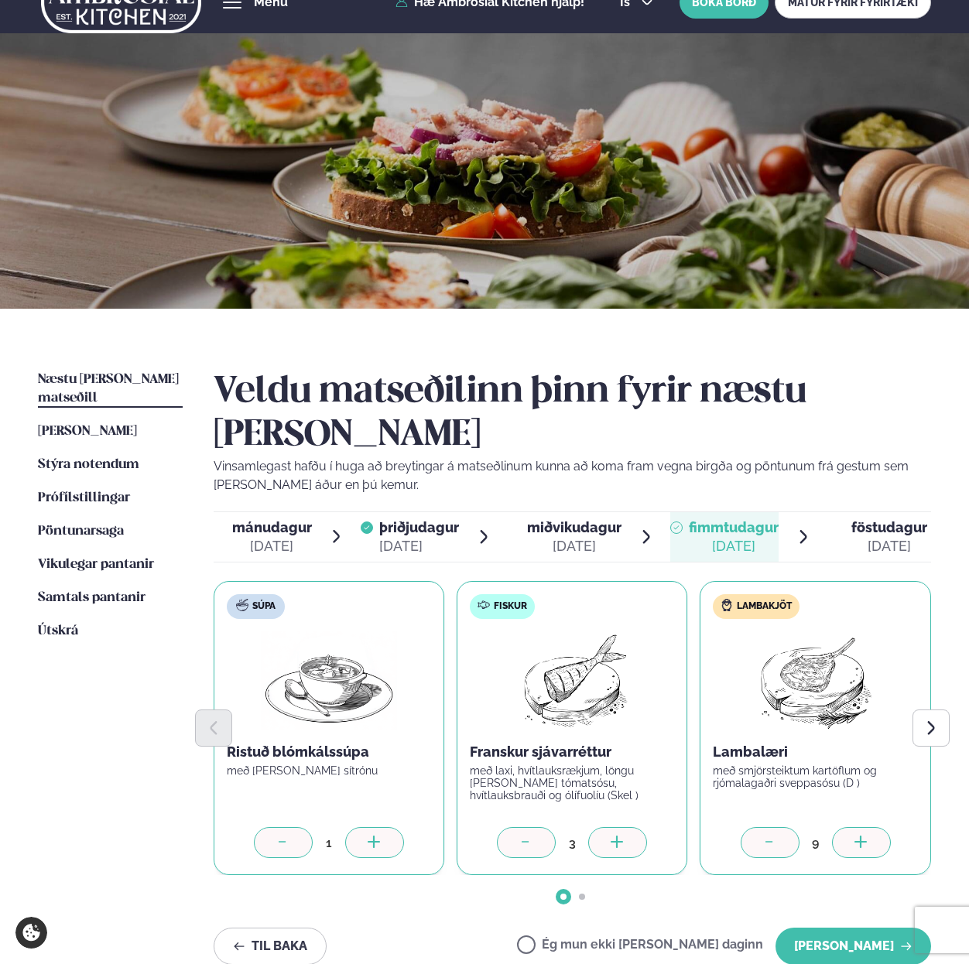
click at [859, 835] on icon at bounding box center [860, 841] width 2 height 12
click at [770, 835] on icon at bounding box center [769, 842] width 15 height 15
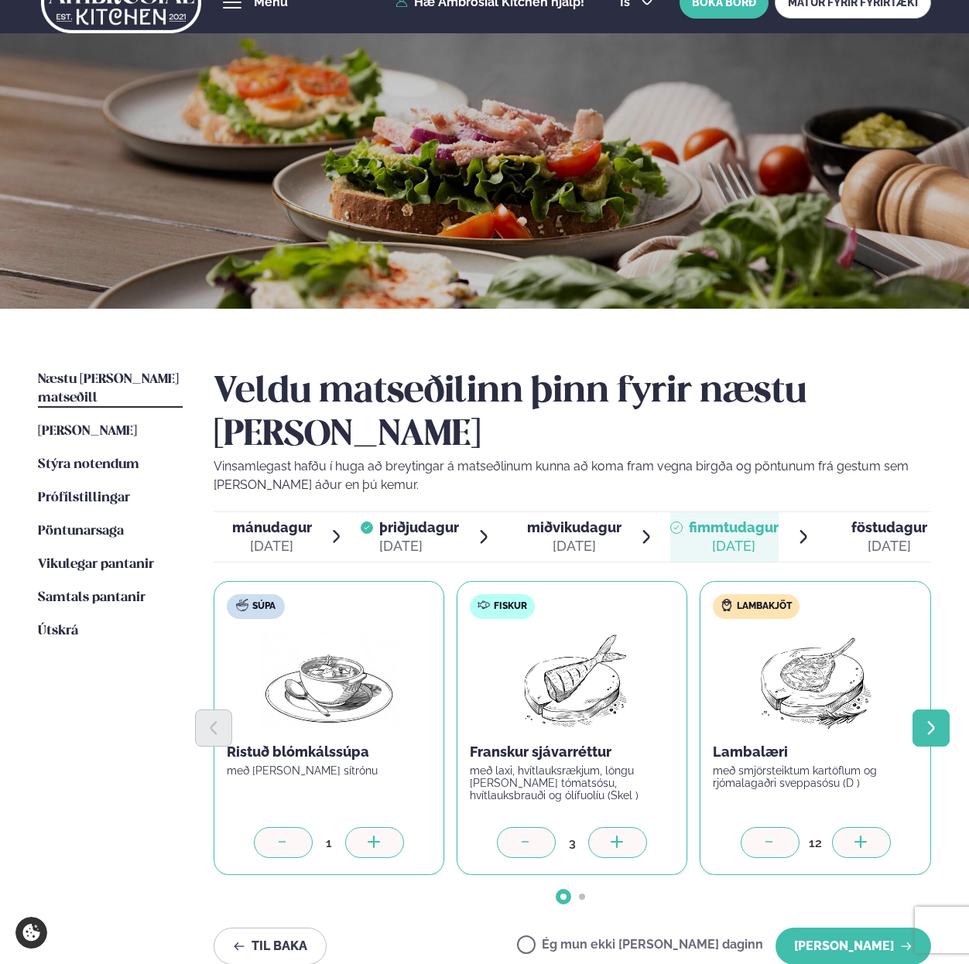
click at [931, 719] on icon "Next slide" at bounding box center [930, 727] width 17 height 17
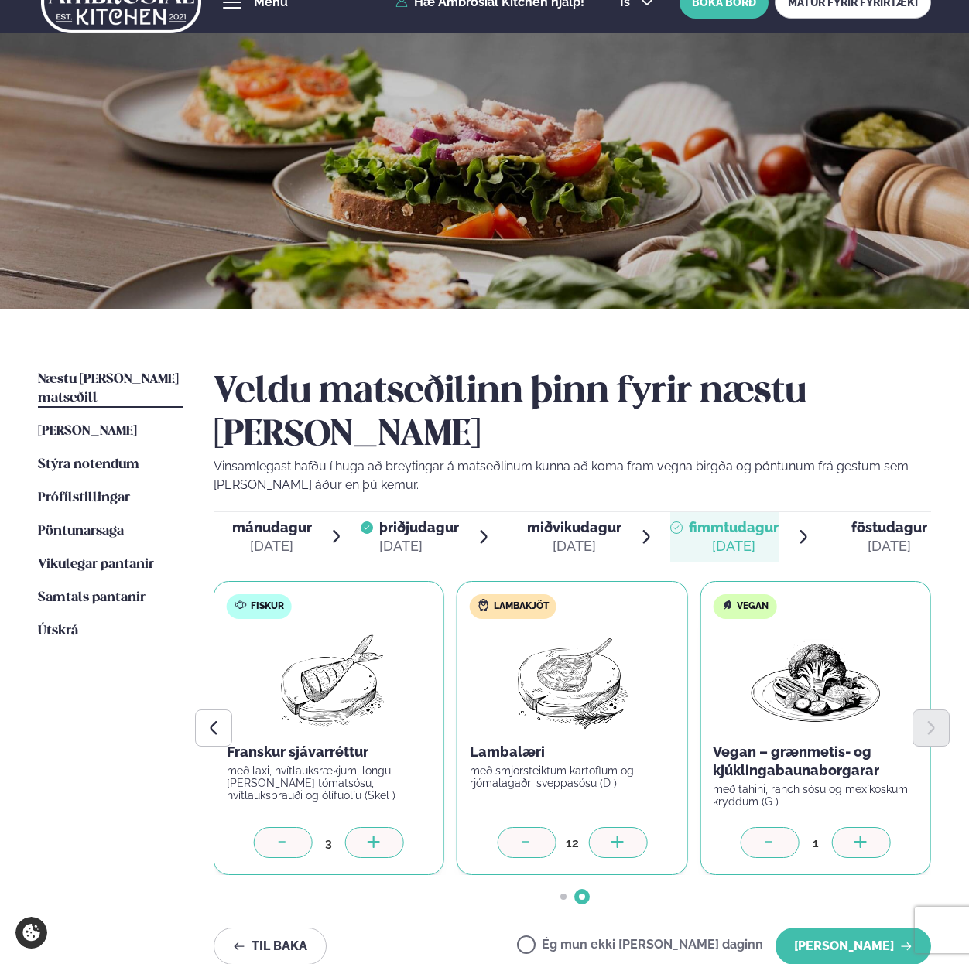
click at [858, 835] on icon at bounding box center [860, 842] width 15 height 15
click at [836, 928] on button "[PERSON_NAME]" at bounding box center [852, 946] width 155 height 37
